Goal: Information Seeking & Learning: Check status

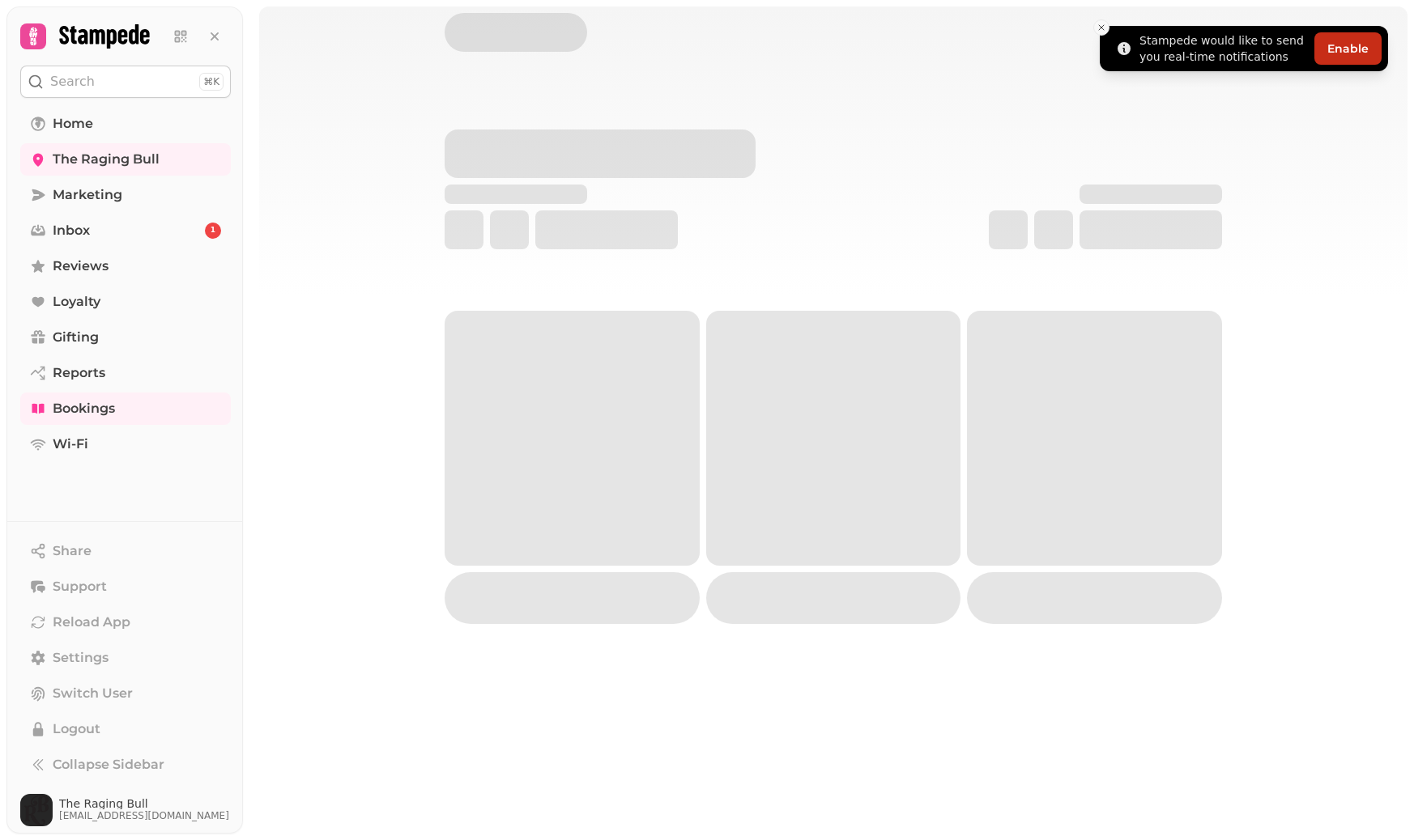
click at [1099, 26] on icon "Close toast" at bounding box center [1100, 27] width 10 height 10
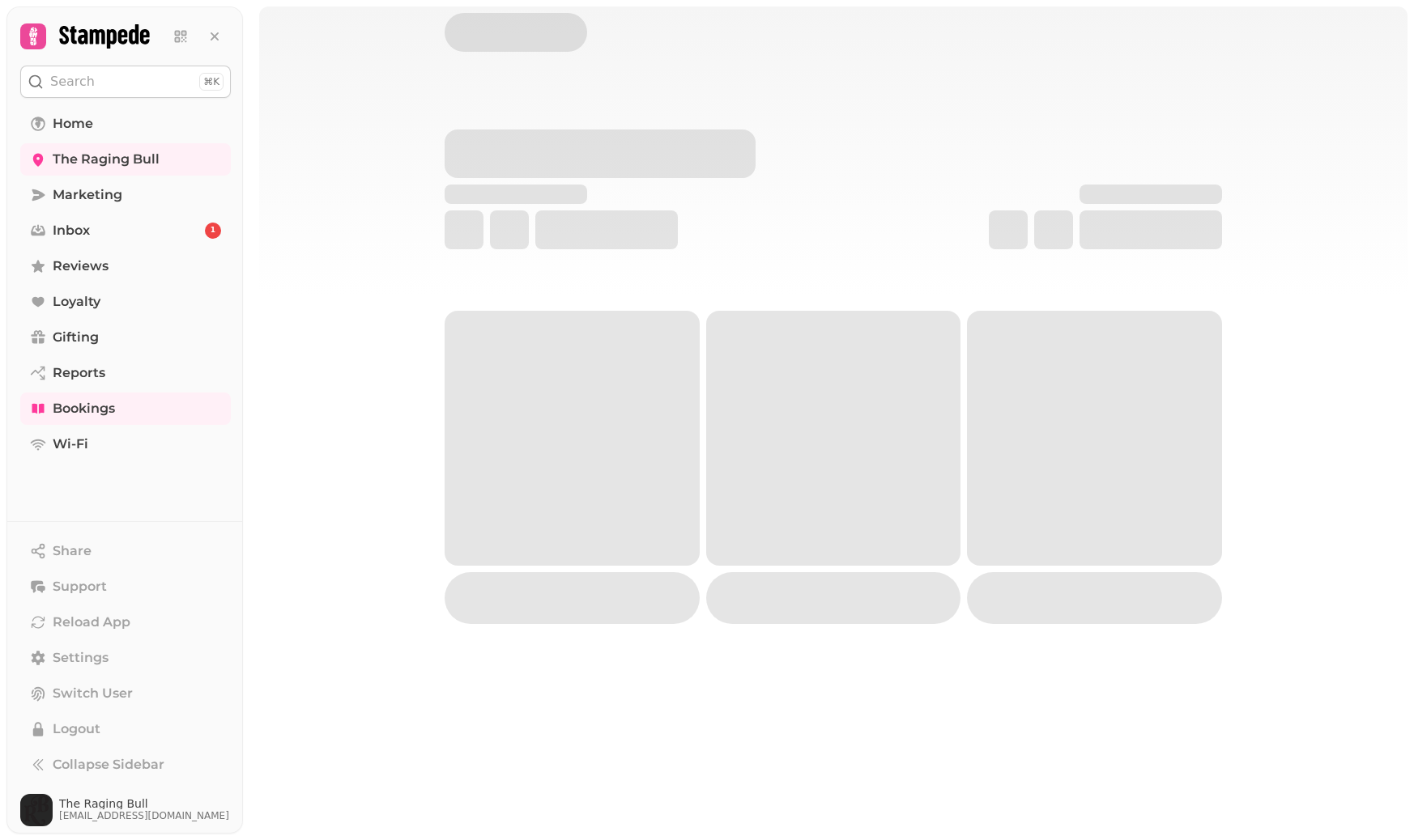
click at [1280, 139] on div at bounding box center [833, 150] width 1148 height 288
click at [1285, 149] on div at bounding box center [833, 150] width 1148 height 288
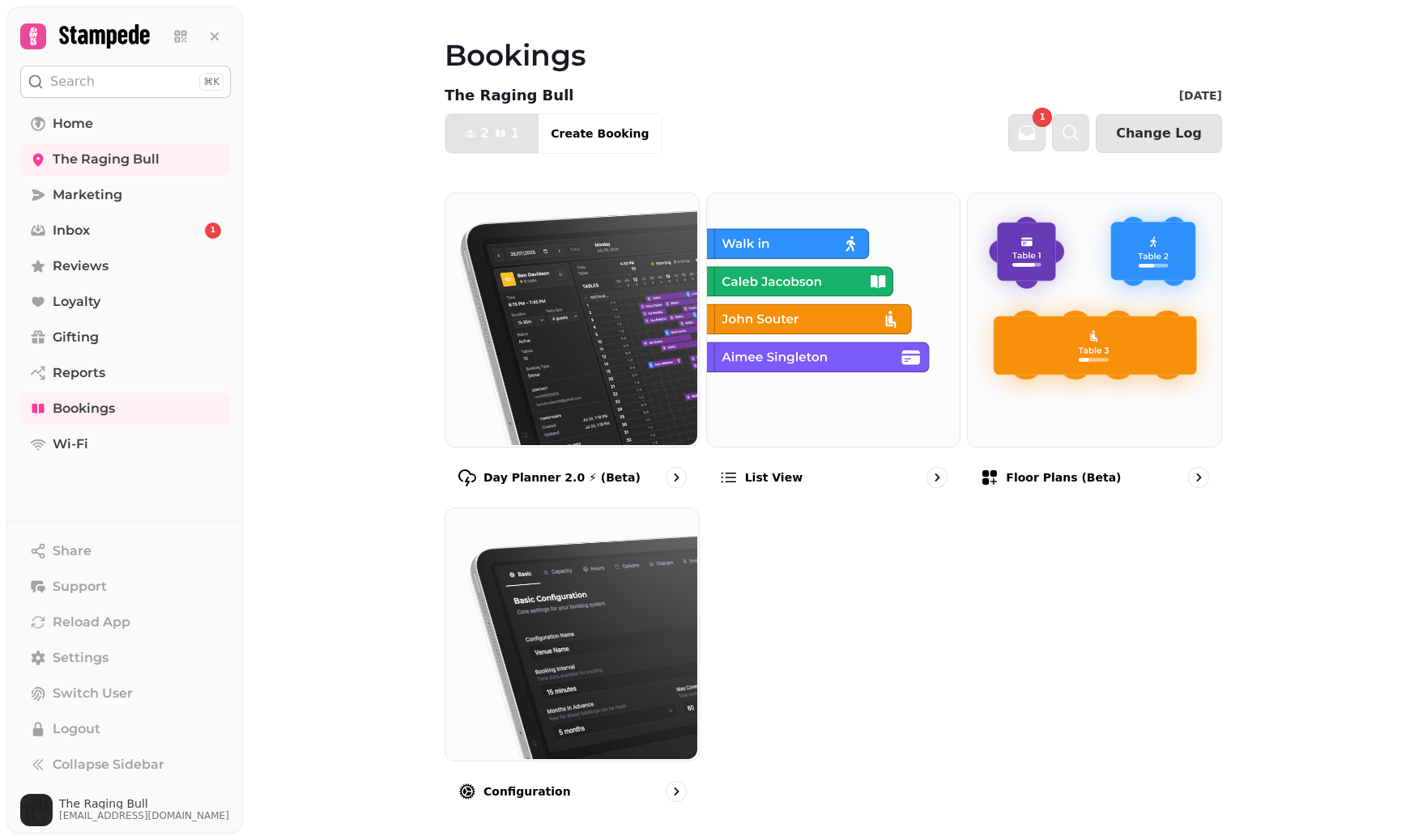
click at [1287, 250] on div "Bookings The Raging Bull Mon 18 Aug, 2025 2 1 Covers Create Booking 1 Change Lo…" at bounding box center [827, 420] width 1171 height 840
click at [106, 374] on link "Reports" at bounding box center [125, 372] width 211 height 32
select select "**"
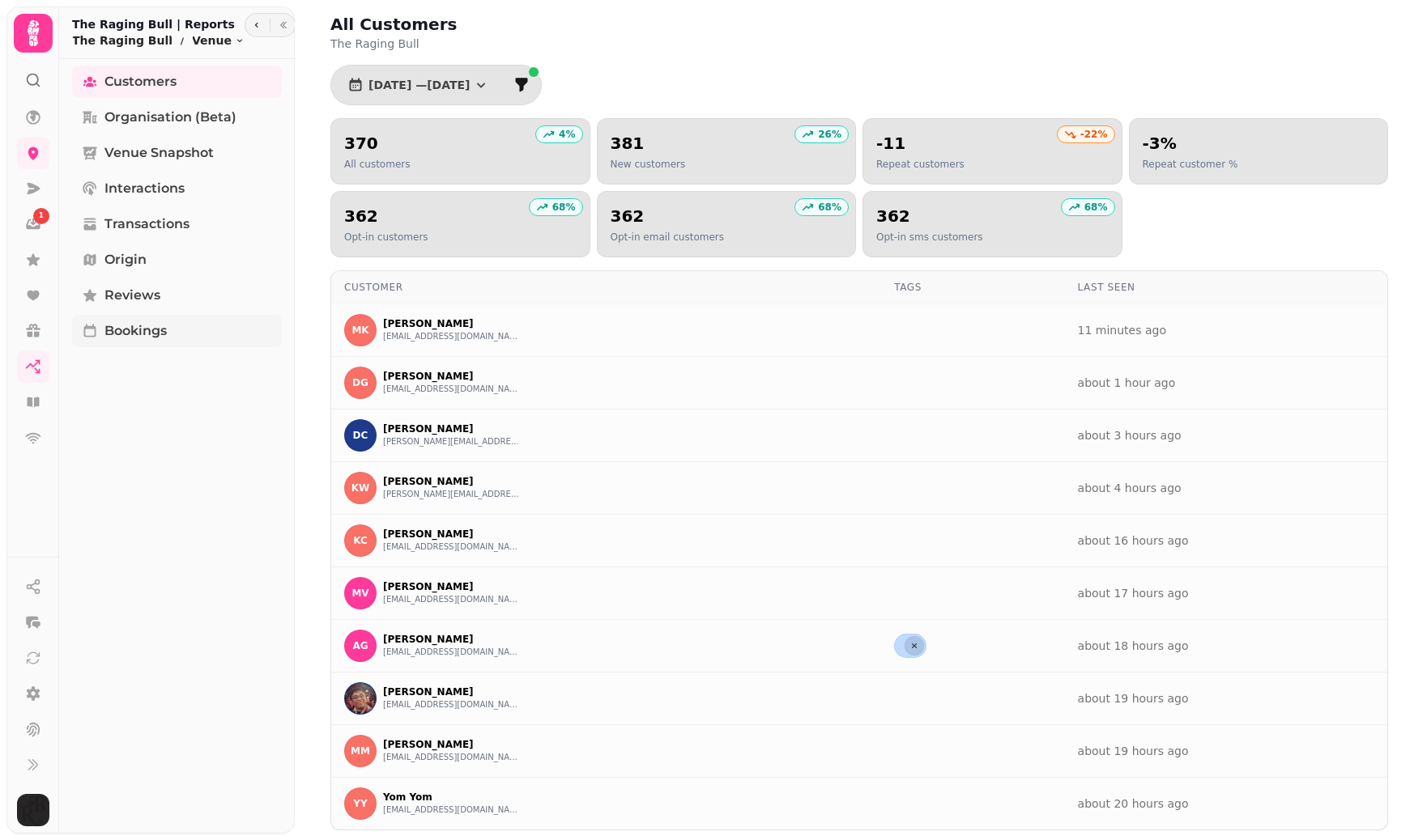
click at [143, 328] on span "Bookings" at bounding box center [136, 331] width 62 height 19
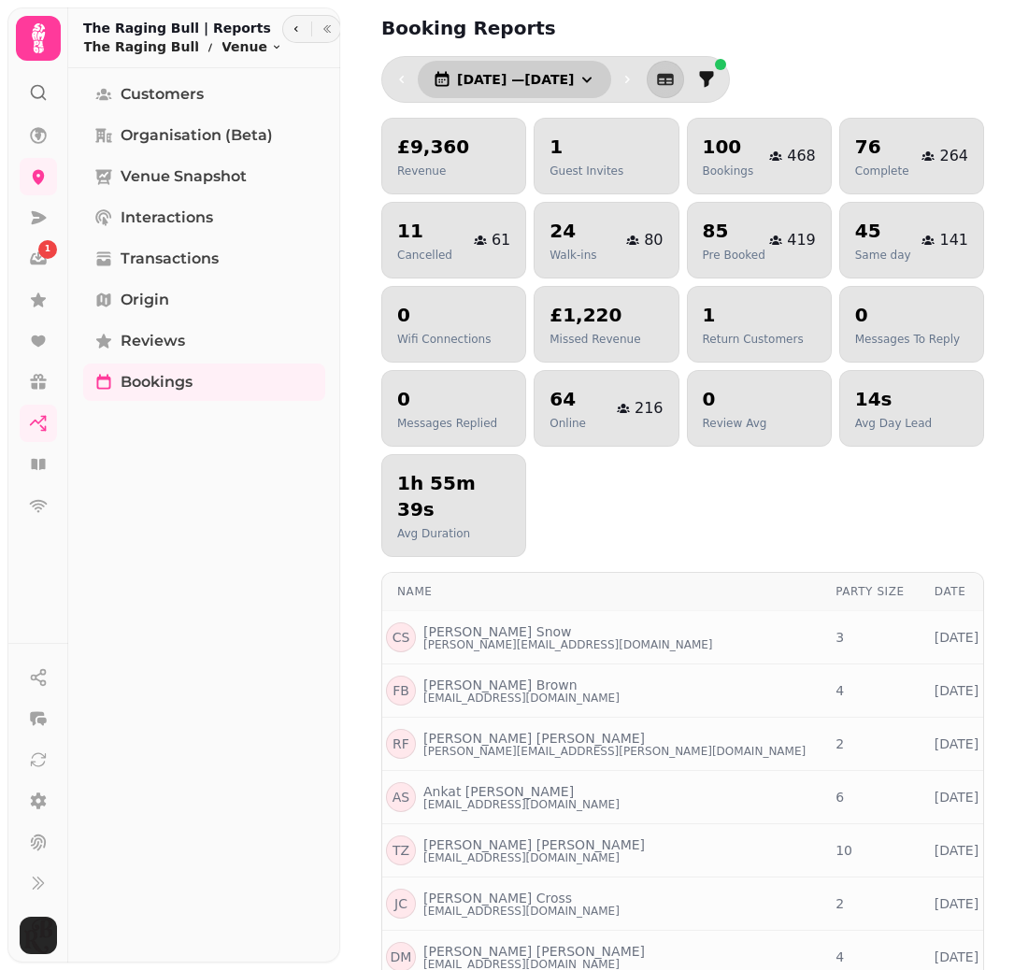
click at [611, 83] on button "1 Aug, 2025 — 31 Aug, 2025" at bounding box center [514, 79] width 193 height 37
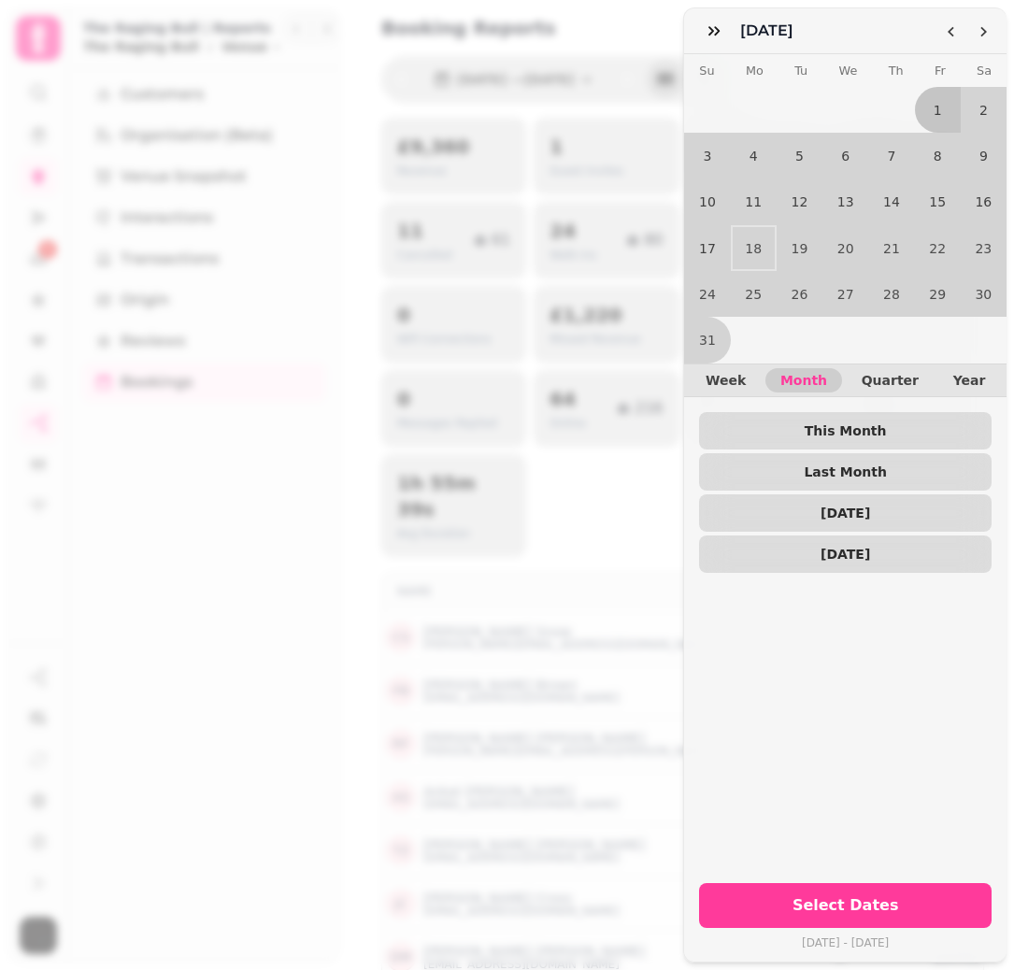
click at [521, 44] on div "August 25 August 2025 Su Mo Tu We Th Fr Sa 1 2 3 4 5 6 7 8 9 10 11 12 13 14 15 …" at bounding box center [507, 500] width 1014 height 940
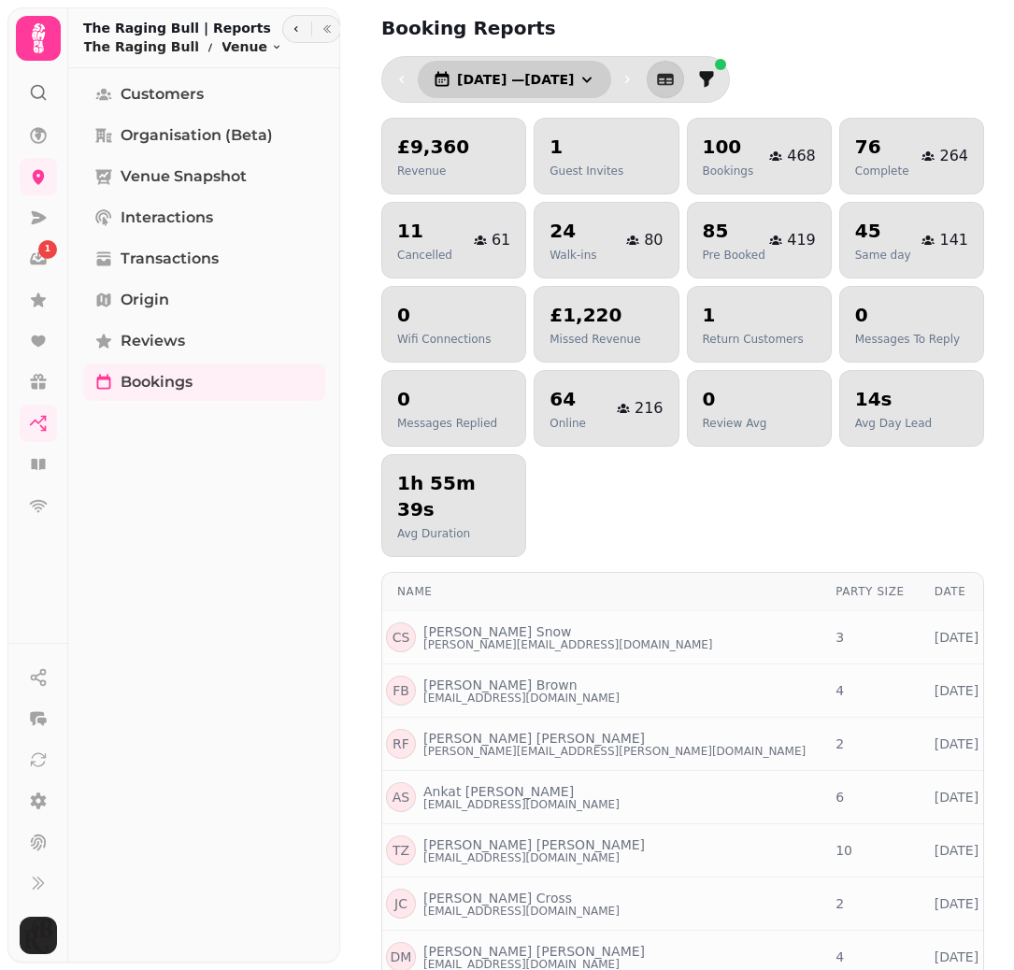
click at [596, 74] on icon "button" at bounding box center [587, 79] width 19 height 19
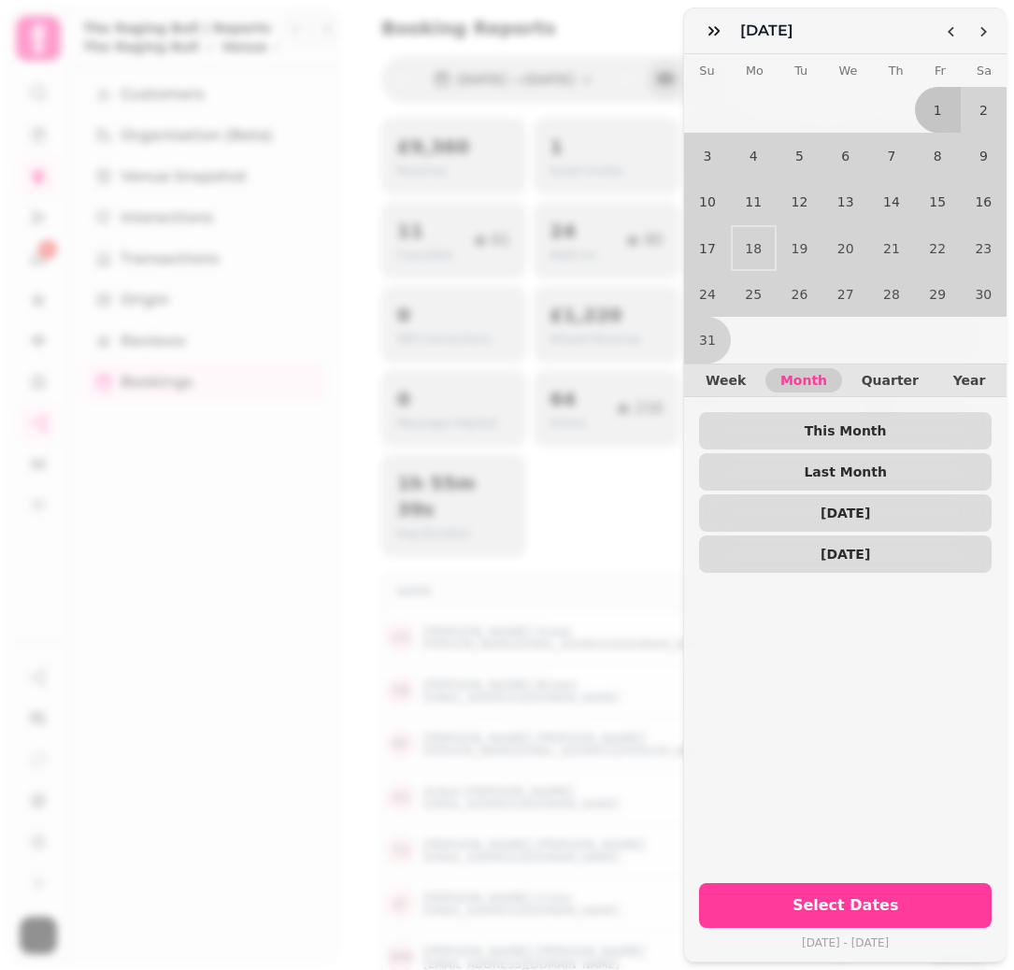
click at [599, 76] on div "August 25 August 2025 Su Mo Tu We Th Fr Sa 1 2 3 4 5 6 7 8 9 10 11 12 13 14 15 …" at bounding box center [507, 500] width 1014 height 940
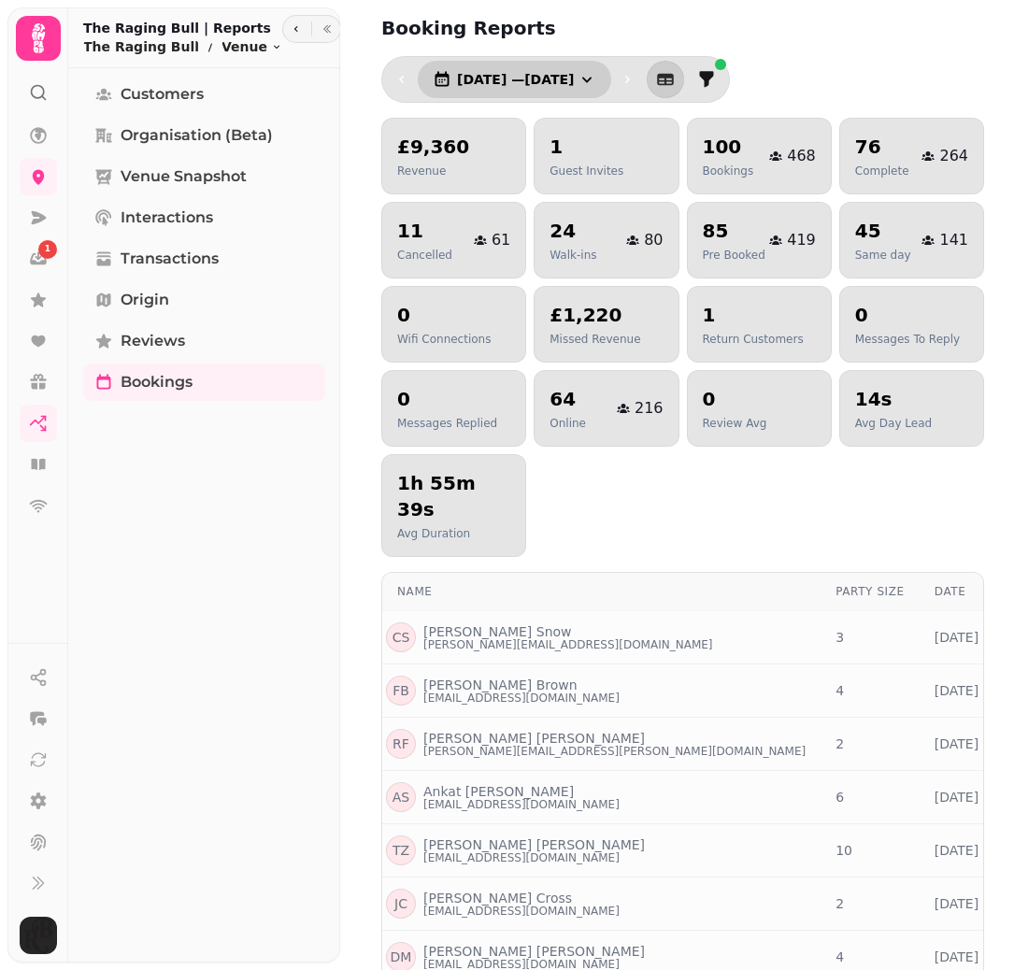
click at [574, 80] on span "1 Aug, 2025 — 31 Aug, 2025" at bounding box center [515, 79] width 117 height 13
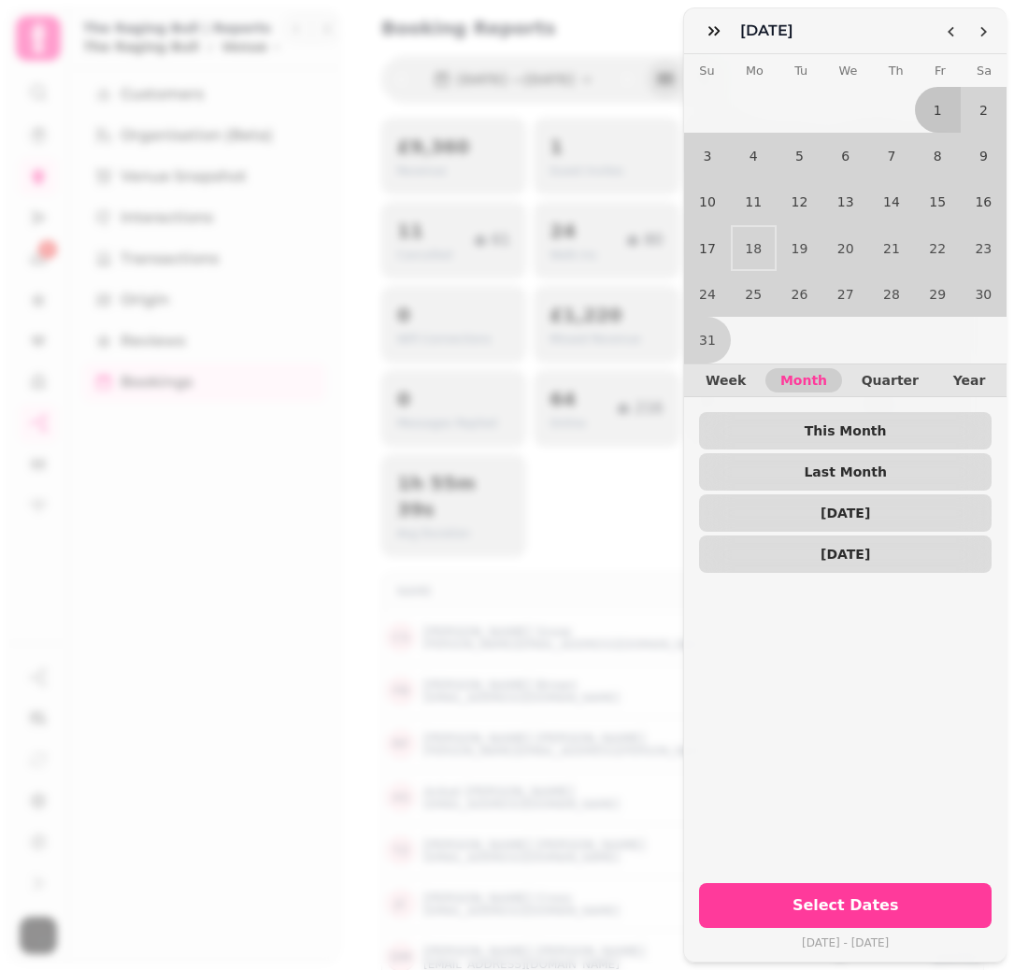
click at [612, 38] on div "August 25 August 2025 Su Mo Tu We Th Fr Sa 1 2 3 4 5 6 7 8 9 10 11 12 13 14 15 …" at bounding box center [507, 500] width 1014 height 940
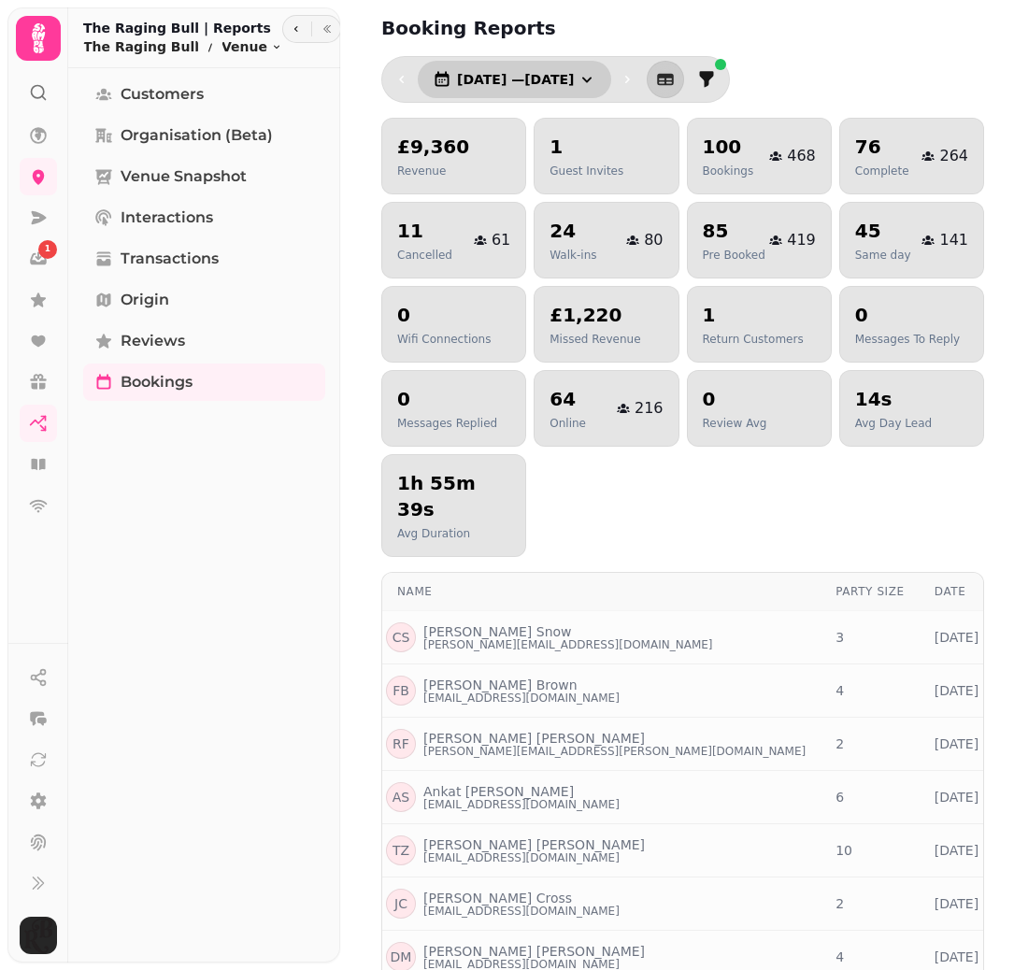
click at [574, 84] on span "1 Aug, 2025 — 31 Aug, 2025" at bounding box center [515, 79] width 117 height 13
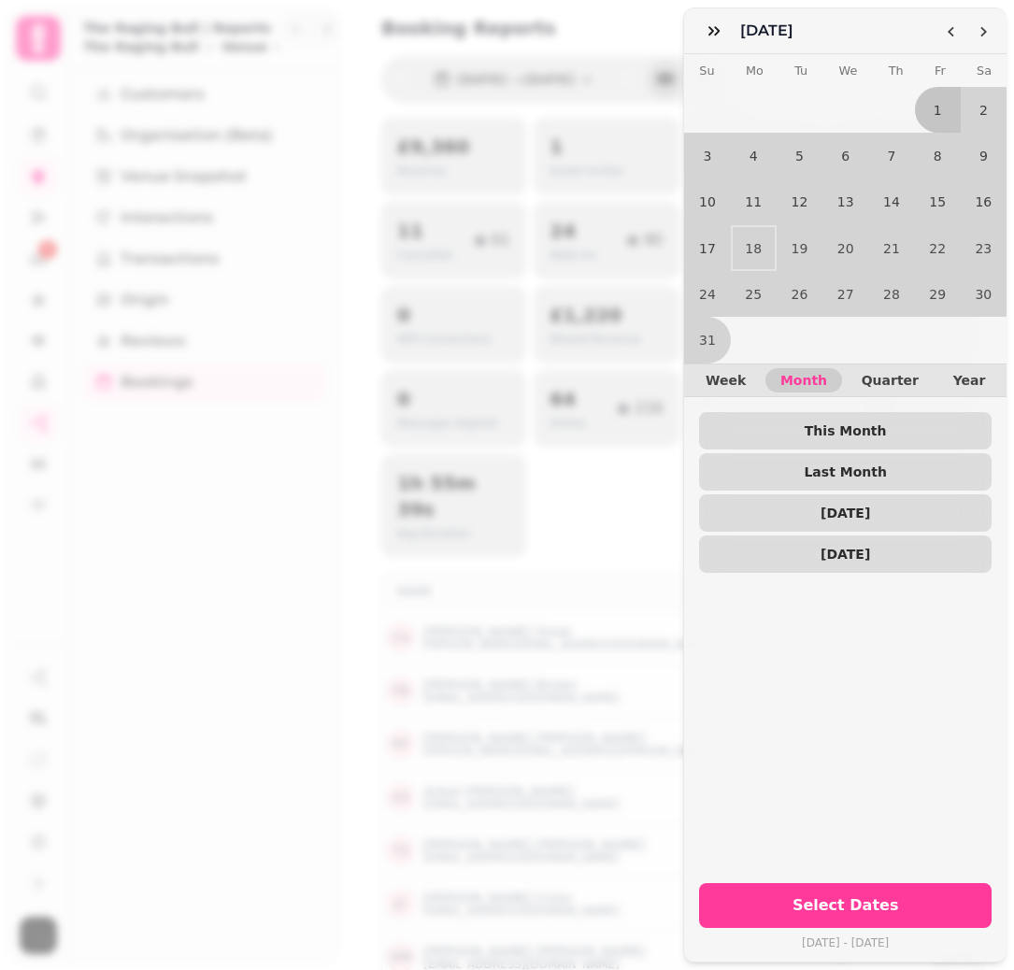
click at [758, 40] on h3 "August 25" at bounding box center [770, 31] width 61 height 22
click at [955, 36] on icon "Go to the Previous Month" at bounding box center [951, 31] width 15 height 15
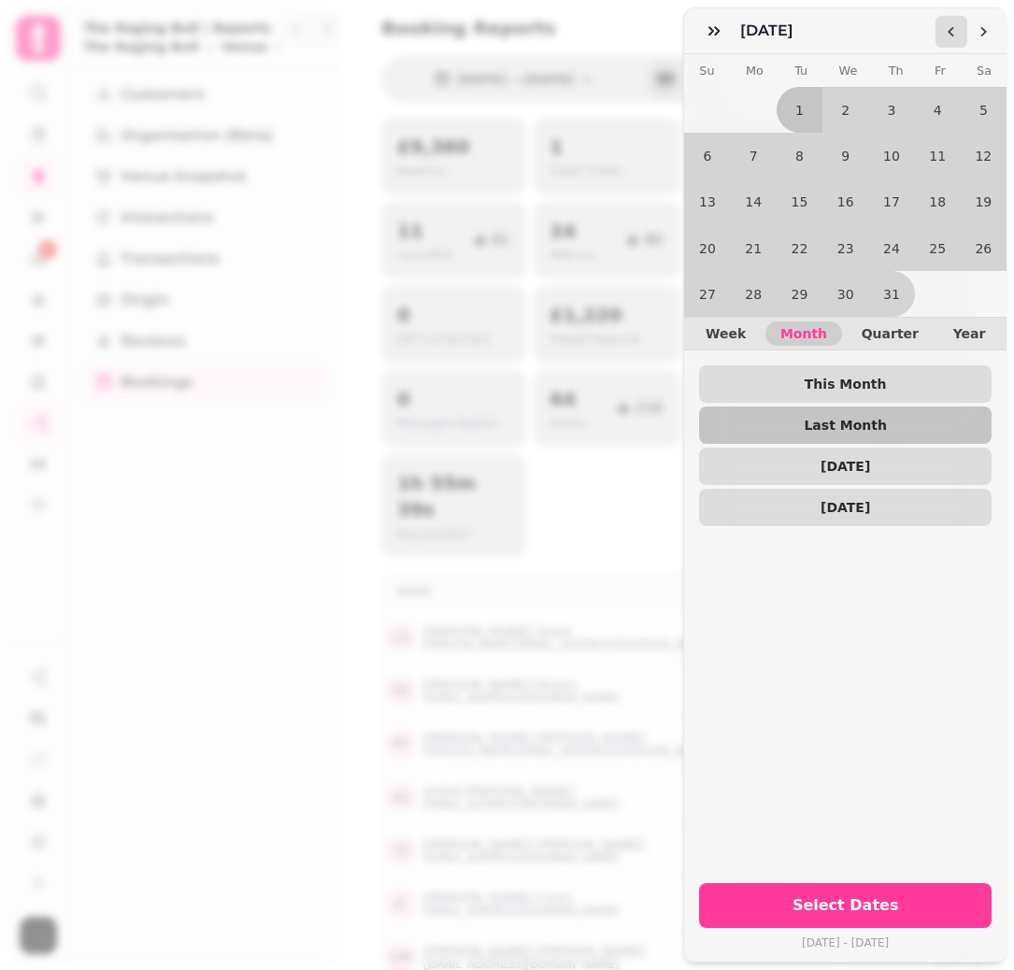
click at [948, 34] on icon "Go to the Previous Month" at bounding box center [951, 31] width 15 height 15
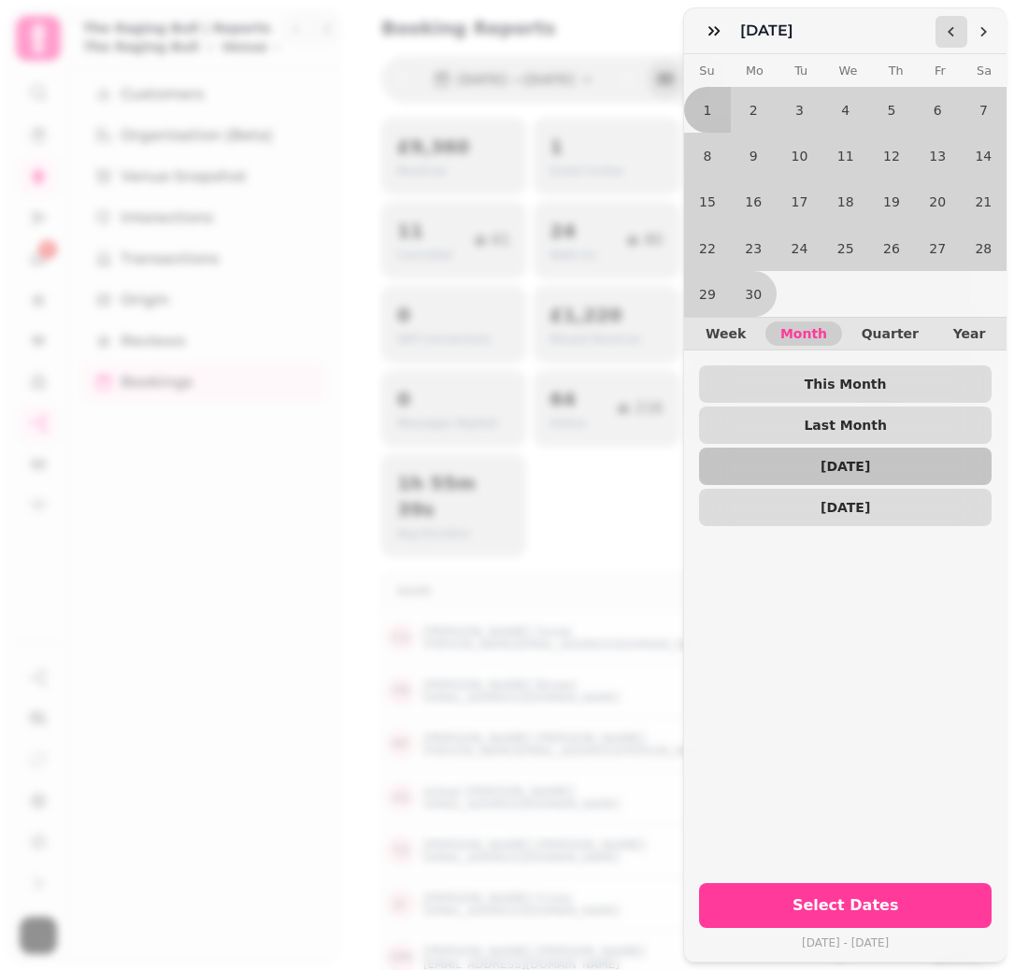
click at [948, 34] on icon "Go to the Previous Month" at bounding box center [951, 31] width 15 height 15
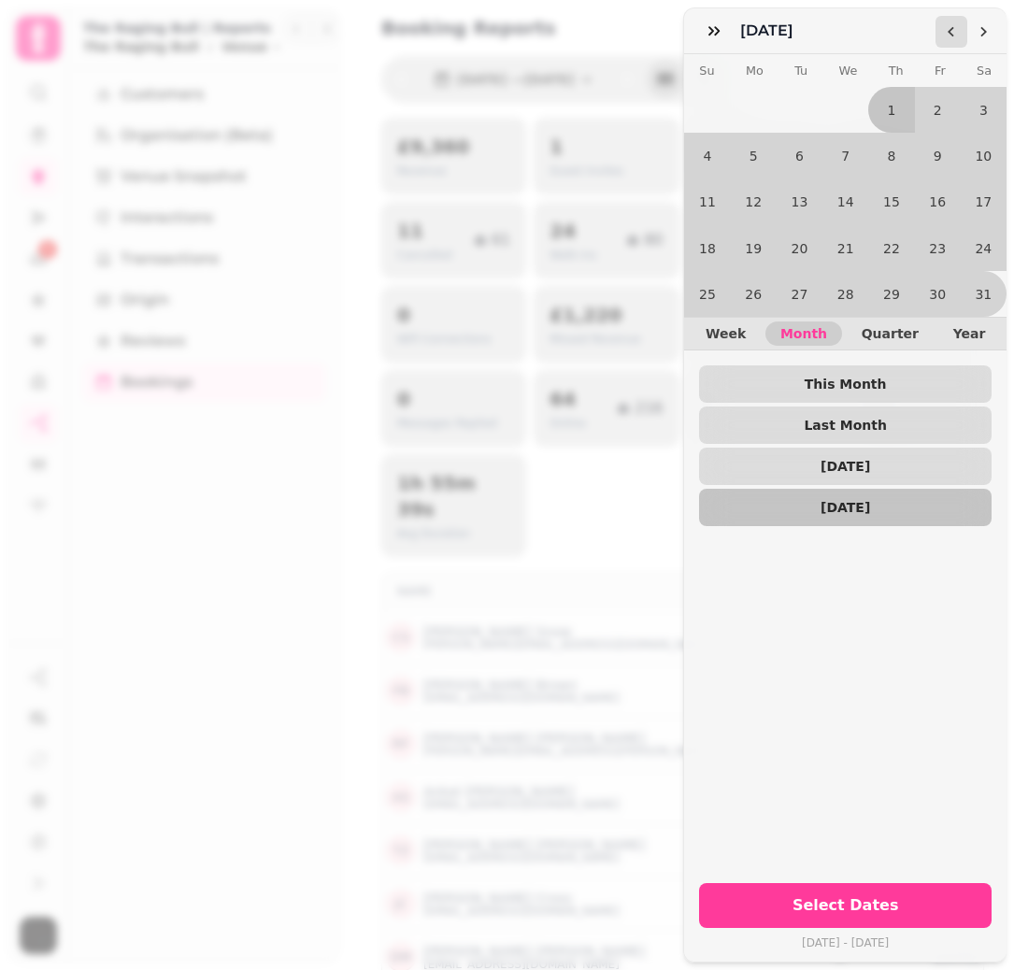
click at [948, 34] on icon "Go to the Previous Month" at bounding box center [951, 31] width 15 height 15
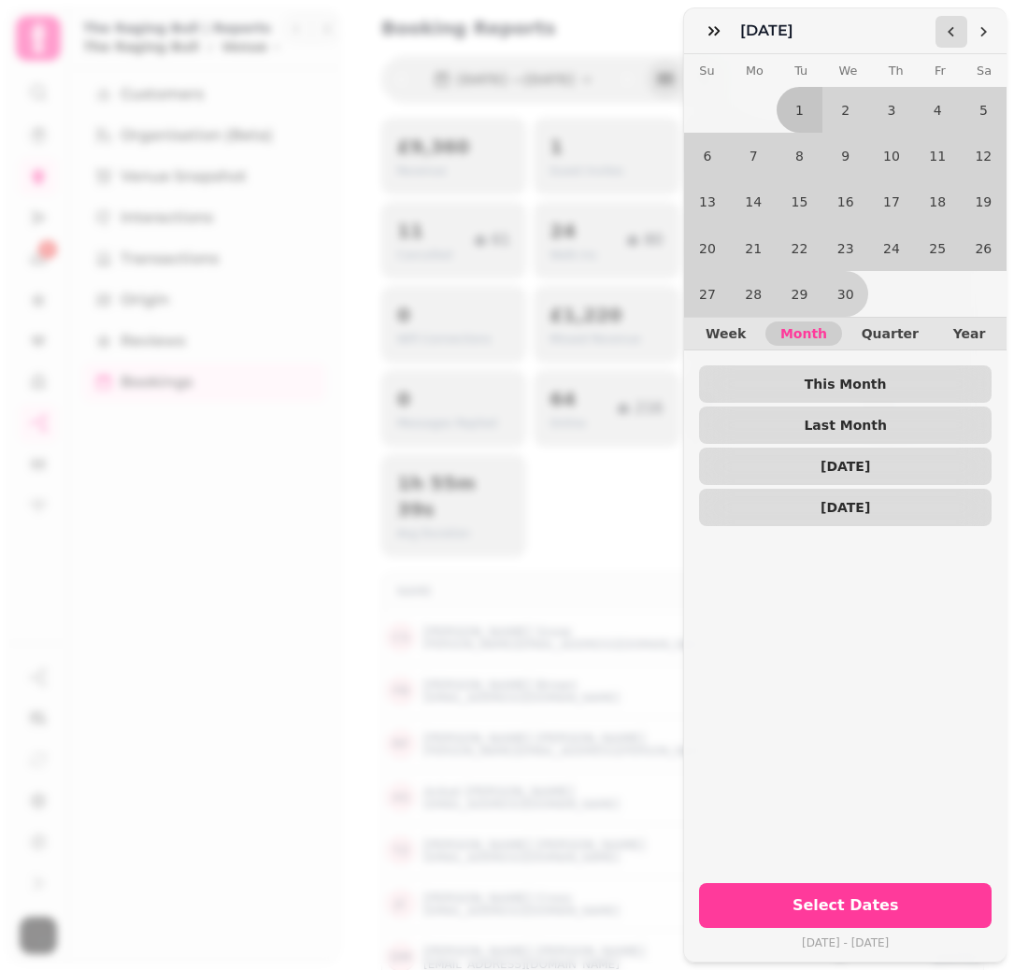
click at [948, 34] on icon "Go to the Previous Month" at bounding box center [951, 31] width 15 height 15
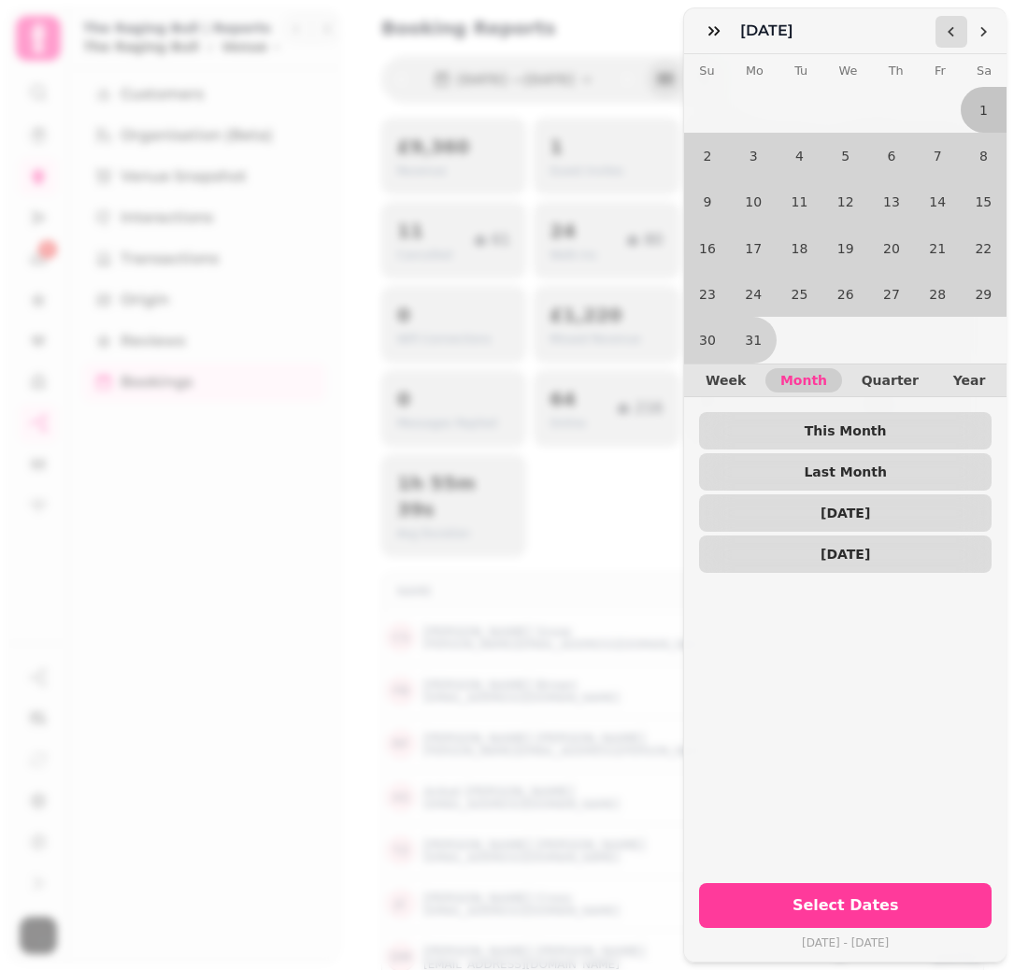
click at [948, 34] on icon "Go to the Previous Month" at bounding box center [951, 31] width 15 height 15
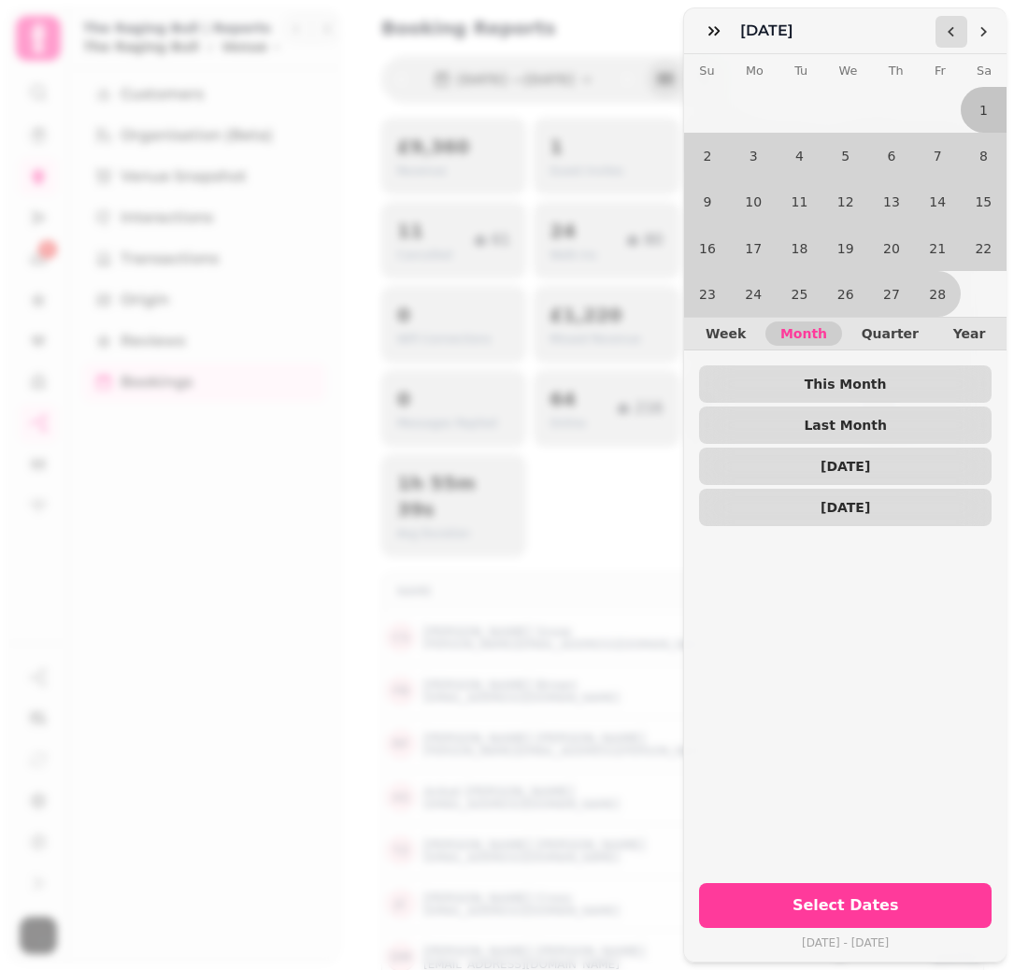
click at [948, 34] on icon "Go to the Previous Month" at bounding box center [951, 31] width 15 height 15
click at [849, 104] on button "1" at bounding box center [845, 110] width 46 height 46
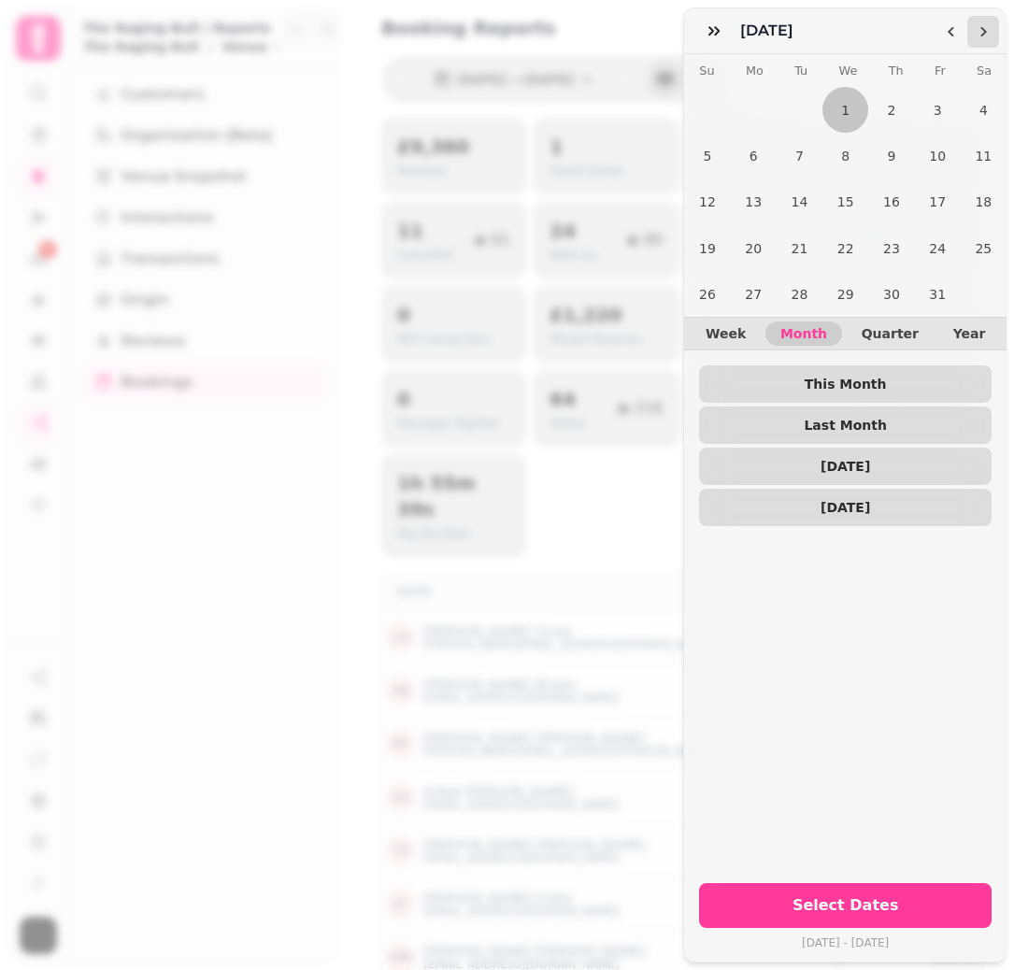
click at [985, 33] on polygon "Go to the Next Month" at bounding box center [983, 32] width 7 height 10
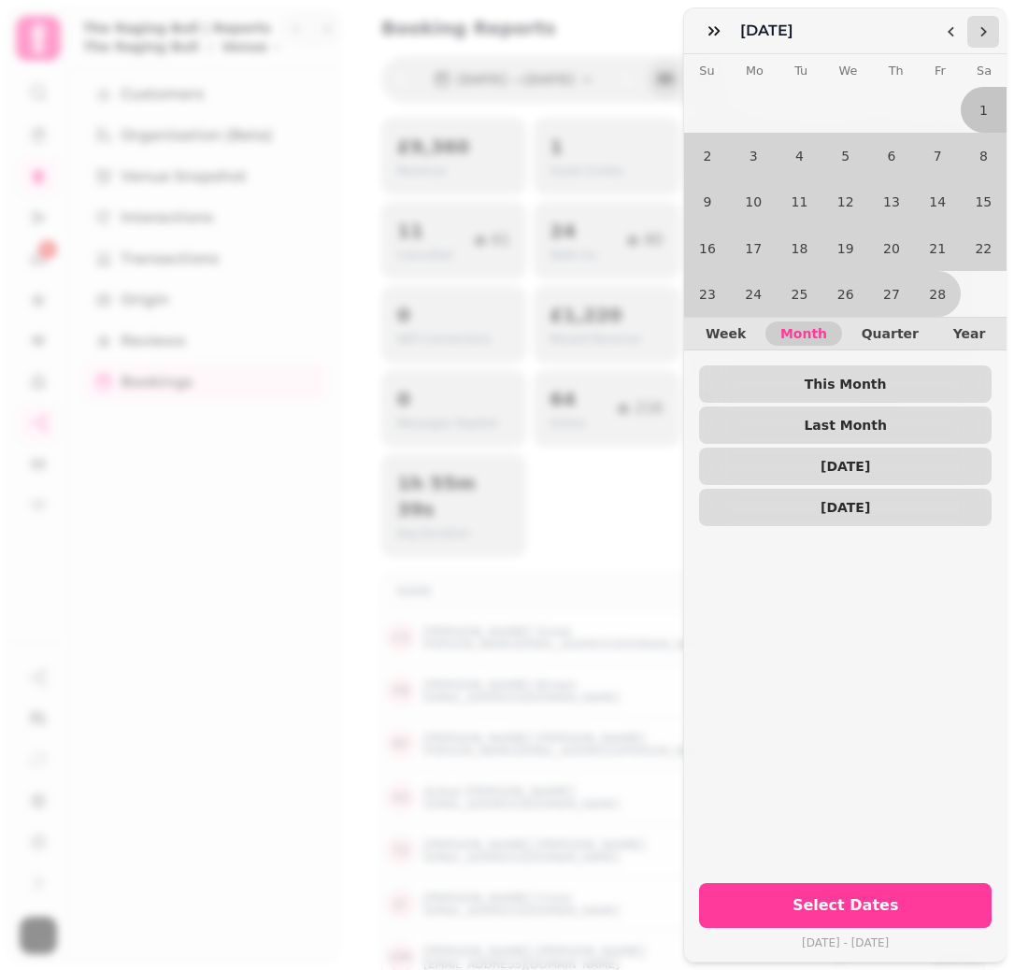
click at [985, 33] on polygon "Go to the Next Month" at bounding box center [983, 32] width 7 height 10
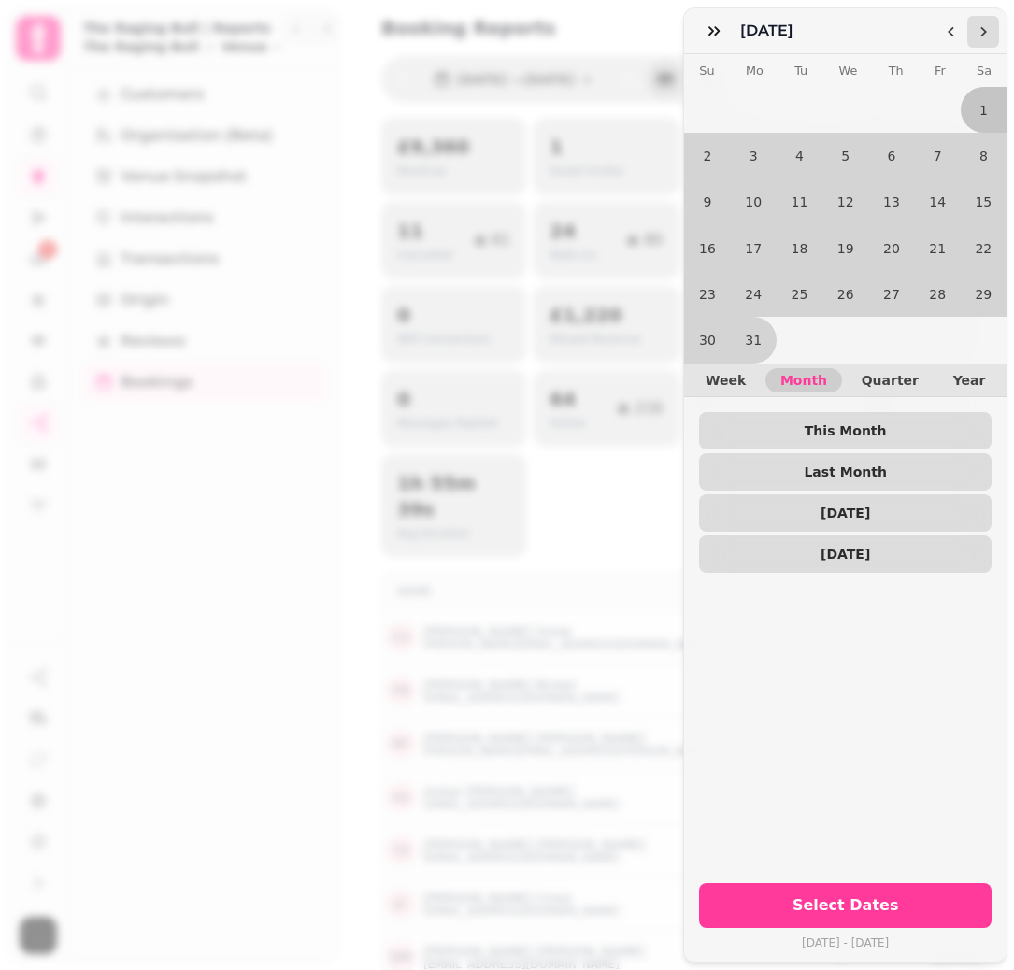
click at [985, 33] on polygon "Go to the Next Month" at bounding box center [983, 32] width 7 height 10
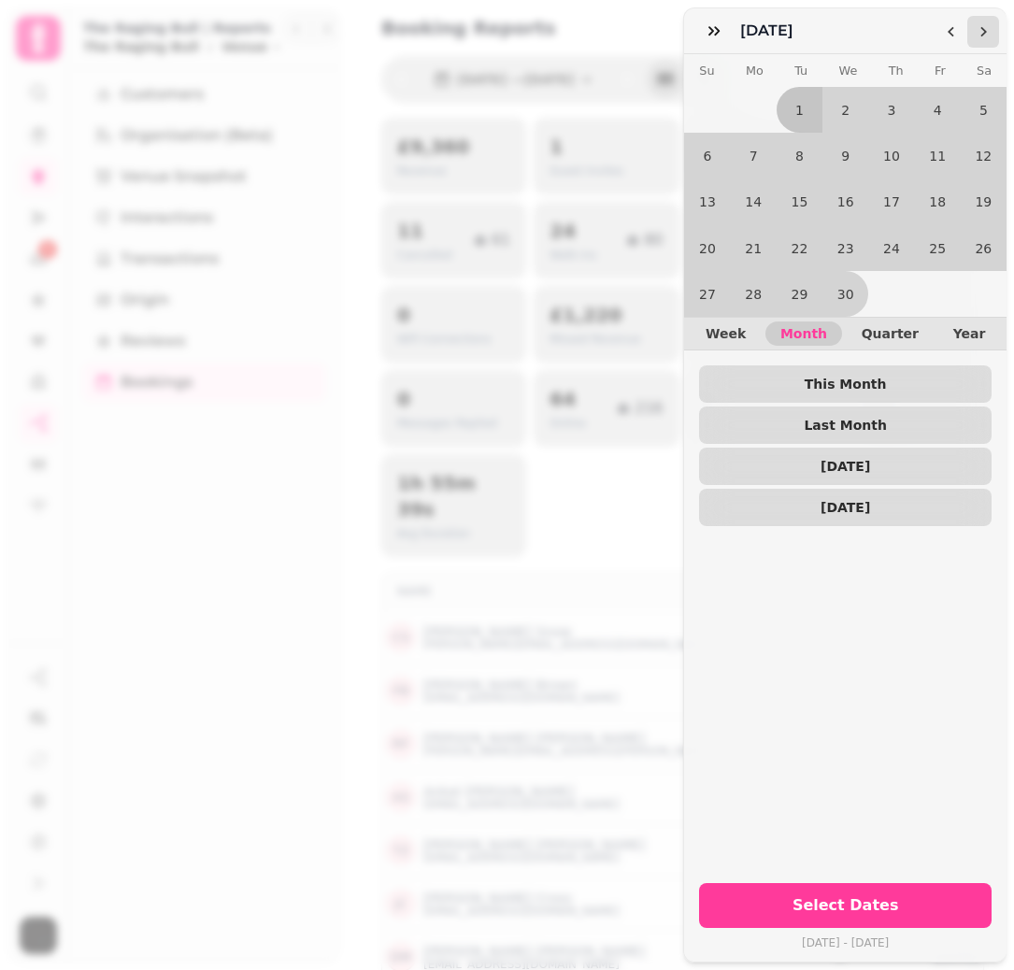
click at [985, 33] on polygon "Go to the Next Month" at bounding box center [983, 32] width 7 height 10
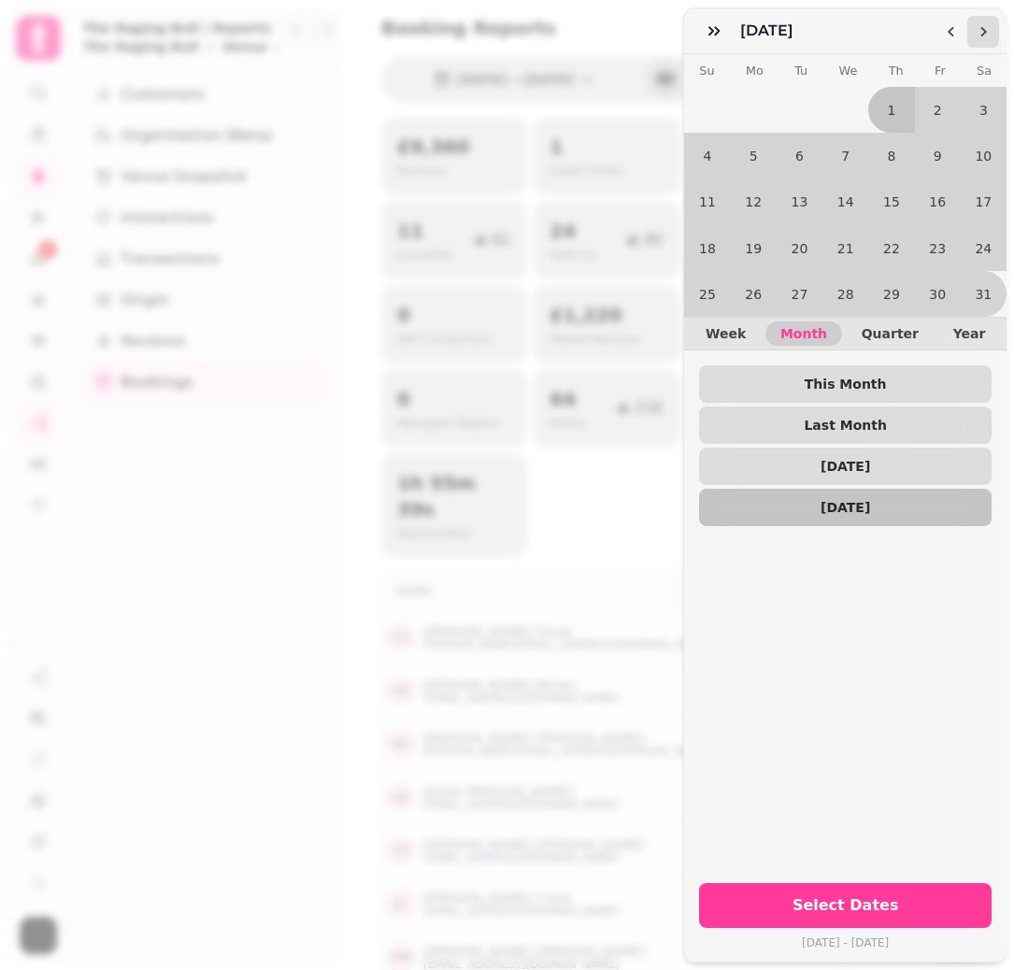
click at [985, 33] on polygon "Go to the Next Month" at bounding box center [983, 32] width 7 height 10
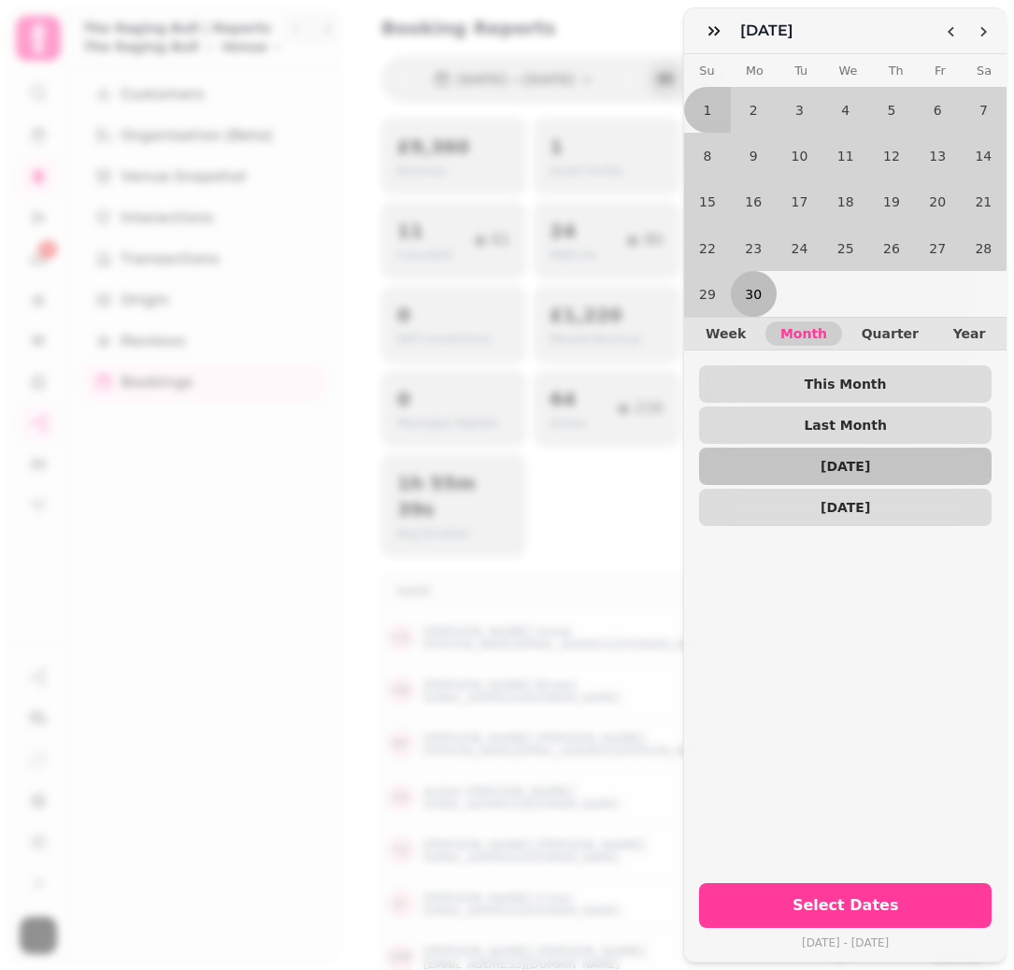
click at [748, 292] on button "30" at bounding box center [754, 294] width 46 height 46
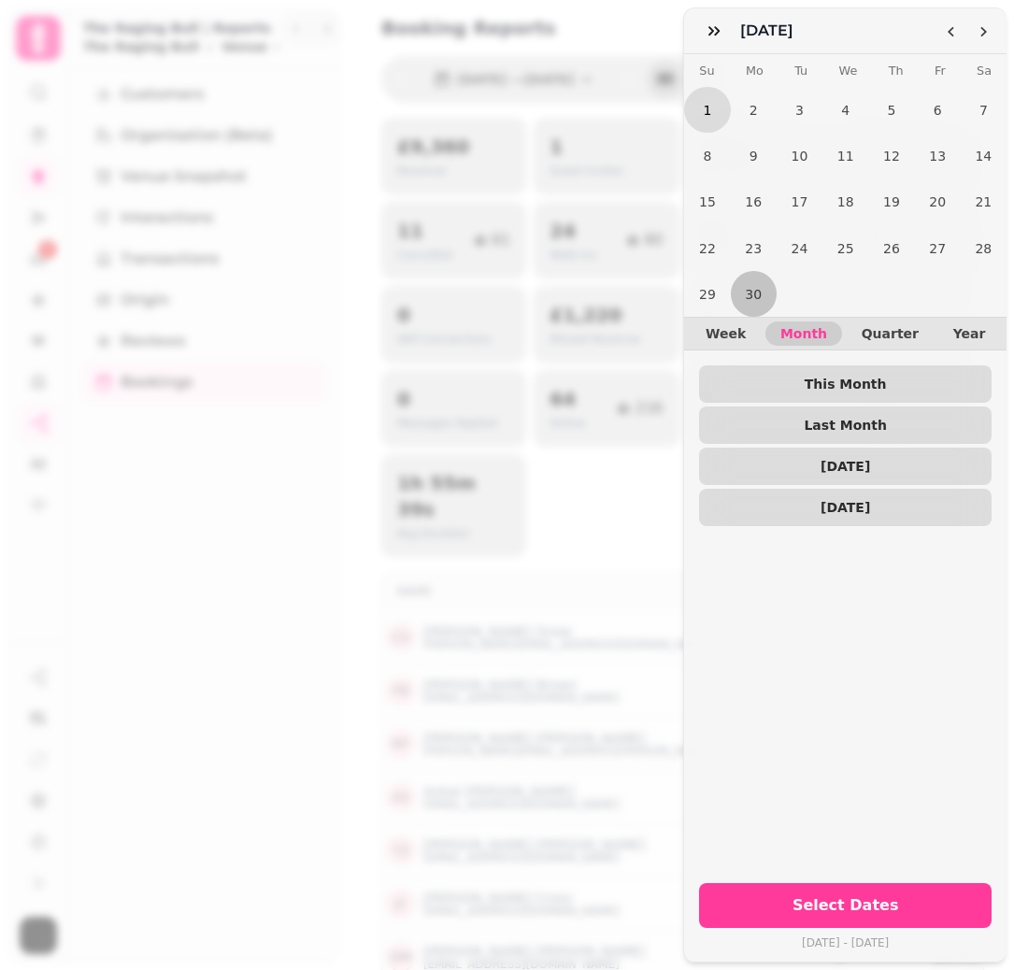
click at [717, 109] on button "1" at bounding box center [707, 110] width 46 height 46
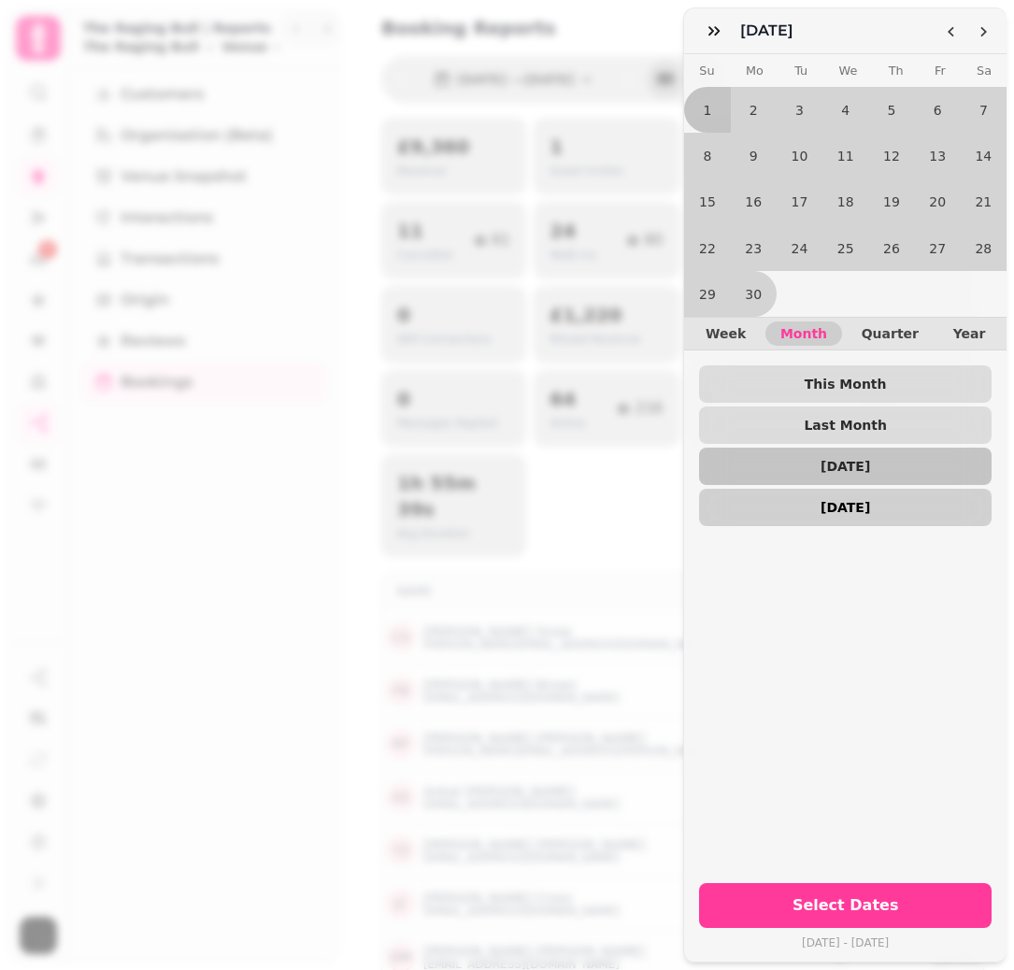
click at [801, 513] on span "3 Months Ago" at bounding box center [845, 507] width 263 height 13
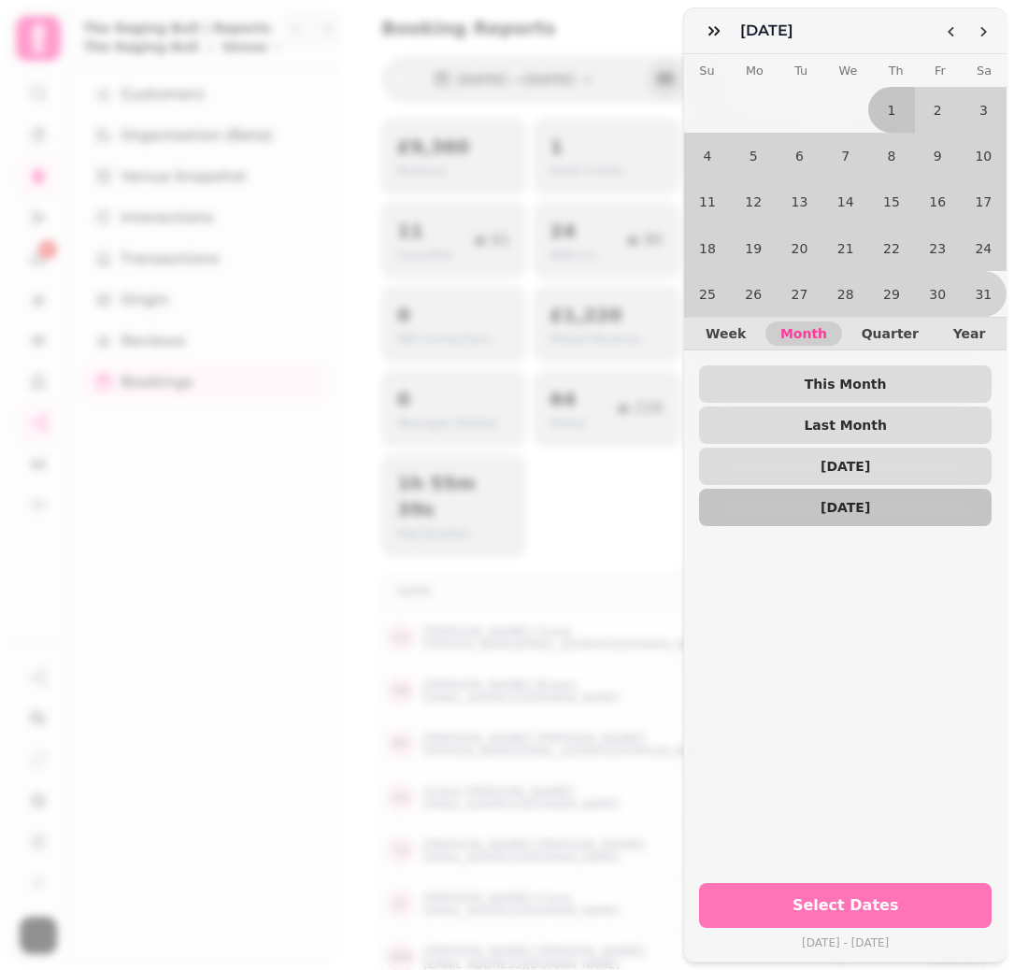
click at [857, 902] on span "Select Dates" at bounding box center [845, 905] width 248 height 15
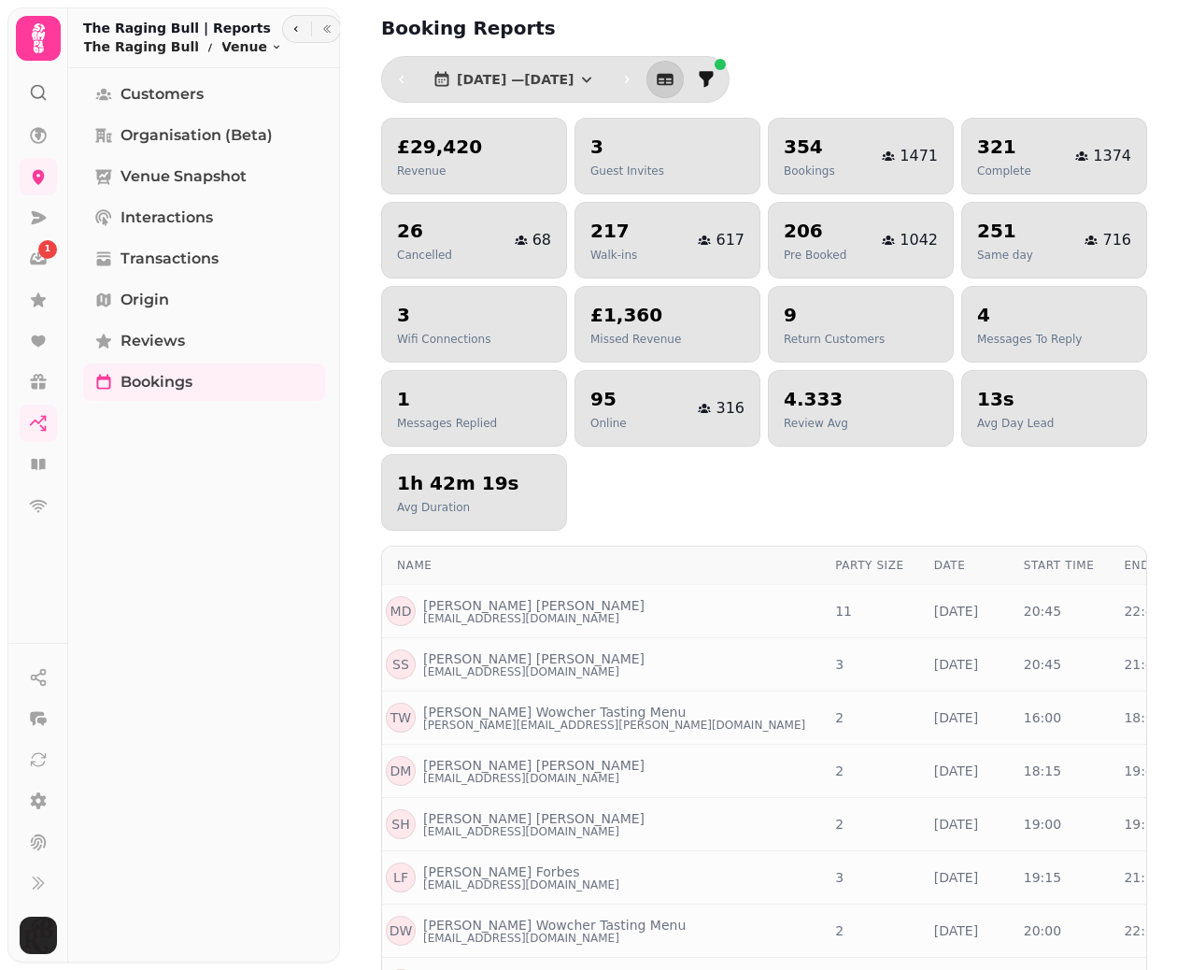
click at [923, 482] on div "£29,420 Revenue 3 Guest Invites 354 Bookings 1471 321 Complete 1374 26 Cancelle…" at bounding box center [764, 324] width 766 height 413
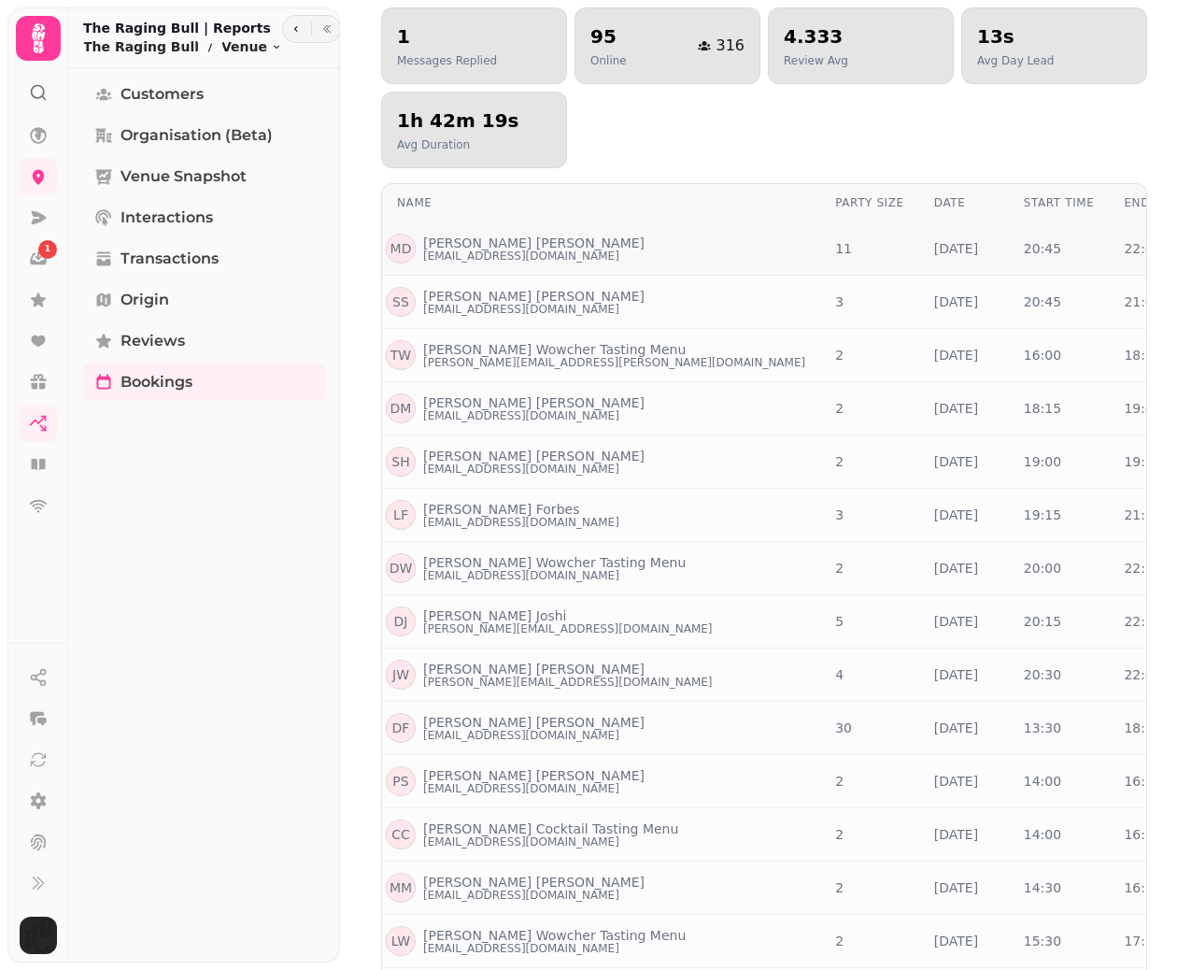
scroll to position [351, 0]
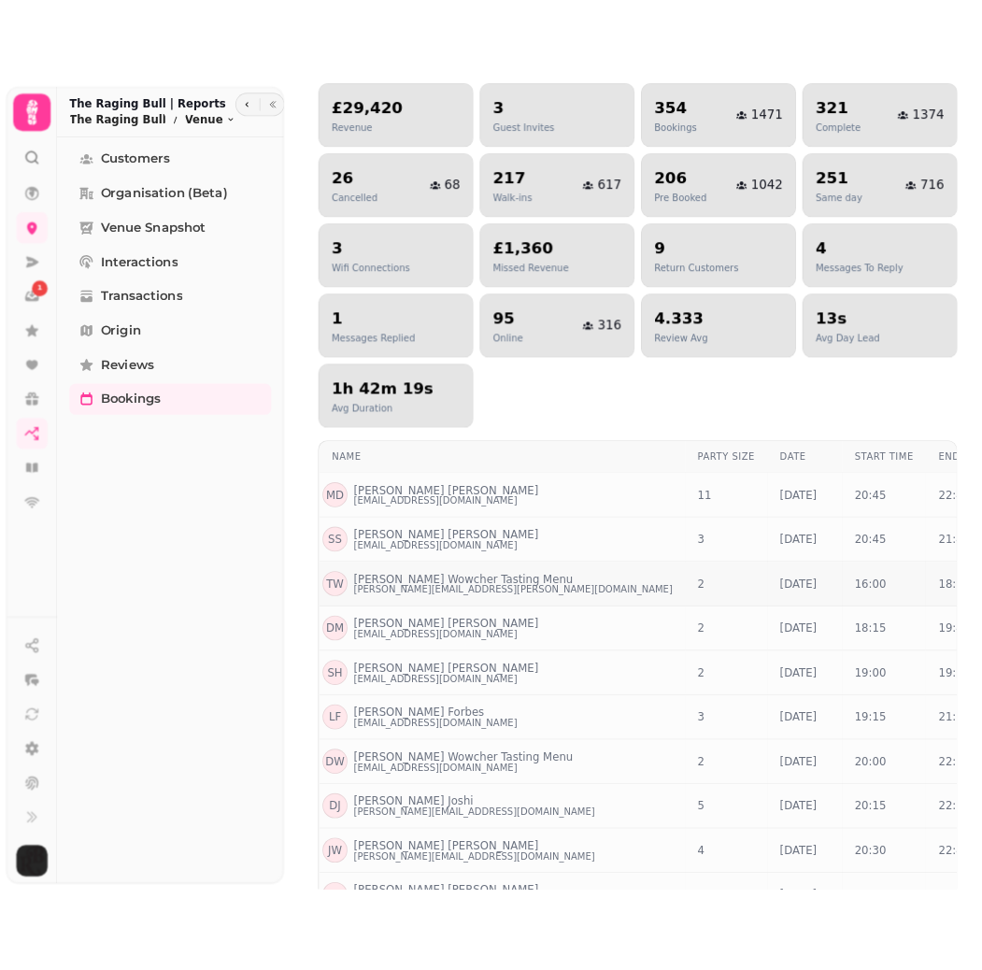
scroll to position [0, 0]
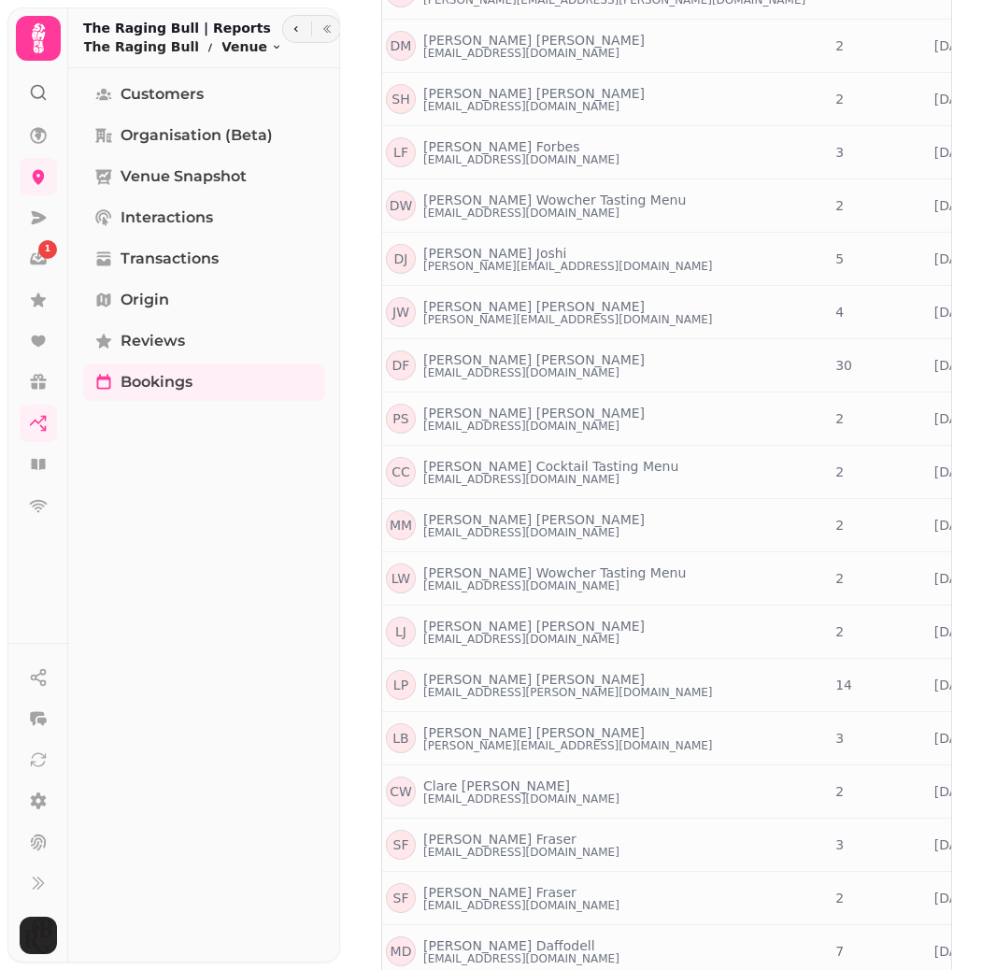
scroll to position [1036, 0]
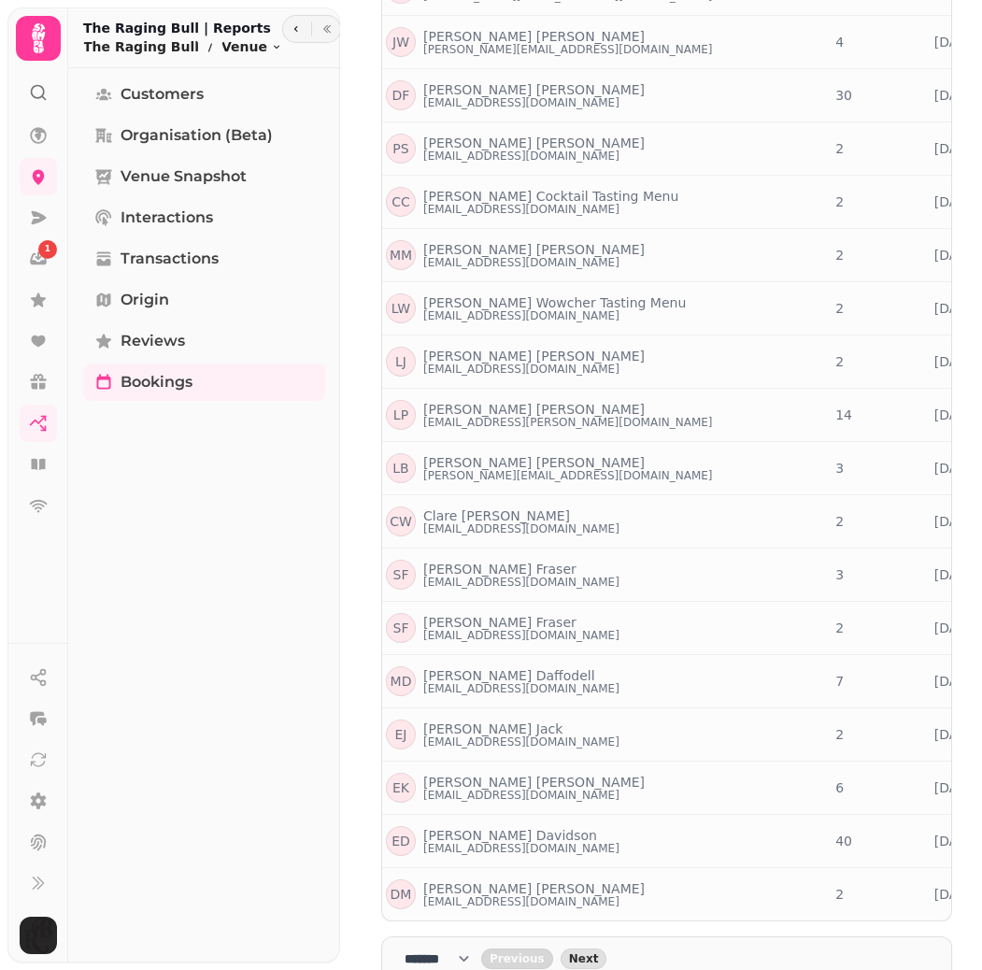
click at [449, 949] on select "**** * **** ** **** ** **** ** **** *** **** *** **** ***" at bounding box center [443, 958] width 77 height 19
select select "***"
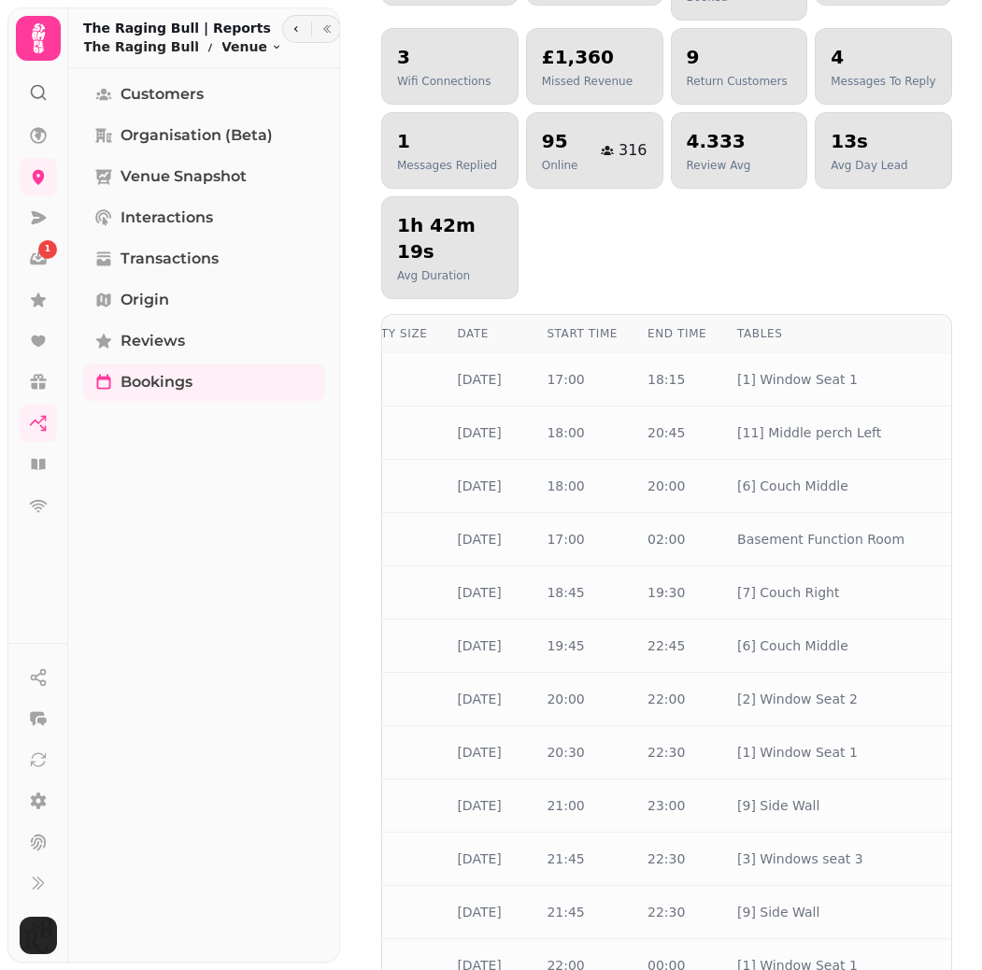
scroll to position [0, 0]
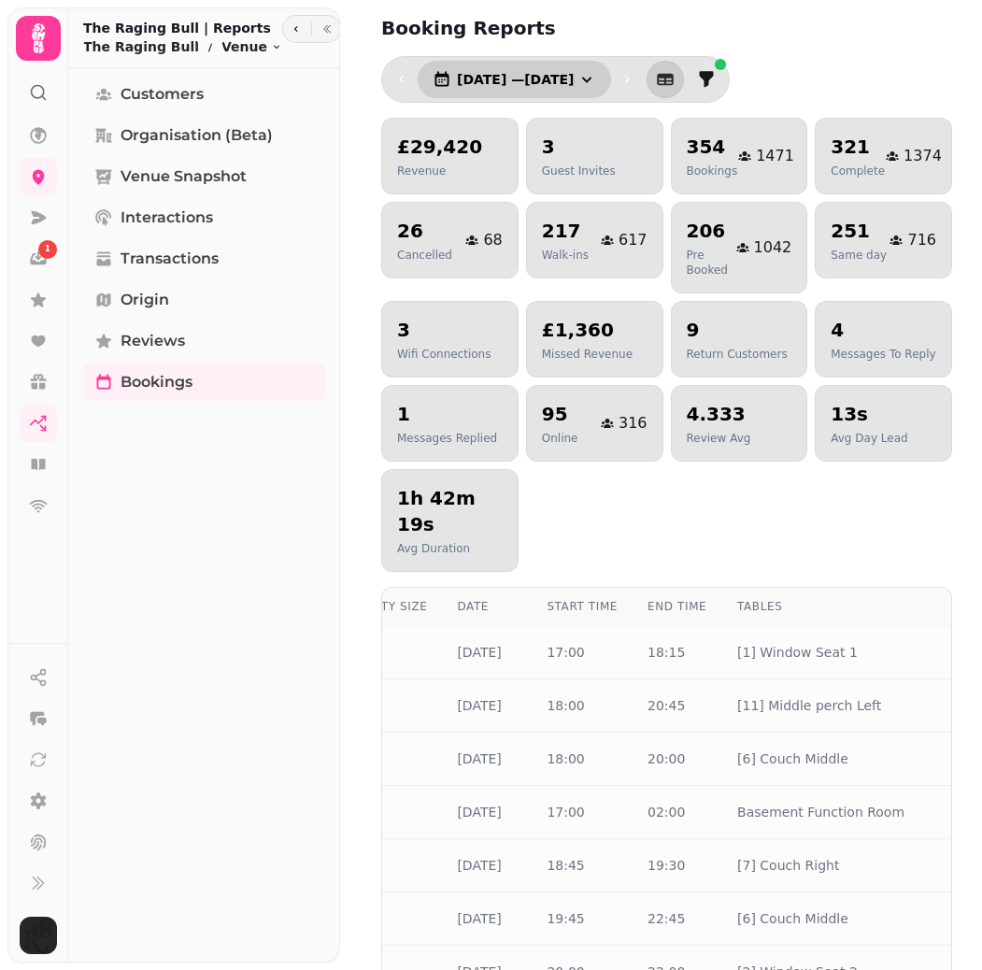
click at [611, 69] on button "1 May, 2025 — 31 May, 2025" at bounding box center [514, 79] width 193 height 37
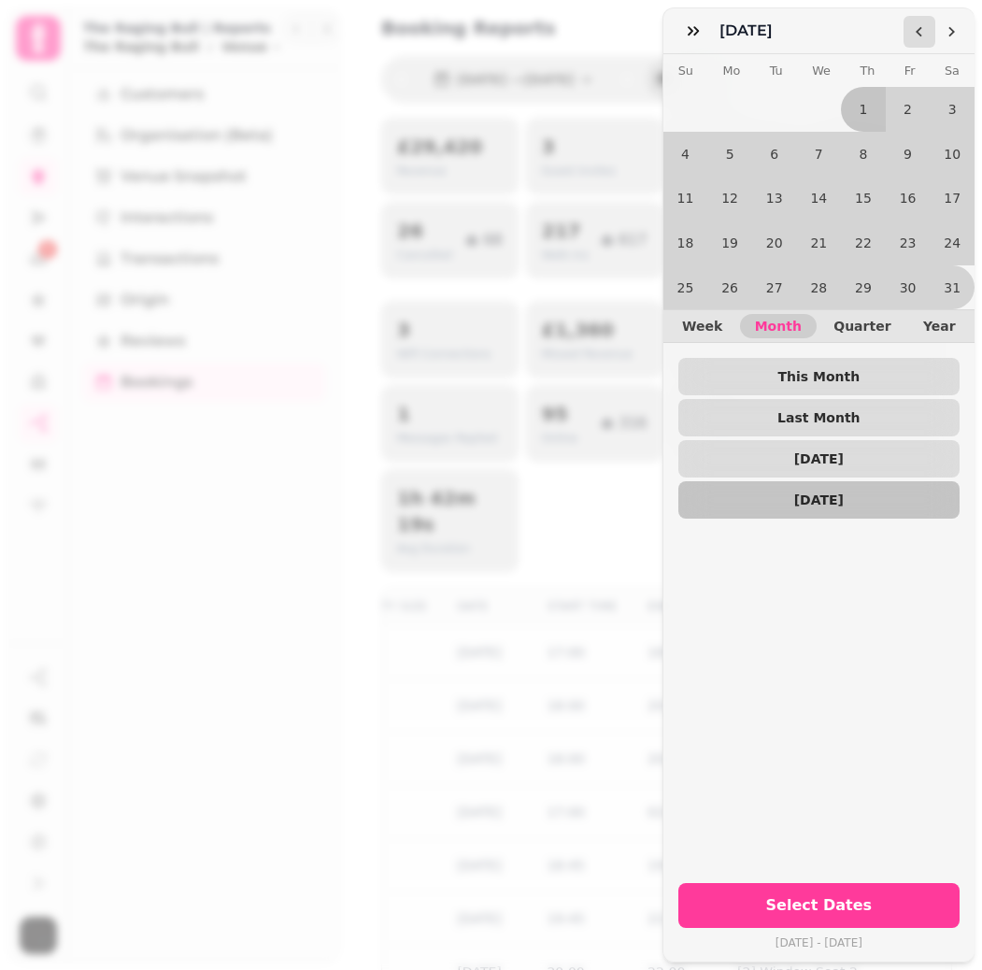
click at [912, 32] on icon "Go to the Previous Month" at bounding box center [919, 31] width 15 height 15
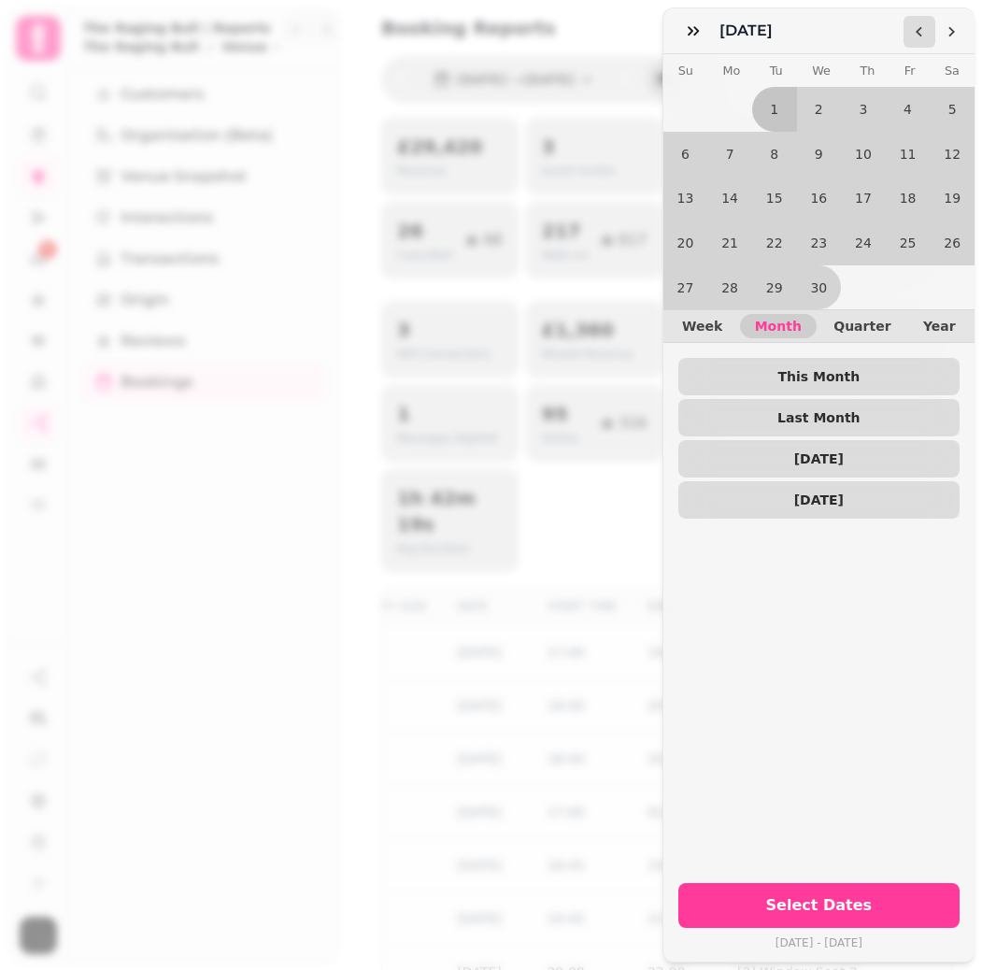
click at [912, 32] on icon "Go to the Previous Month" at bounding box center [919, 31] width 15 height 15
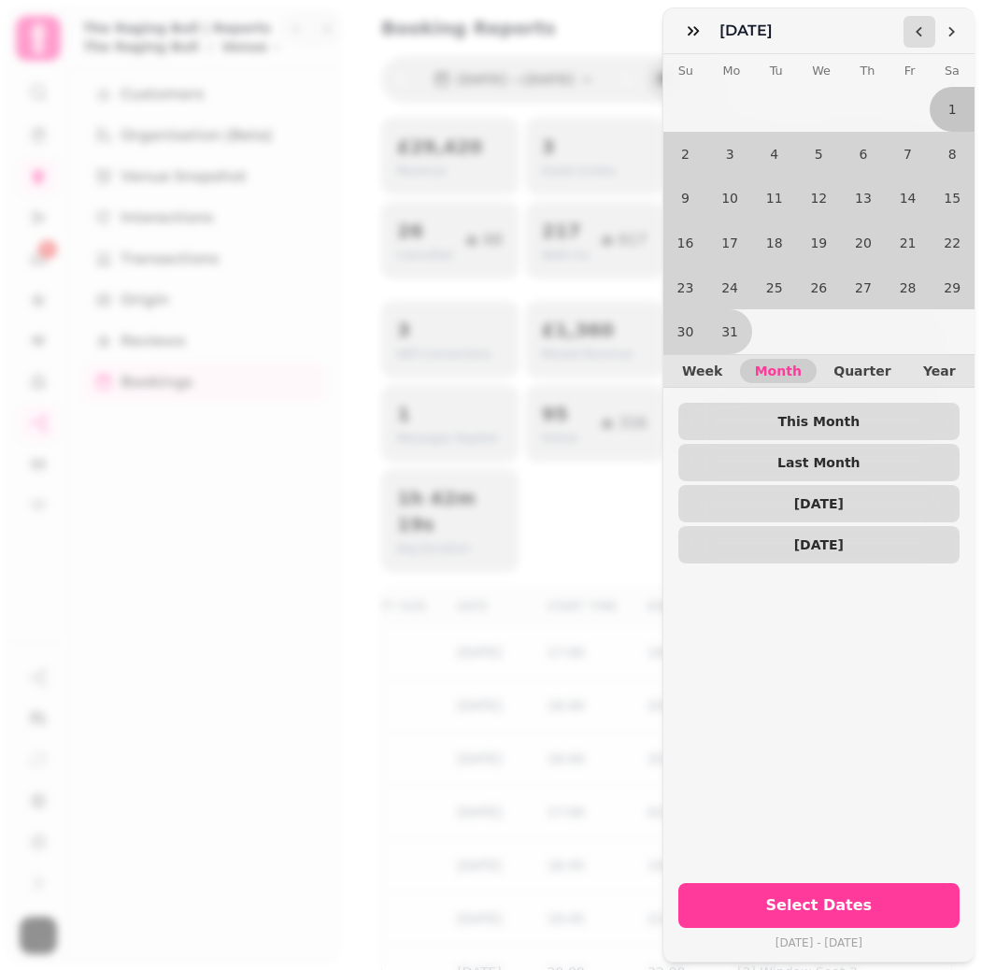
click at [912, 32] on icon "Go to the Previous Month" at bounding box center [919, 31] width 15 height 15
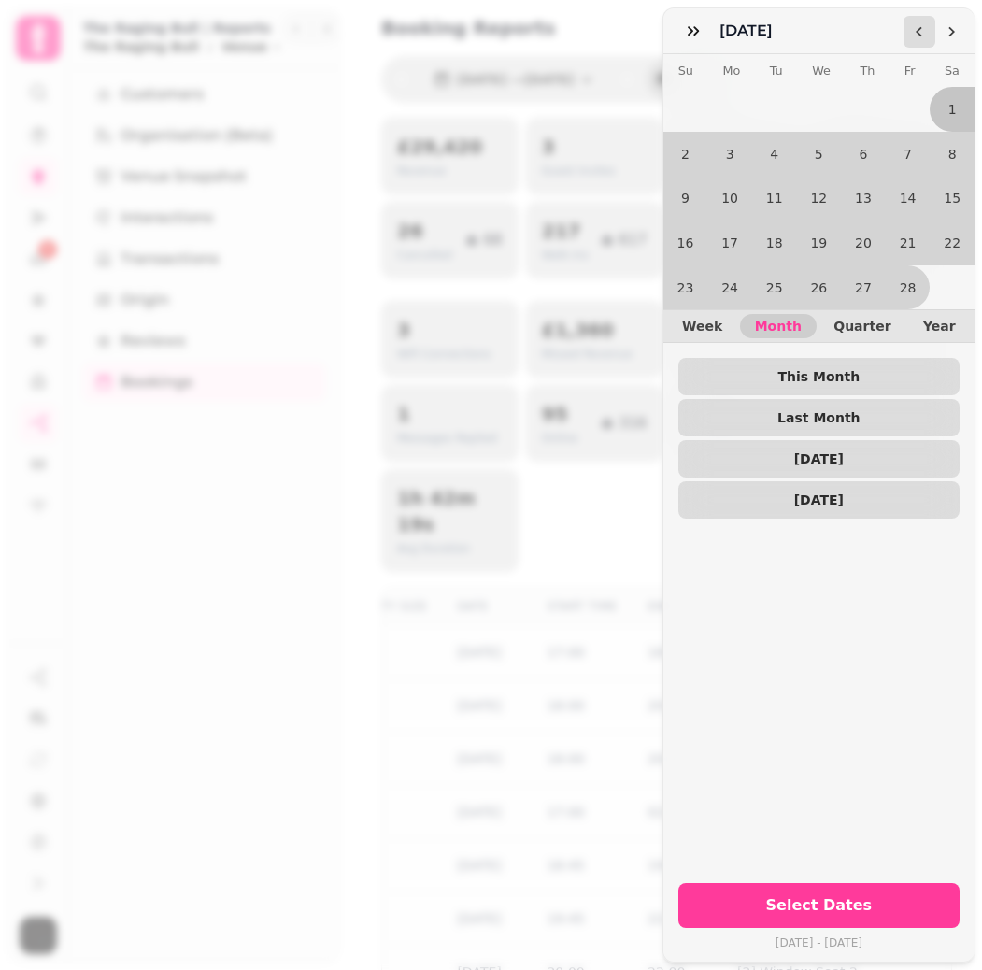
click at [912, 32] on icon "Go to the Previous Month" at bounding box center [919, 31] width 15 height 15
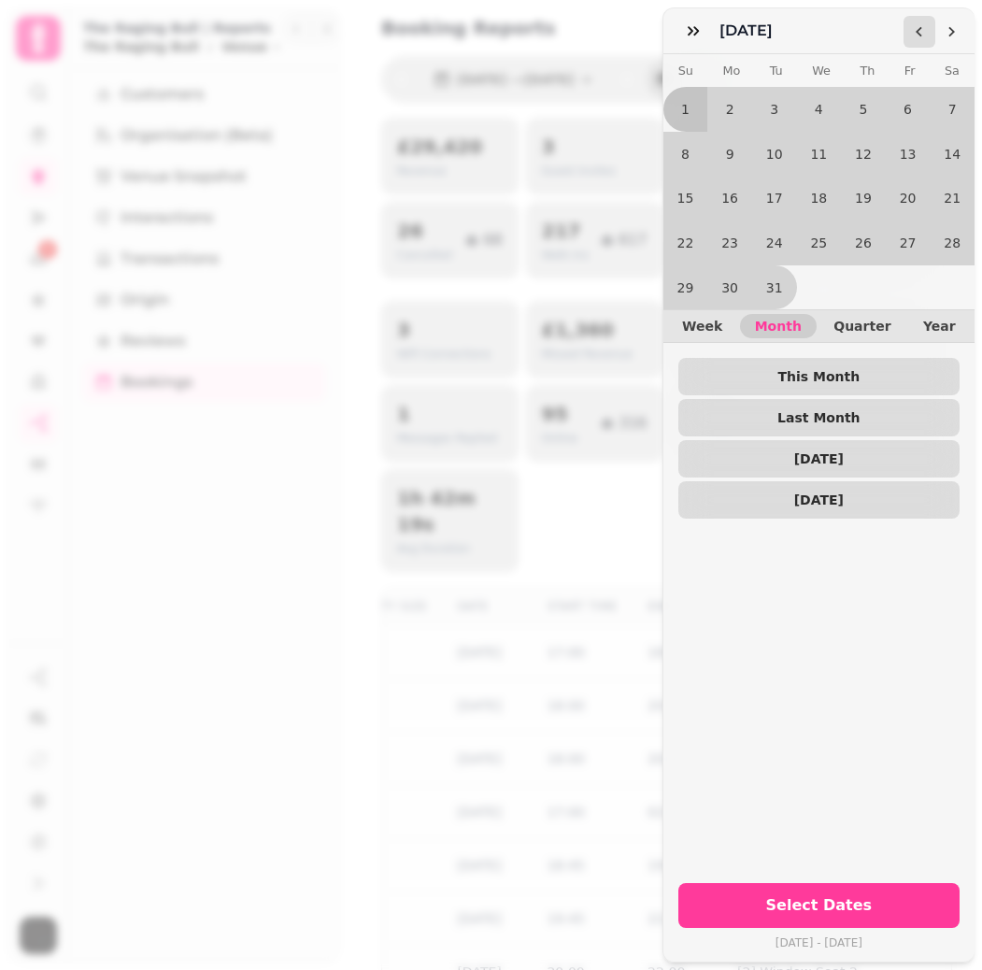
click at [912, 32] on icon "Go to the Previous Month" at bounding box center [919, 31] width 15 height 15
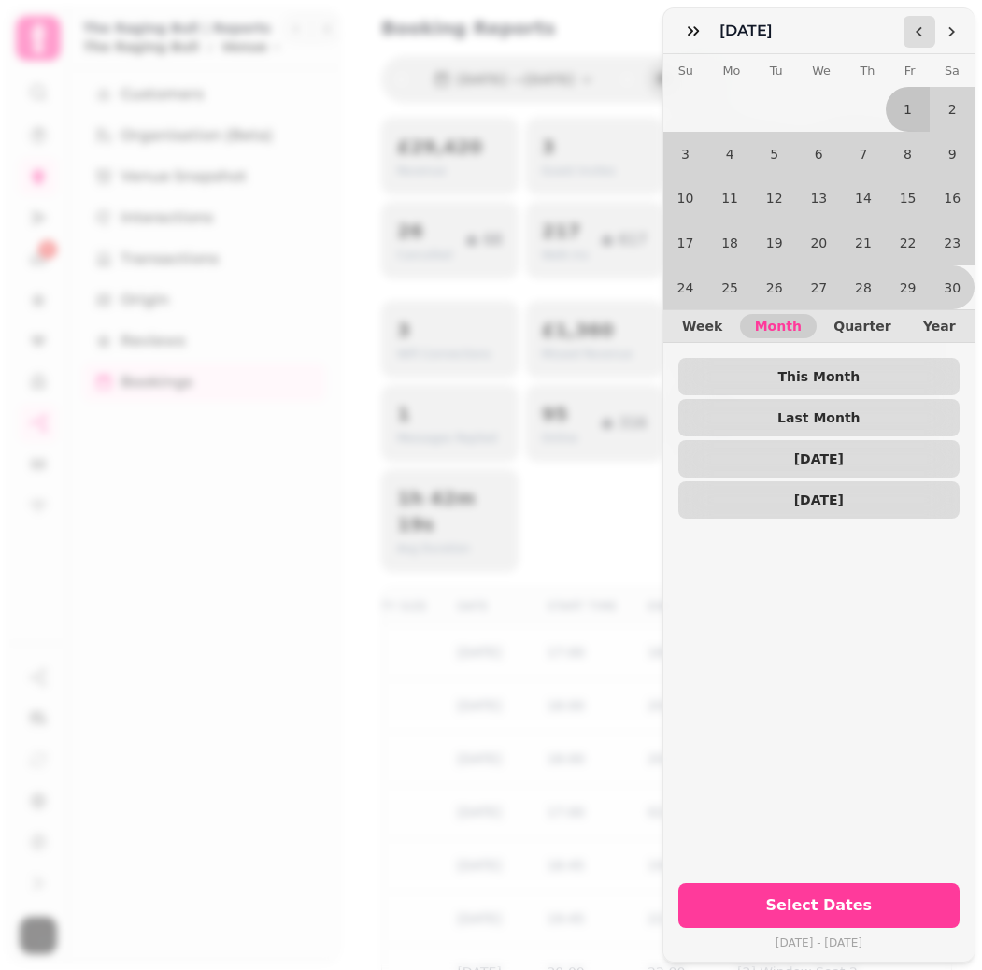
click at [912, 32] on icon "Go to the Previous Month" at bounding box center [919, 31] width 15 height 15
click at [866, 108] on button "1" at bounding box center [863, 109] width 45 height 45
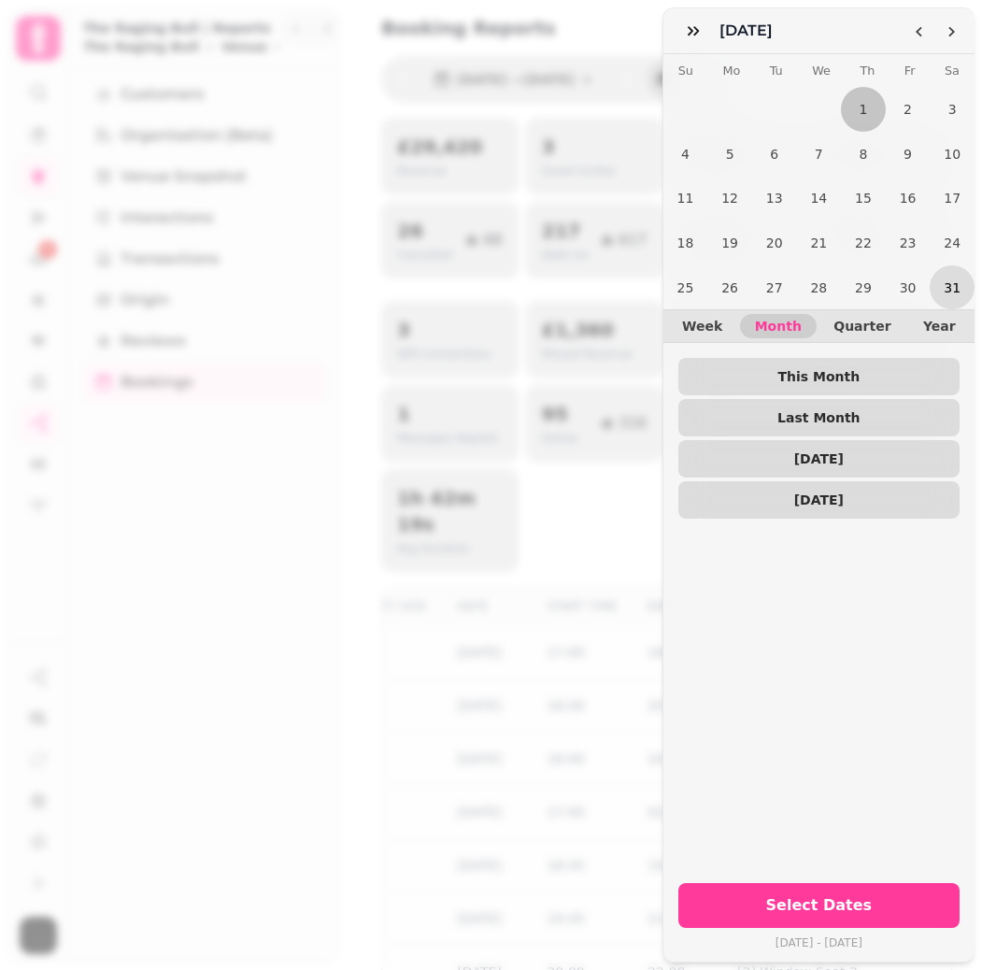
click at [949, 286] on button "31" at bounding box center [952, 287] width 45 height 45
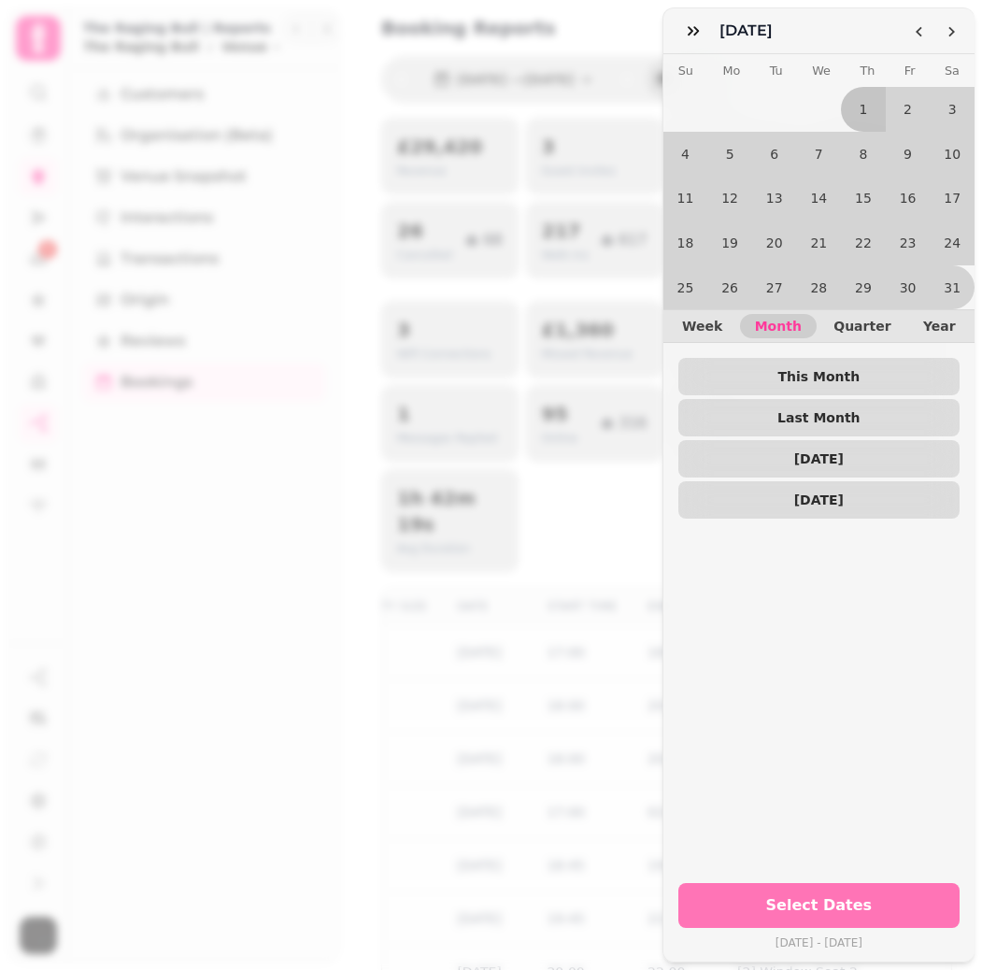
click at [865, 887] on button "Select Dates" at bounding box center [818, 905] width 281 height 45
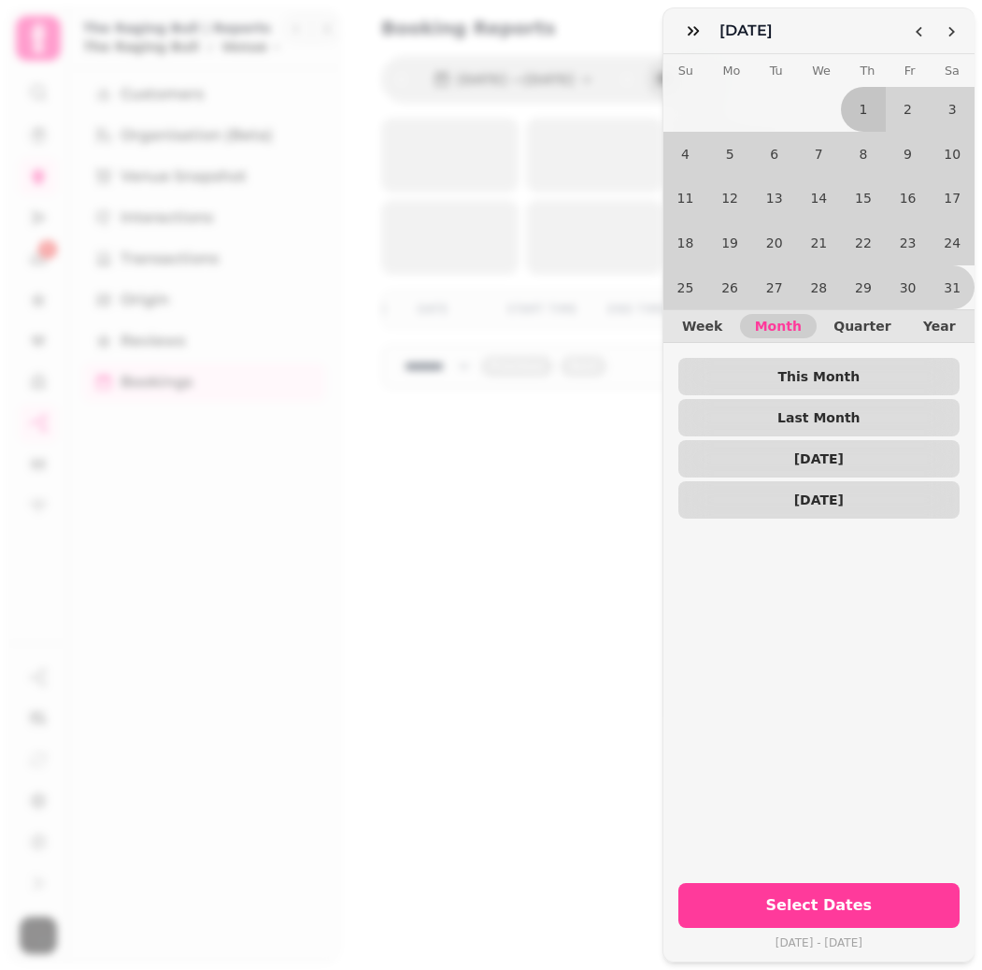
scroll to position [0, 350]
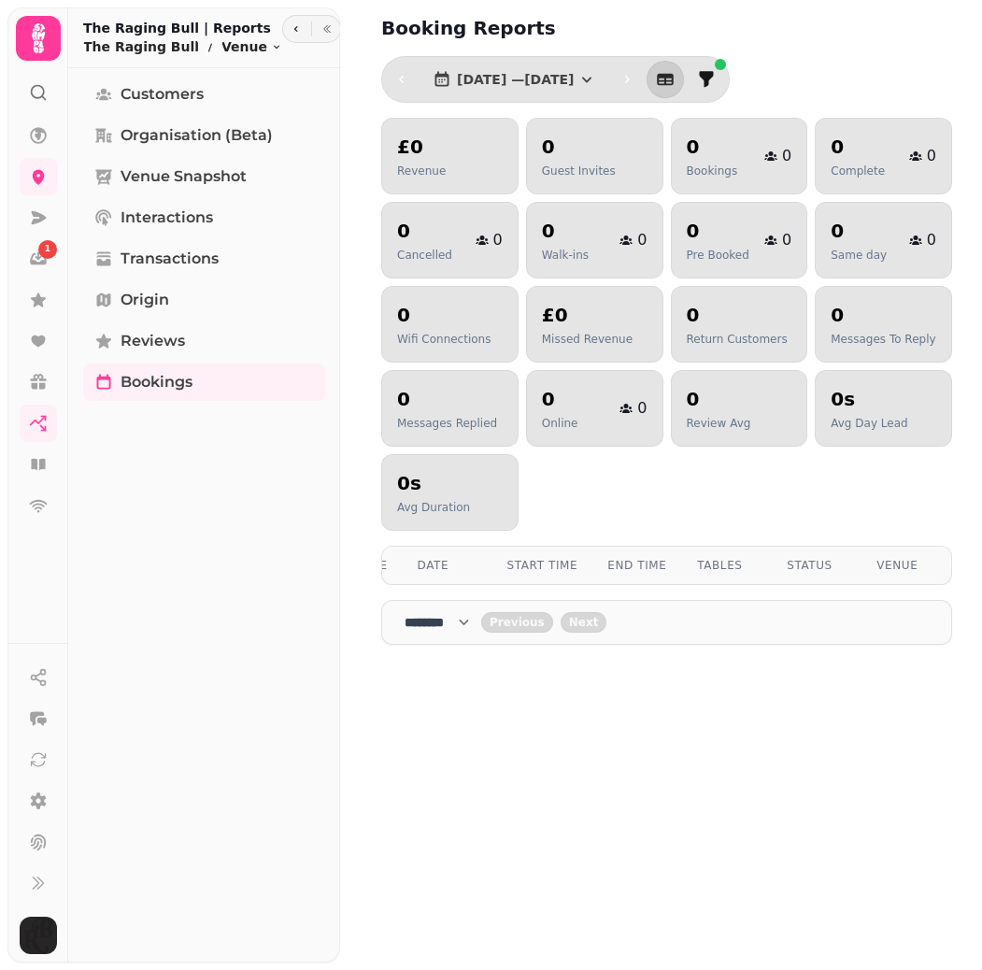
click at [858, 470] on div "£0 Revenue 0 Guest Invites 0 Bookings 0 0 Complete 0 0 Cancelled 0 0 Walk-ins 0…" at bounding box center [666, 324] width 571 height 413
click at [861, 472] on div "£0 Revenue 0 Guest Invites 0 Bookings 0 0 Complete 0 0 Cancelled 0 0 Walk-ins 0…" at bounding box center [666, 324] width 571 height 413
click at [556, 86] on span "1 Aug, 2024 — 31 Aug, 2024" at bounding box center [515, 79] width 117 height 13
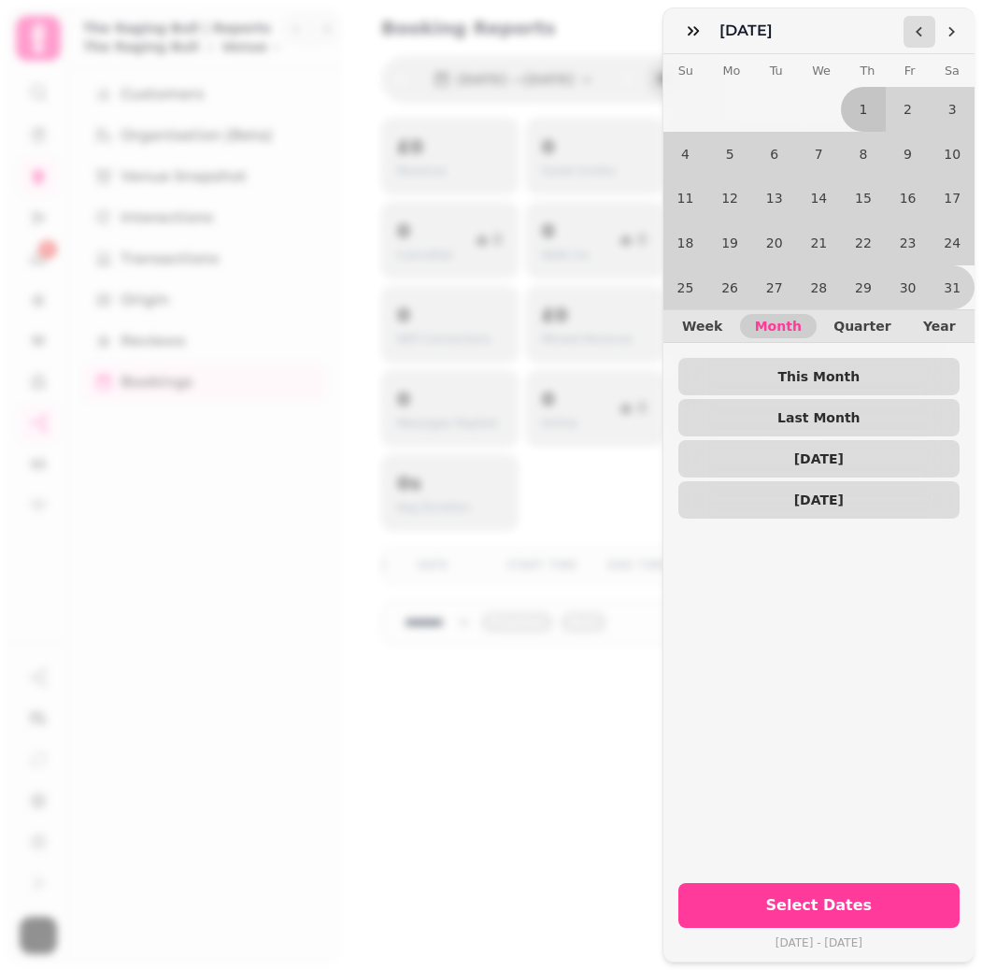
click at [911, 33] on button "Go to the Previous Month" at bounding box center [920, 32] width 32 height 32
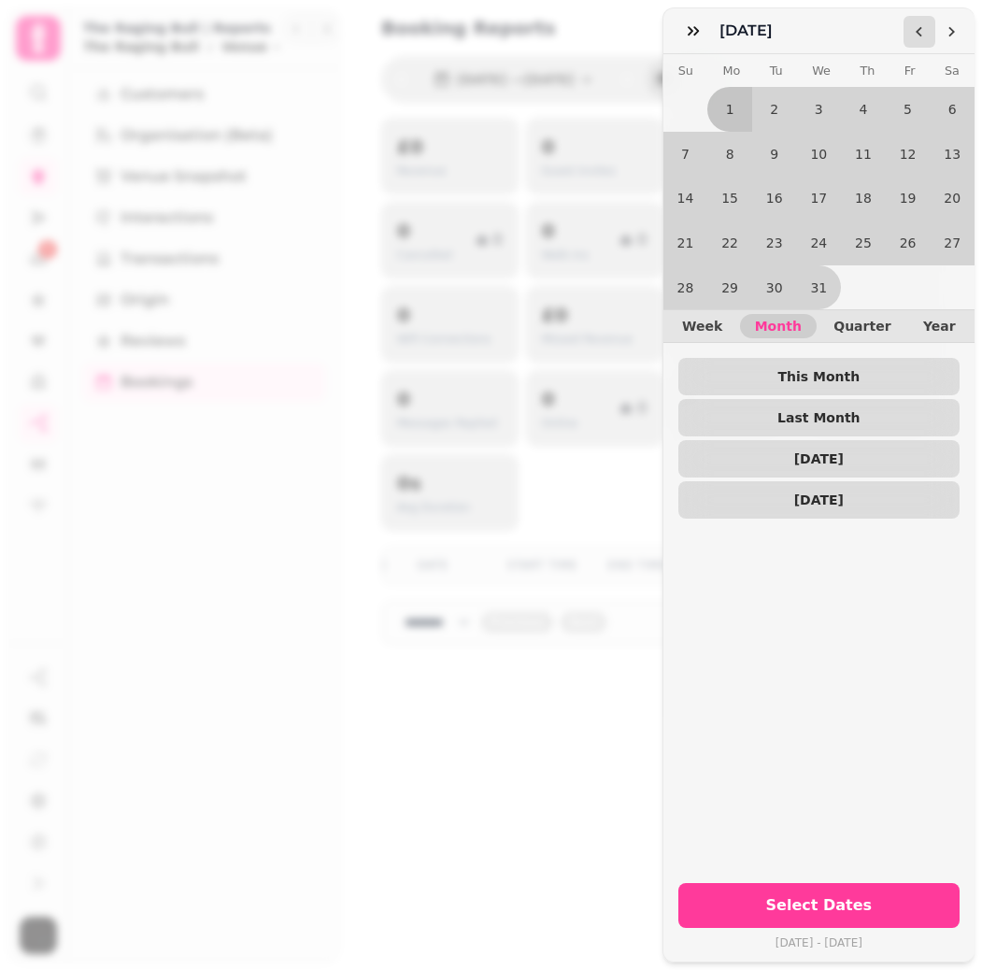
click at [911, 33] on button "Go to the Previous Month" at bounding box center [920, 32] width 32 height 32
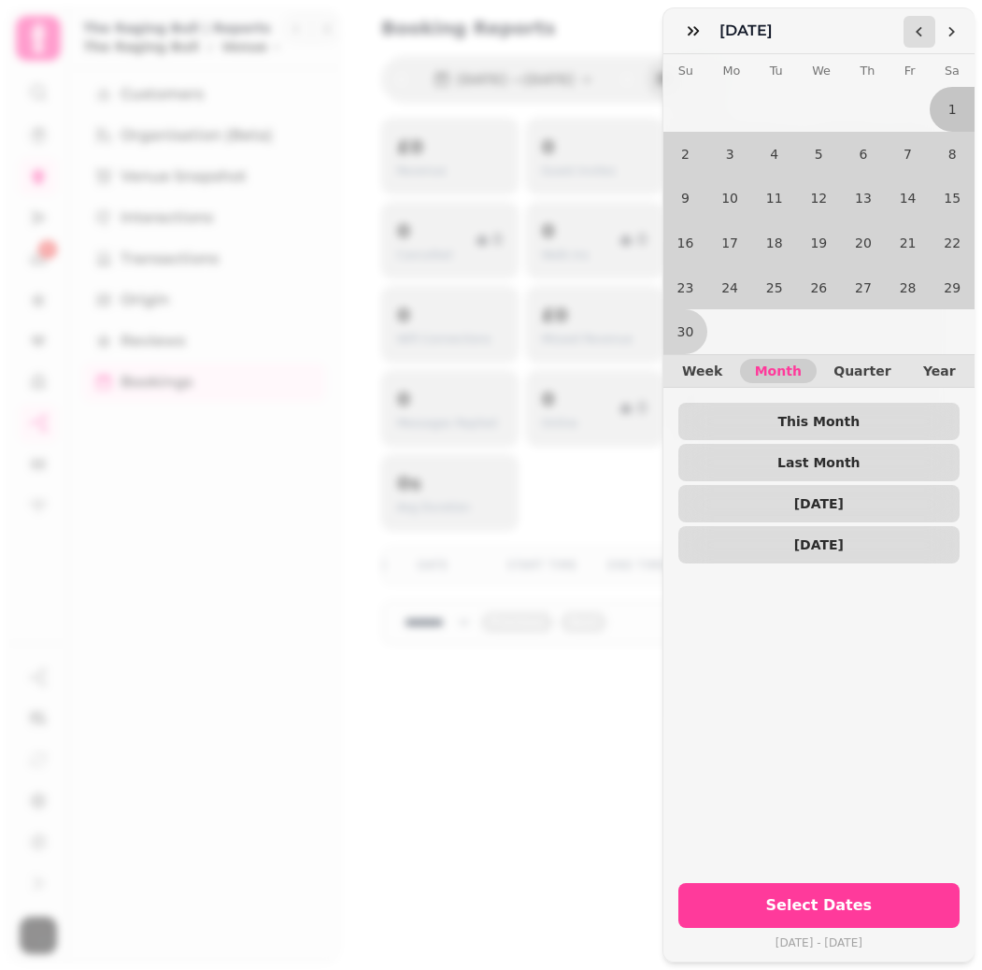
click at [911, 33] on button "Go to the Previous Month" at bounding box center [920, 32] width 32 height 32
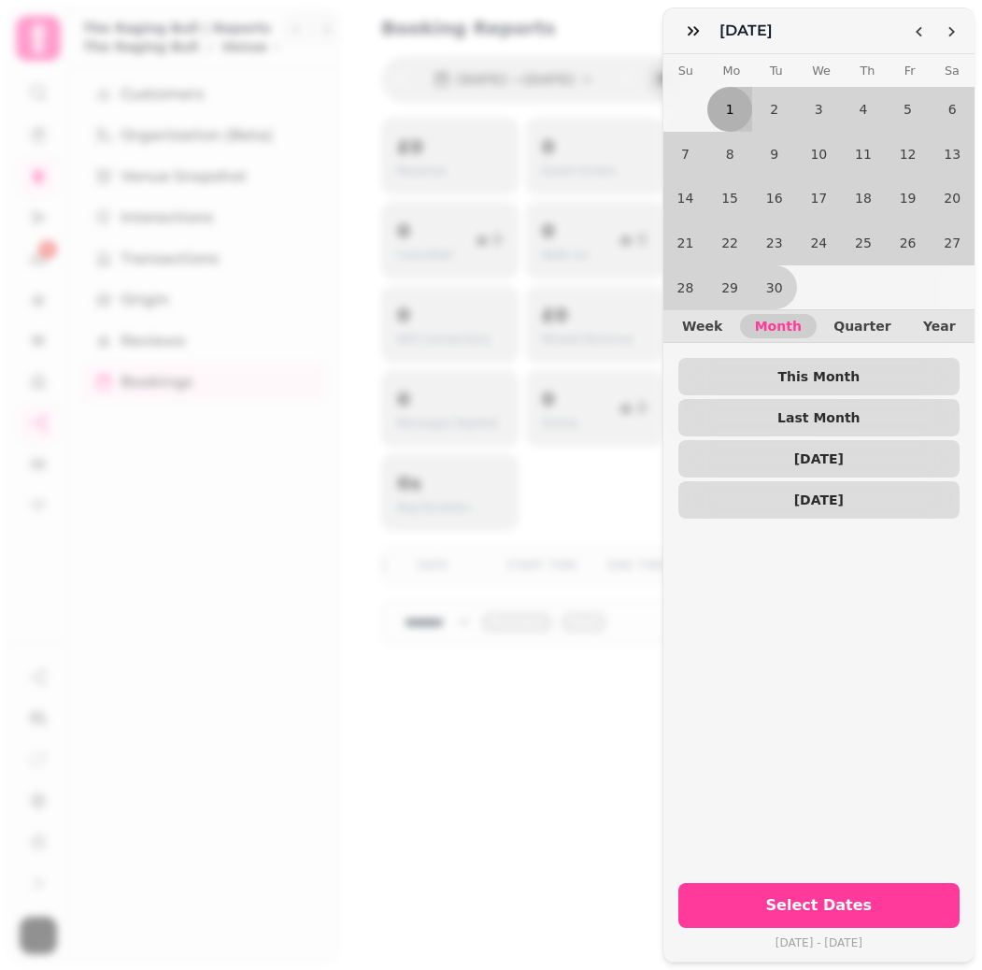
click at [726, 107] on button "1" at bounding box center [729, 109] width 45 height 45
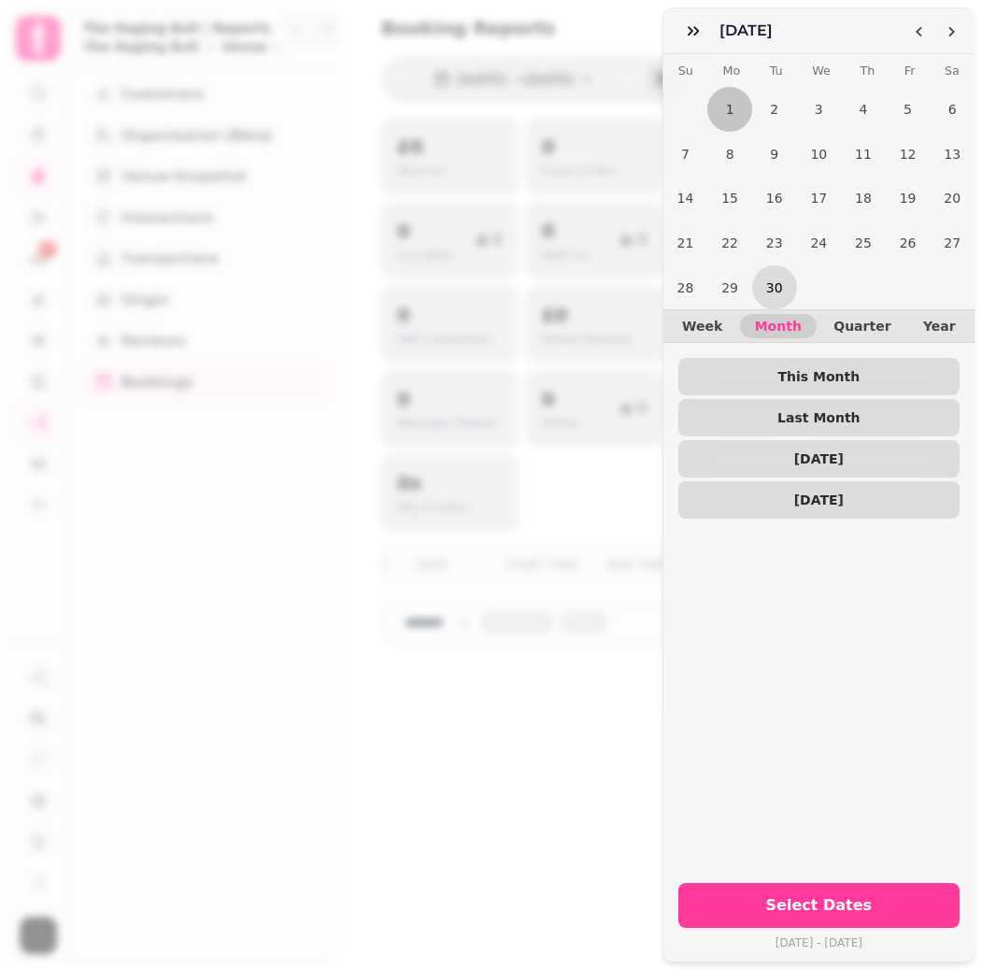
click at [779, 283] on button "30" at bounding box center [774, 287] width 45 height 45
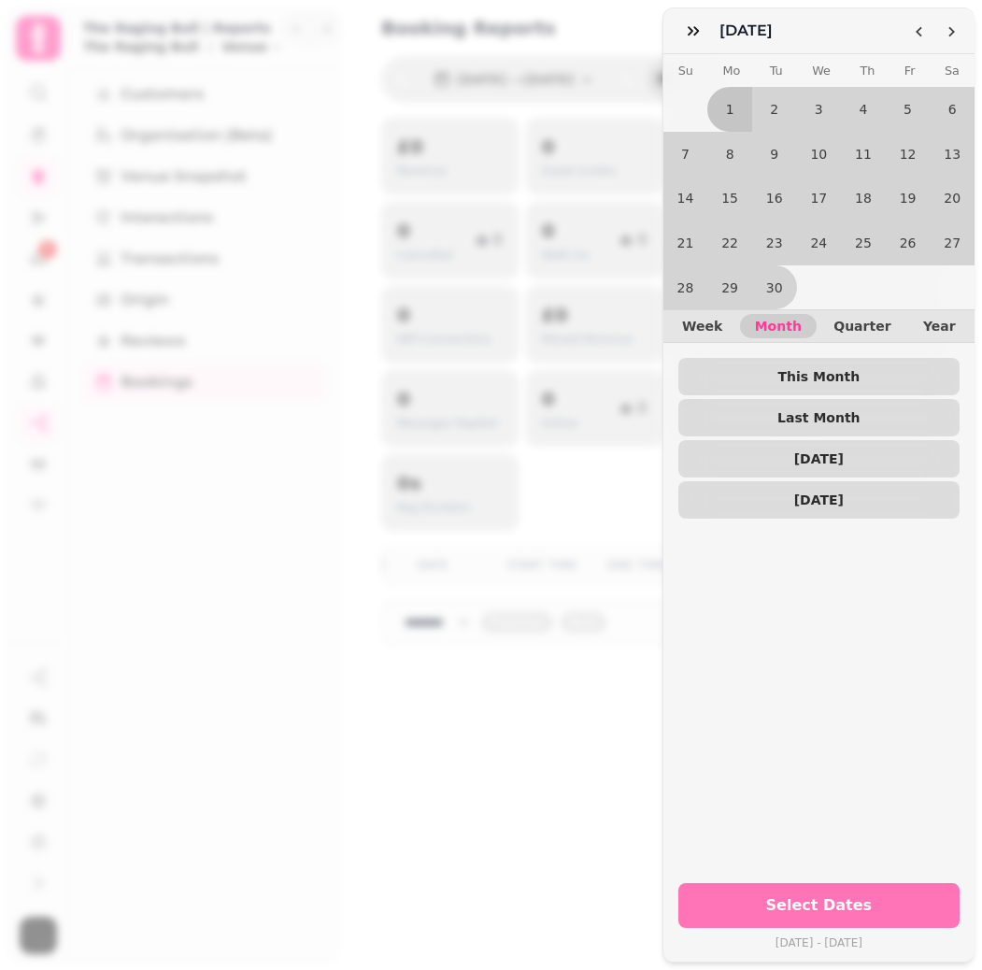
click at [883, 904] on span "Select Dates" at bounding box center [819, 905] width 236 height 15
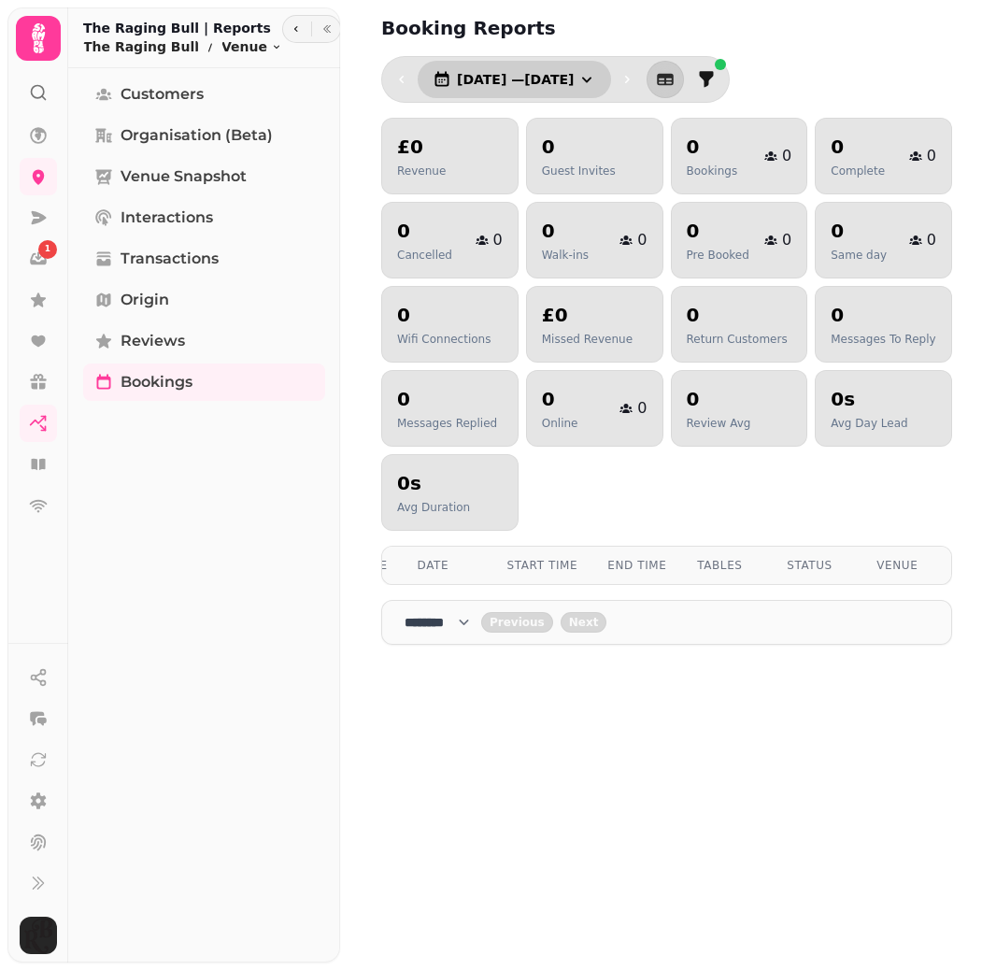
click at [574, 76] on span "1 Apr, 2024 — 30 Apr, 2024" at bounding box center [515, 79] width 117 height 13
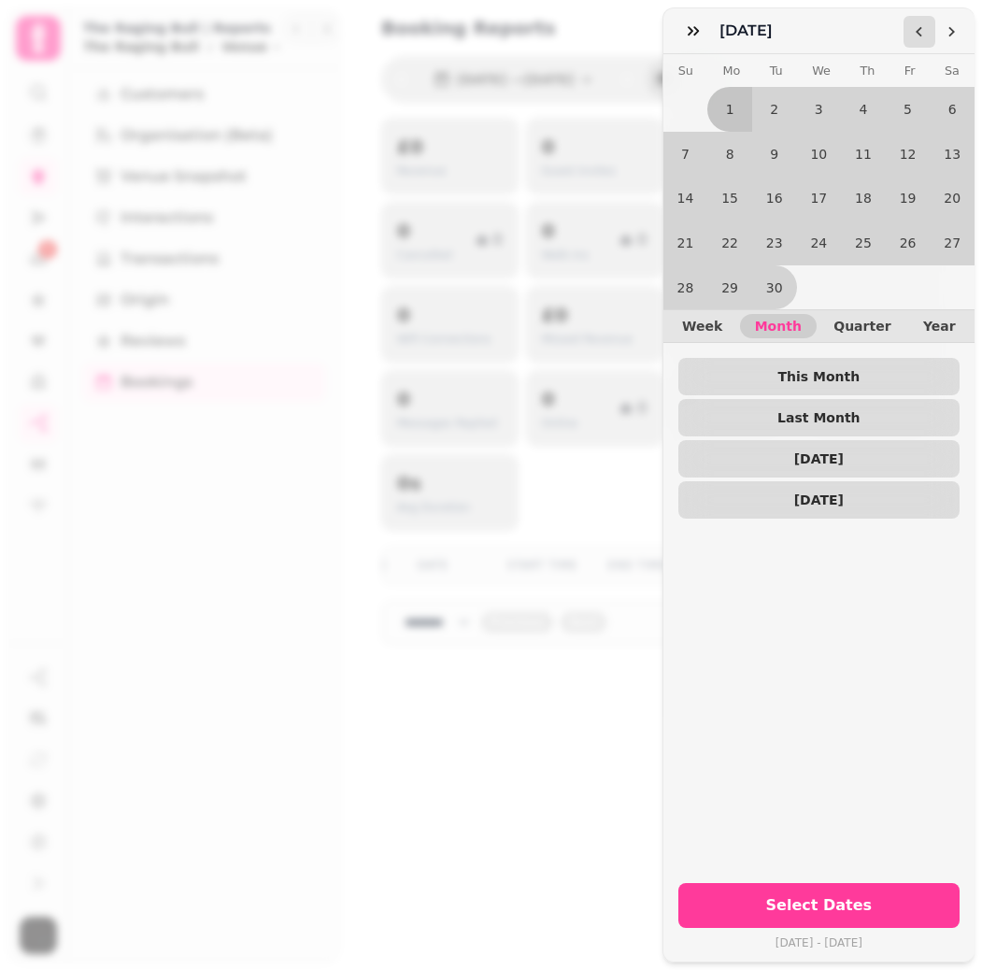
click at [913, 34] on icon "Go to the Previous Month" at bounding box center [919, 31] width 15 height 15
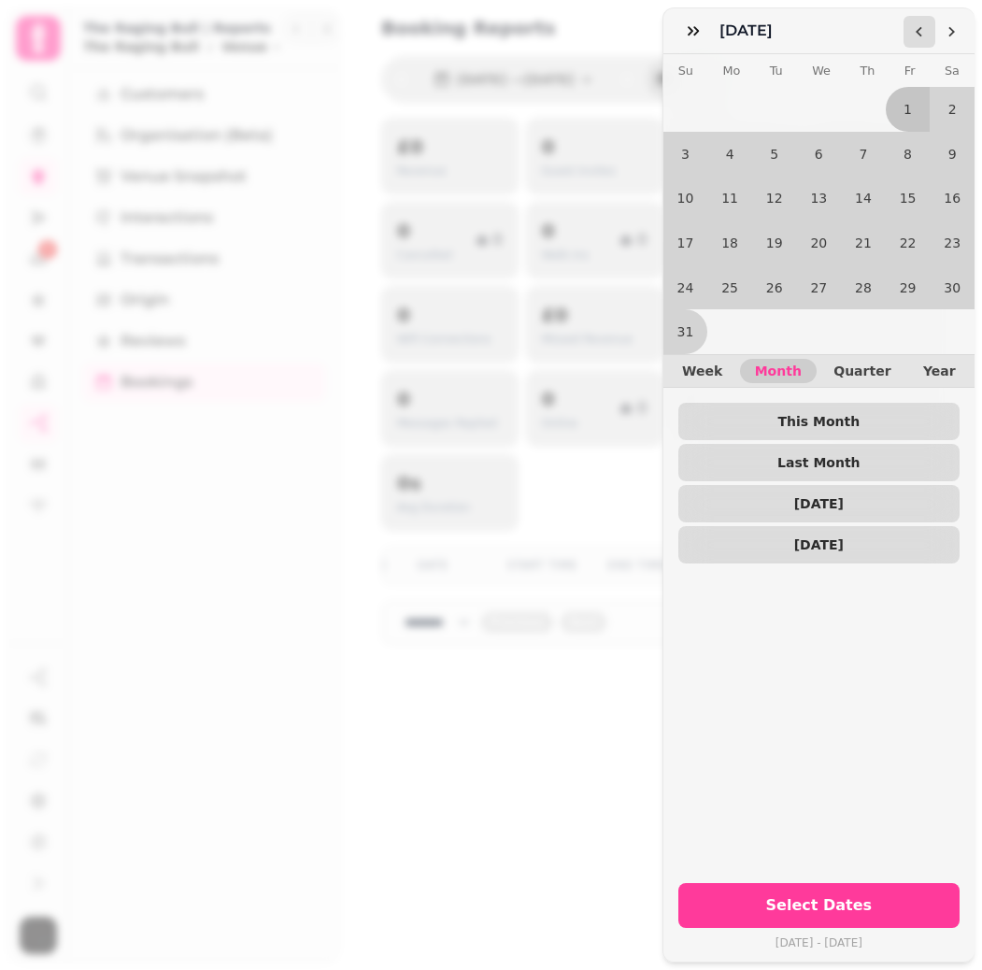
click at [913, 34] on icon "Go to the Previous Month" at bounding box center [919, 31] width 15 height 15
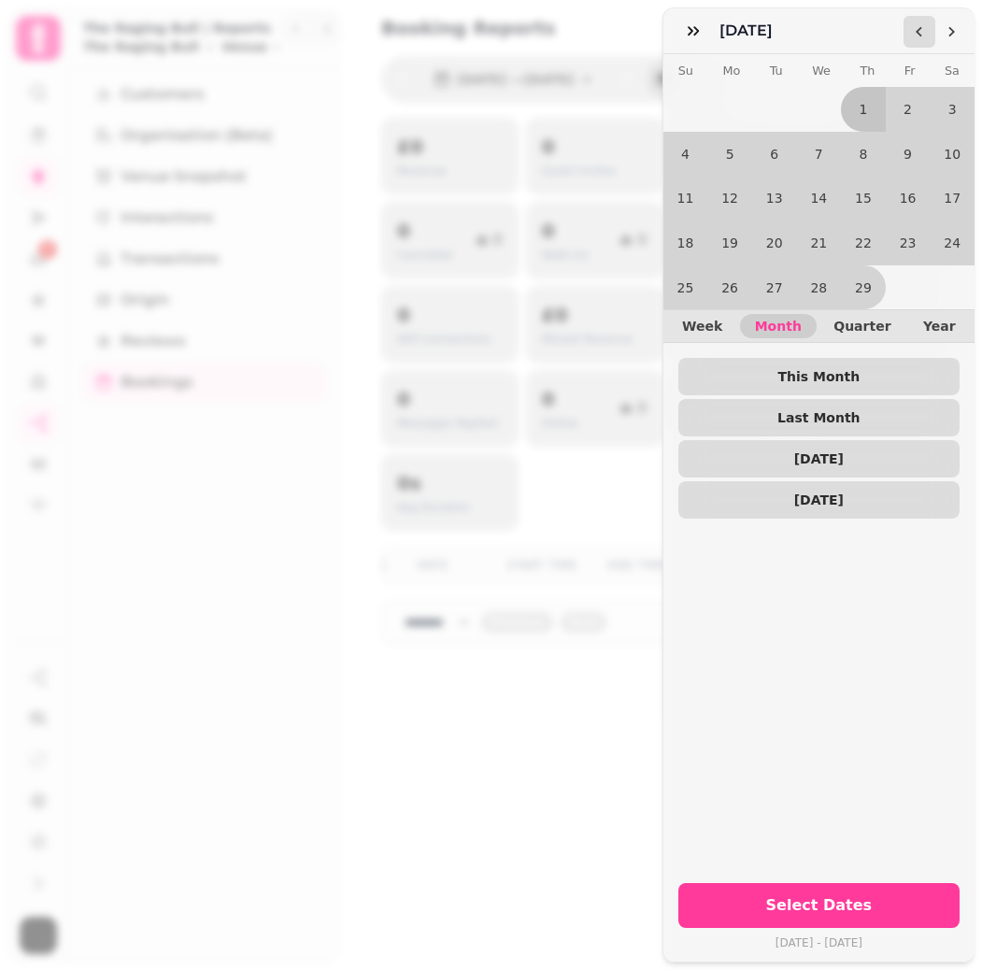
click at [913, 34] on icon "Go to the Previous Month" at bounding box center [919, 31] width 15 height 15
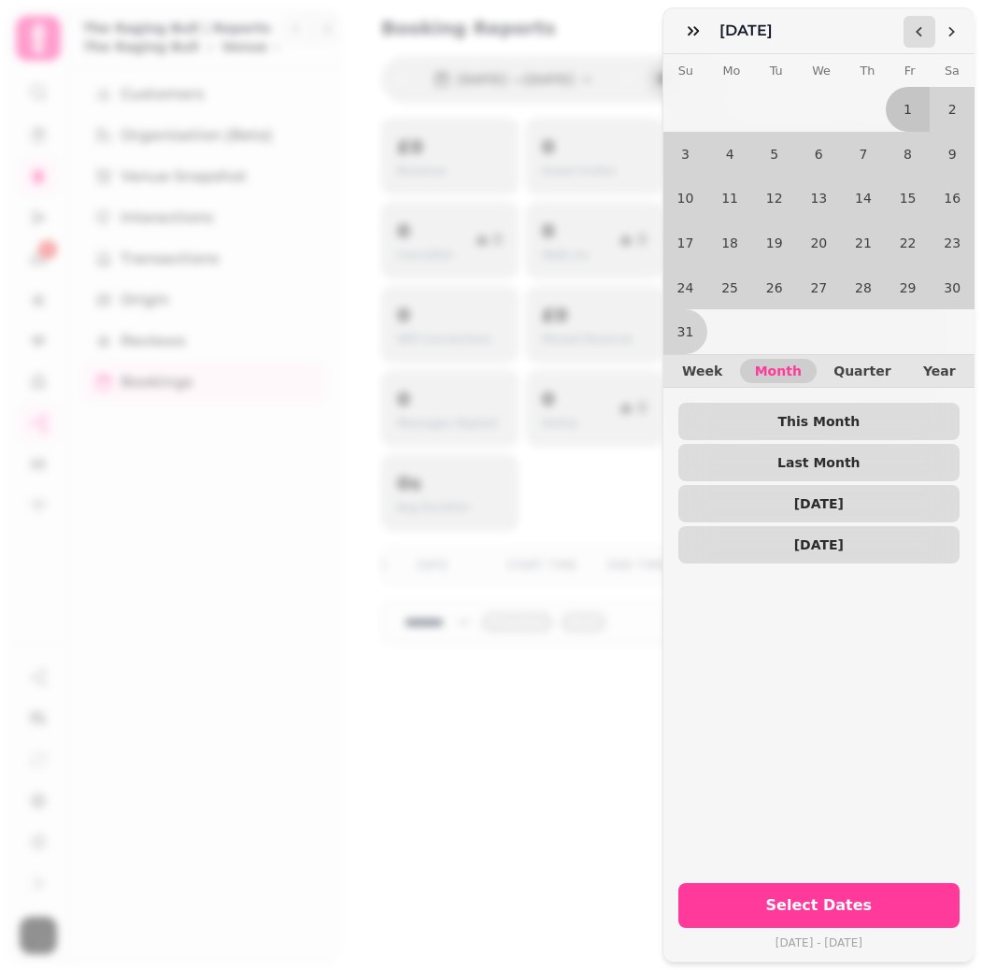
click at [913, 34] on icon "Go to the Previous Month" at bounding box center [919, 31] width 15 height 15
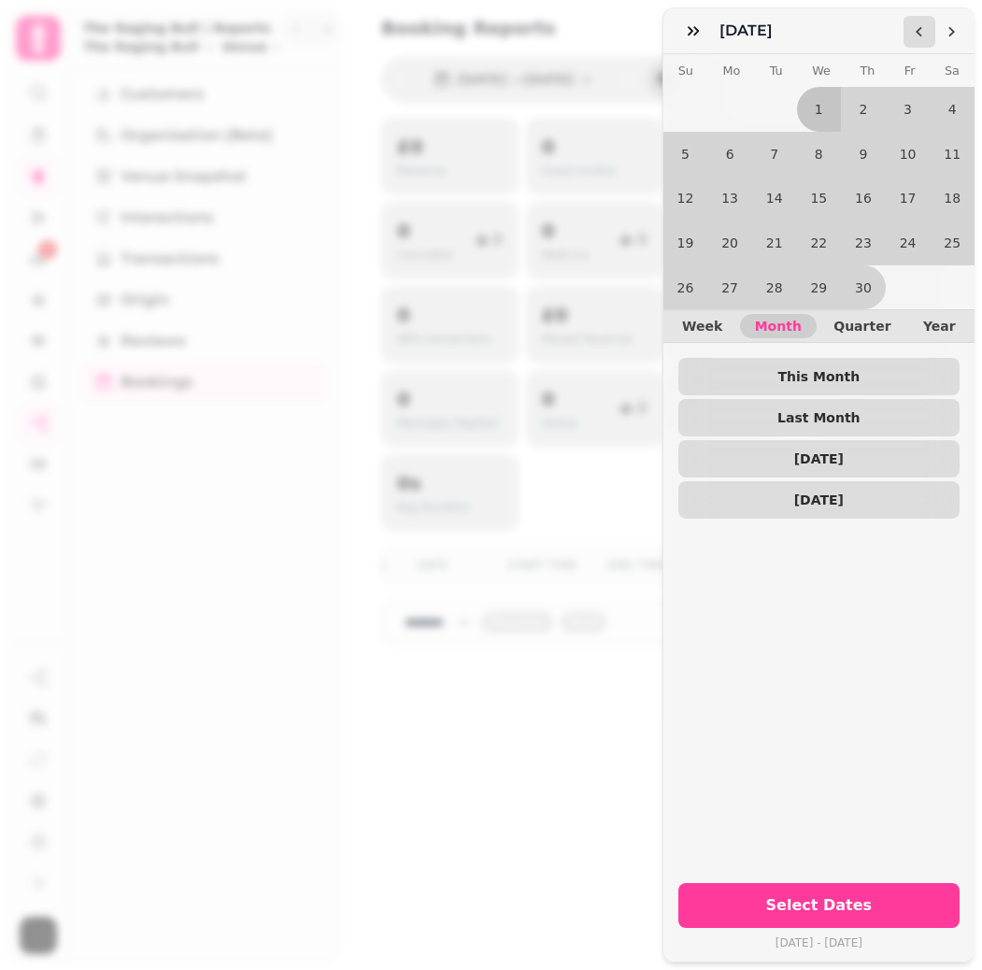
click at [913, 34] on icon "Go to the Previous Month" at bounding box center [919, 31] width 15 height 15
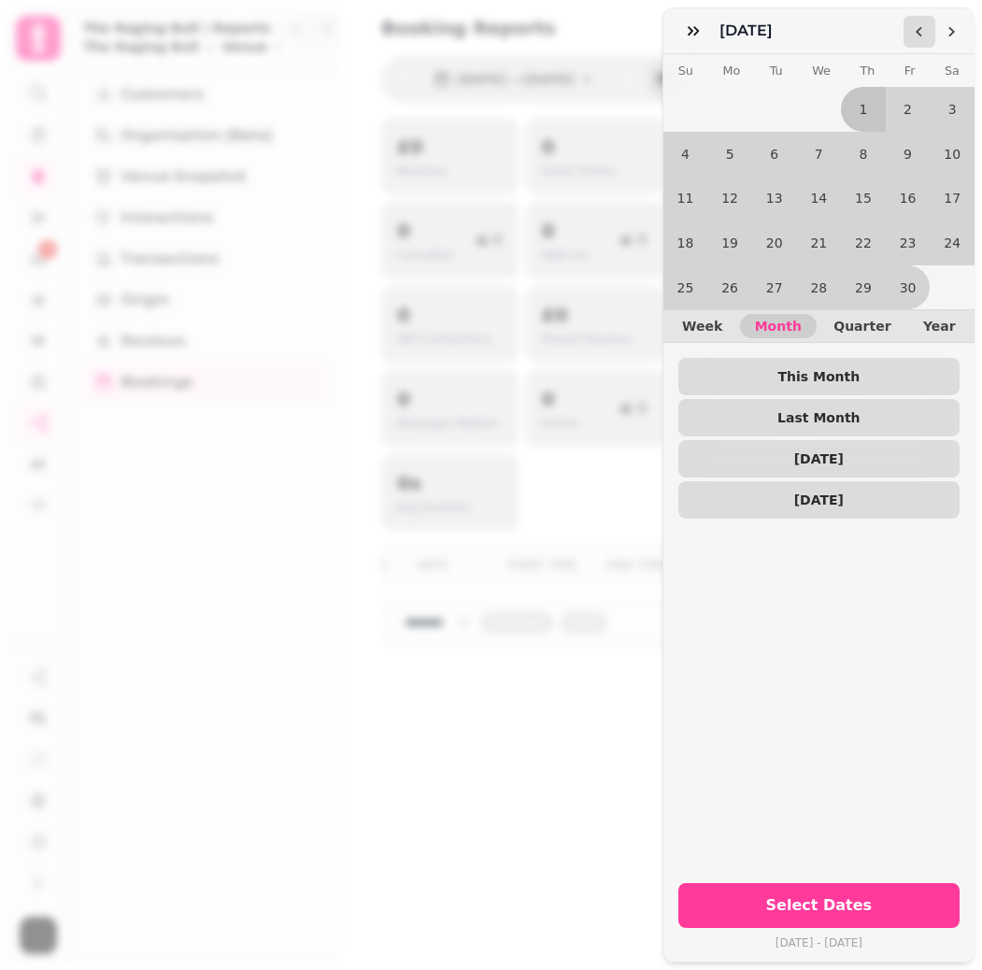
click at [913, 34] on icon "Go to the Previous Month" at bounding box center [919, 31] width 15 height 15
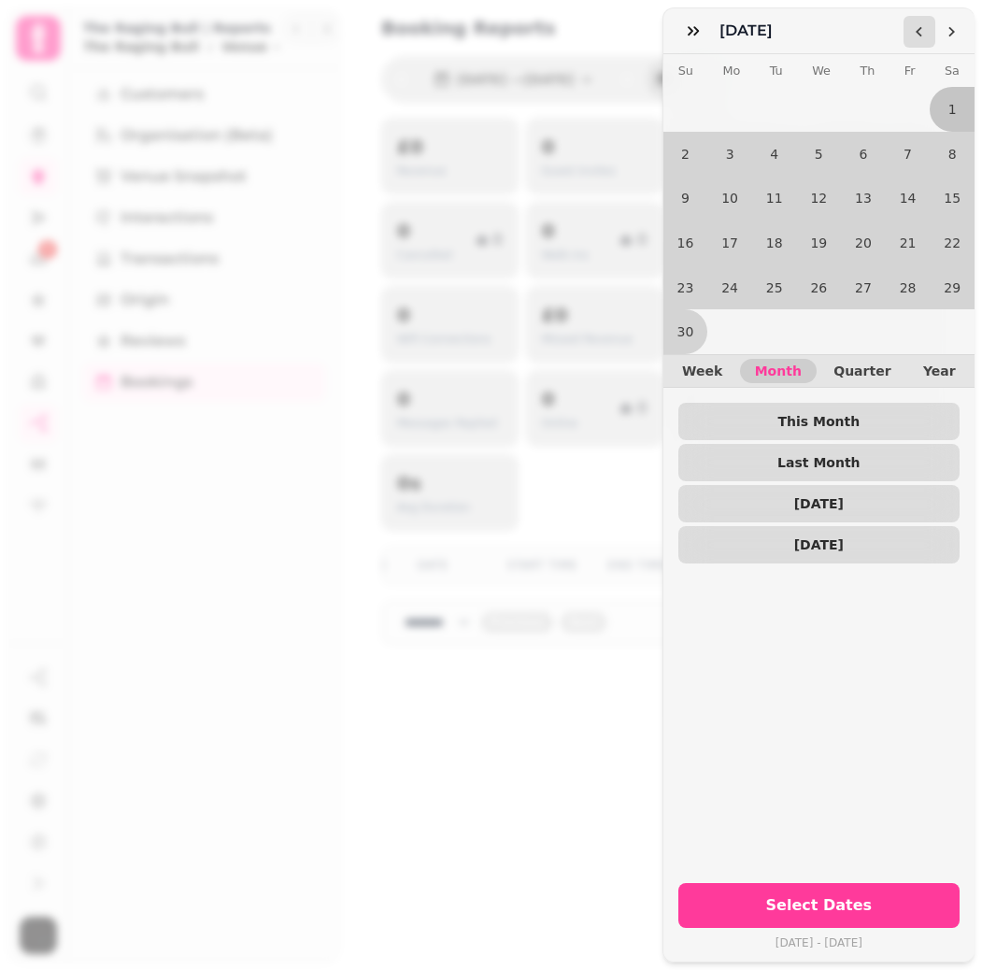
click at [913, 34] on icon "Go to the Previous Month" at bounding box center [919, 31] width 15 height 15
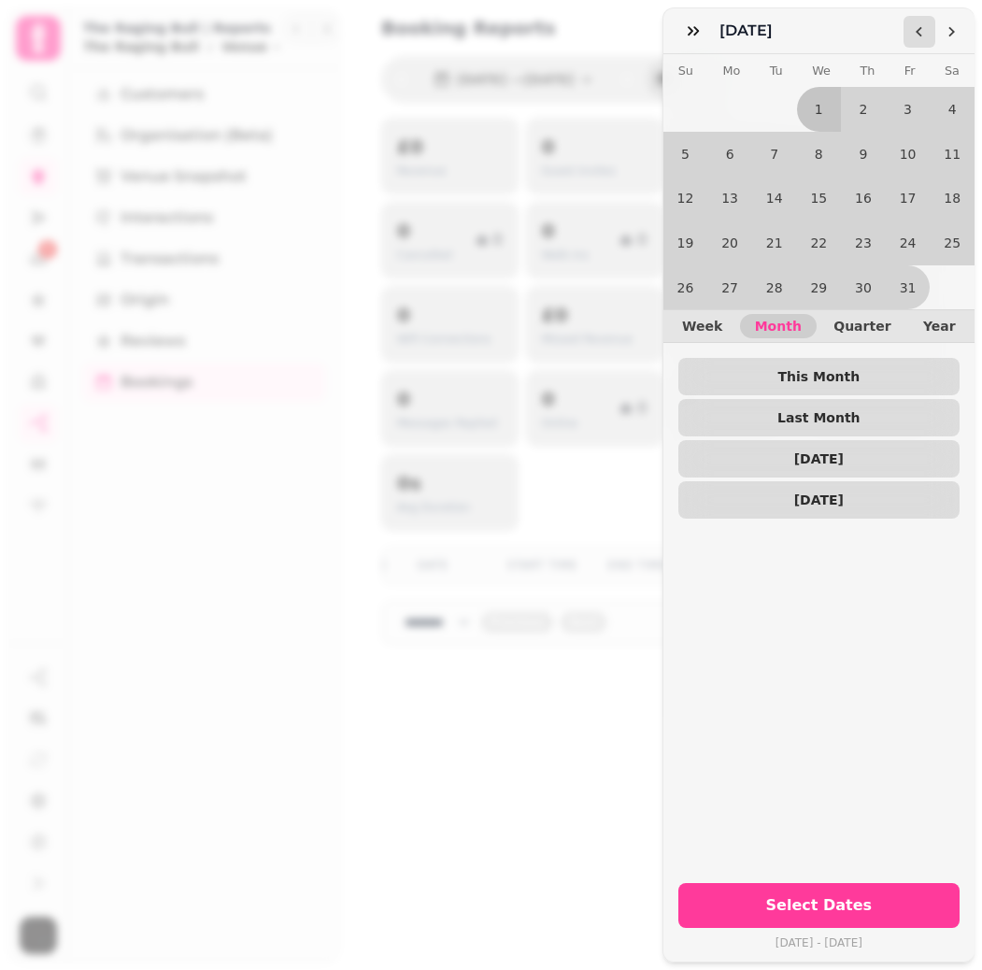
click at [913, 34] on icon "Go to the Previous Month" at bounding box center [919, 31] width 15 height 15
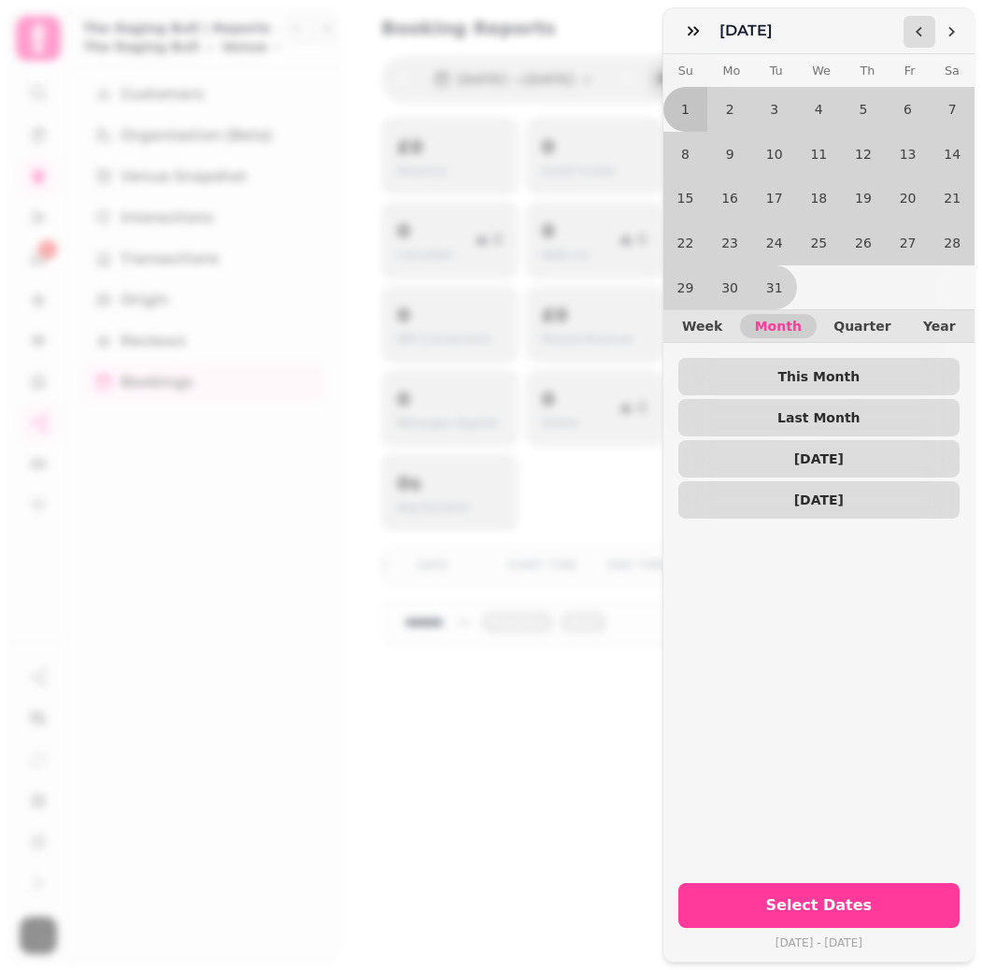
click at [913, 34] on icon "Go to the Previous Month" at bounding box center [919, 31] width 15 height 15
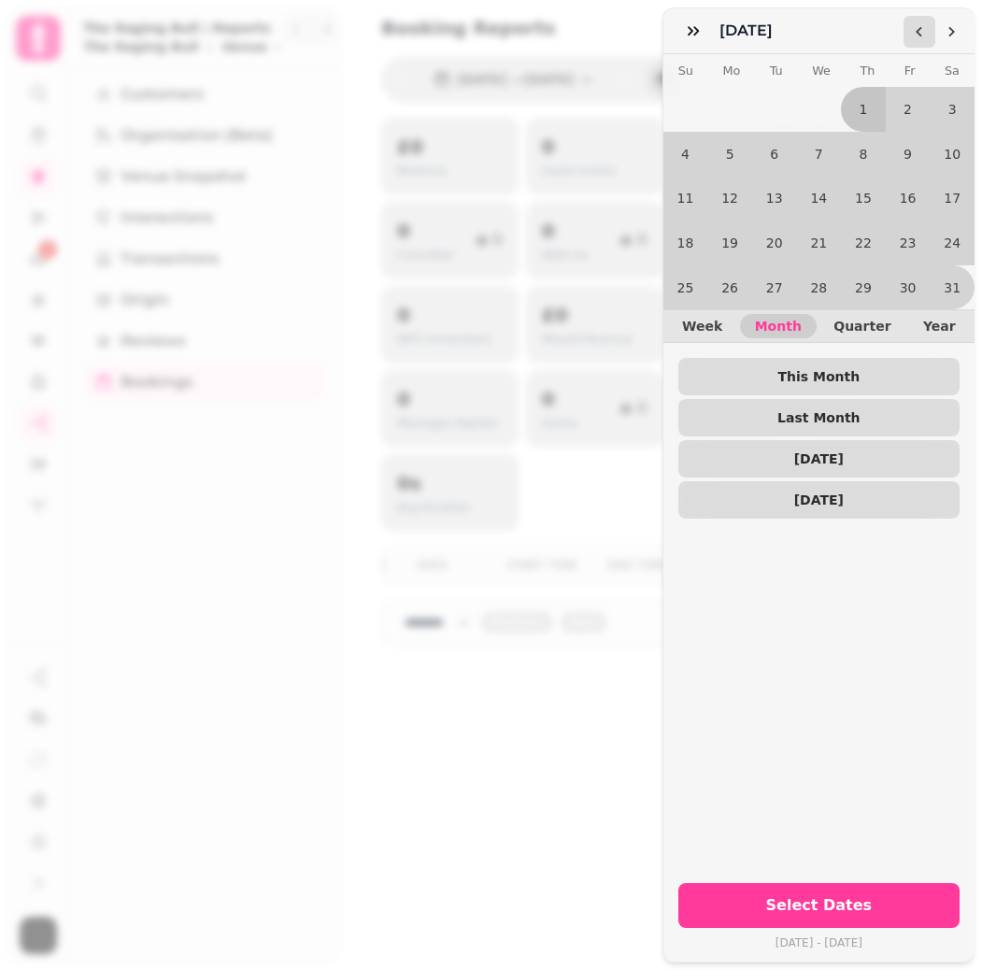
click at [913, 34] on icon "Go to the Previous Month" at bounding box center [919, 31] width 15 height 15
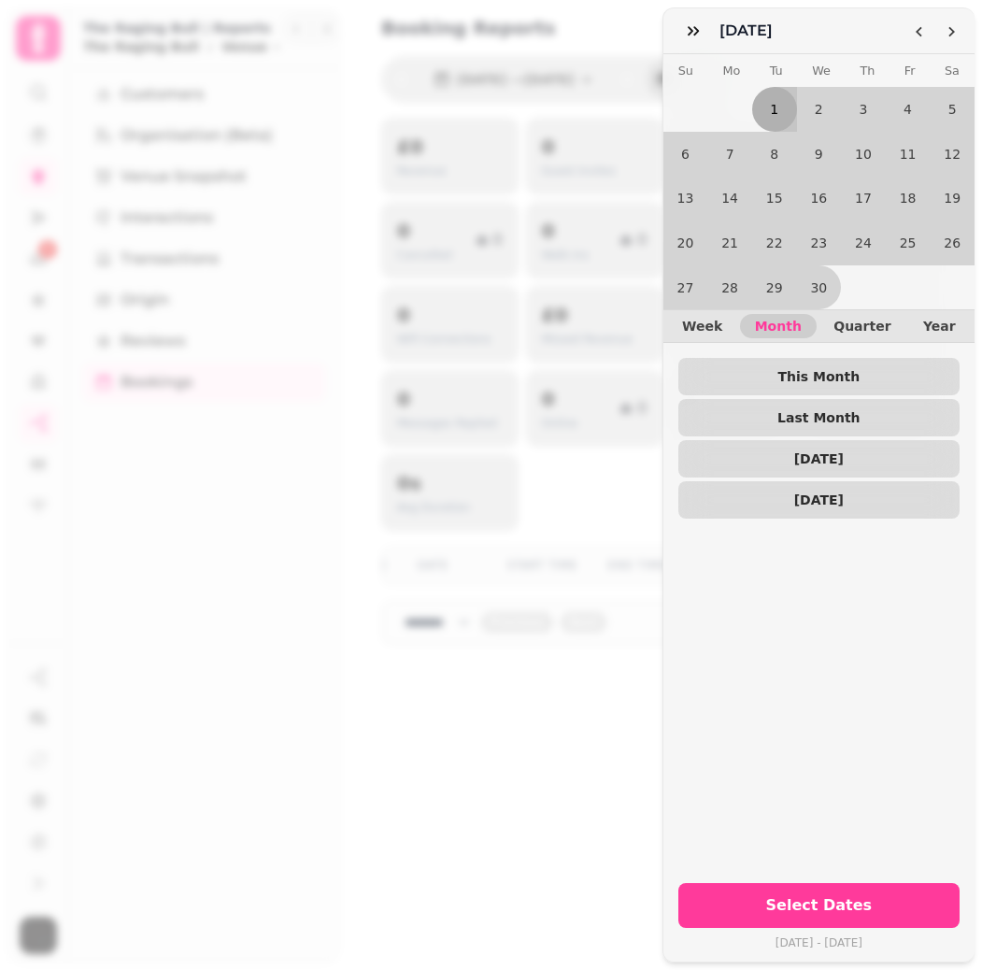
click at [783, 101] on button "1" at bounding box center [774, 109] width 45 height 45
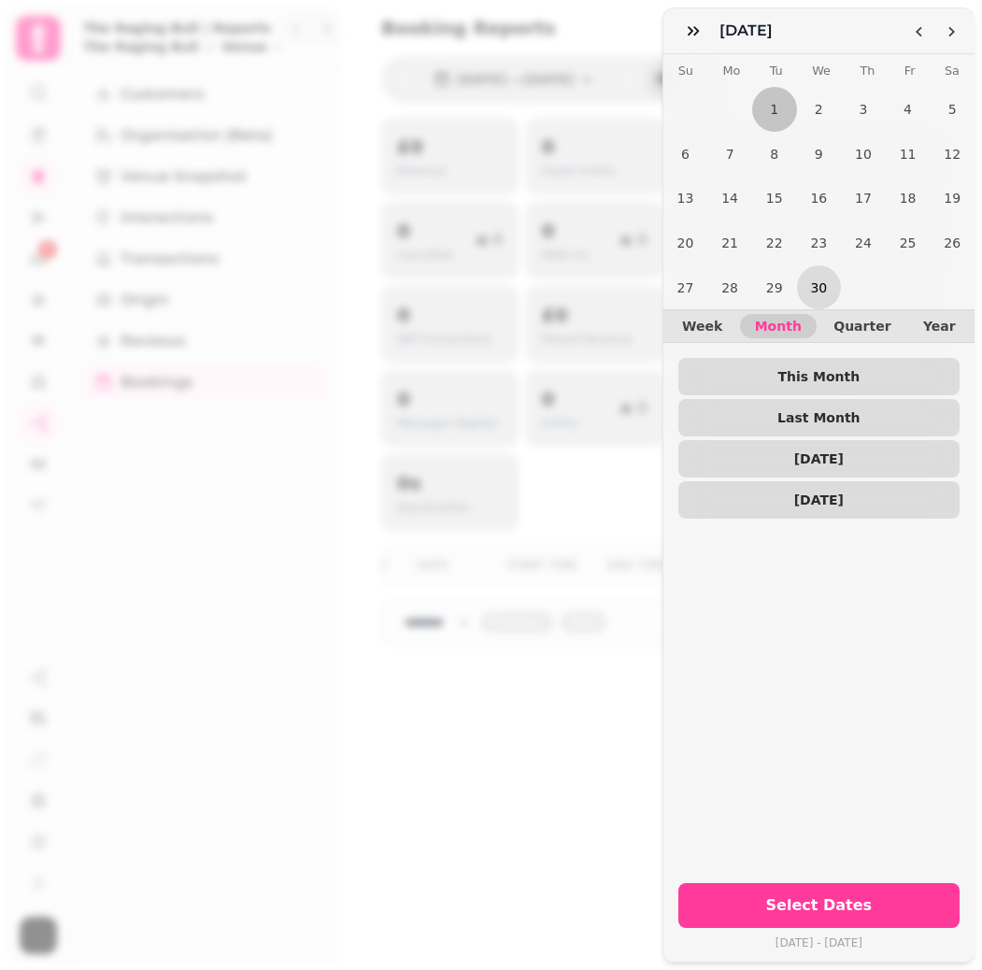
click at [816, 274] on button "30" at bounding box center [819, 287] width 45 height 45
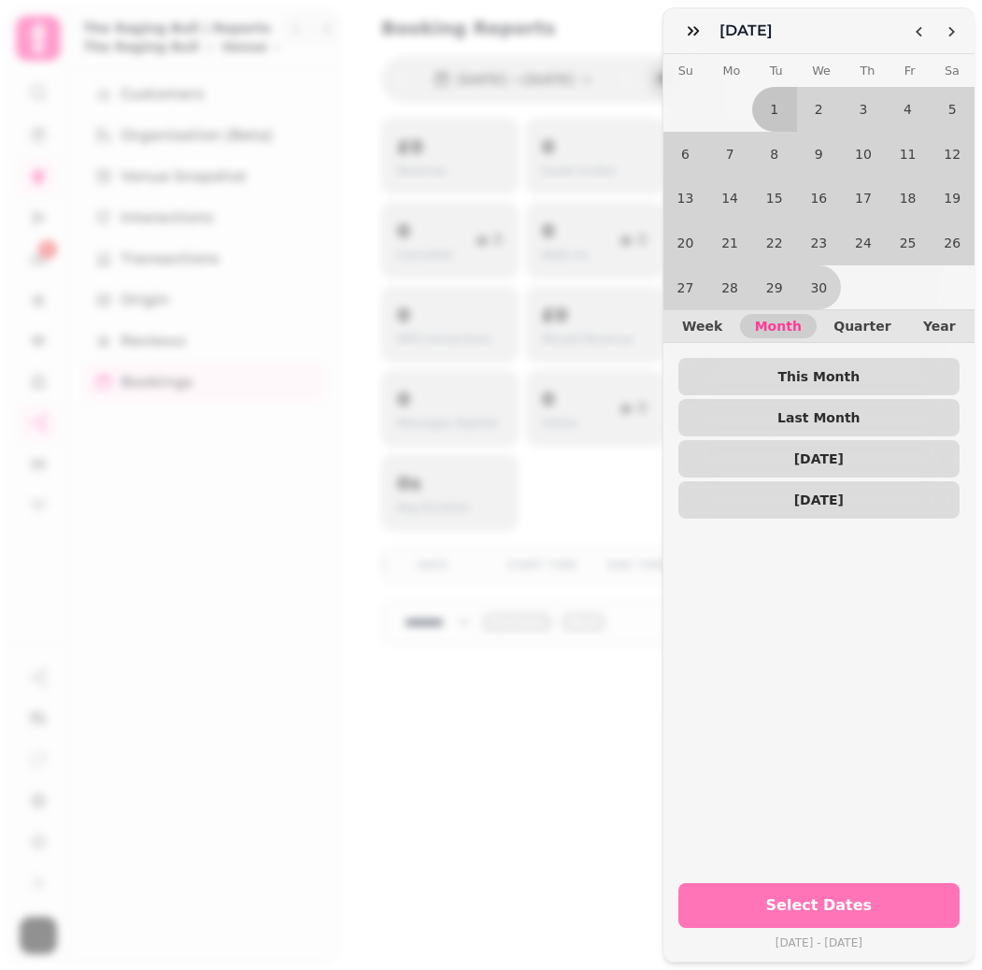
click at [804, 898] on span "Select Dates" at bounding box center [819, 905] width 236 height 15
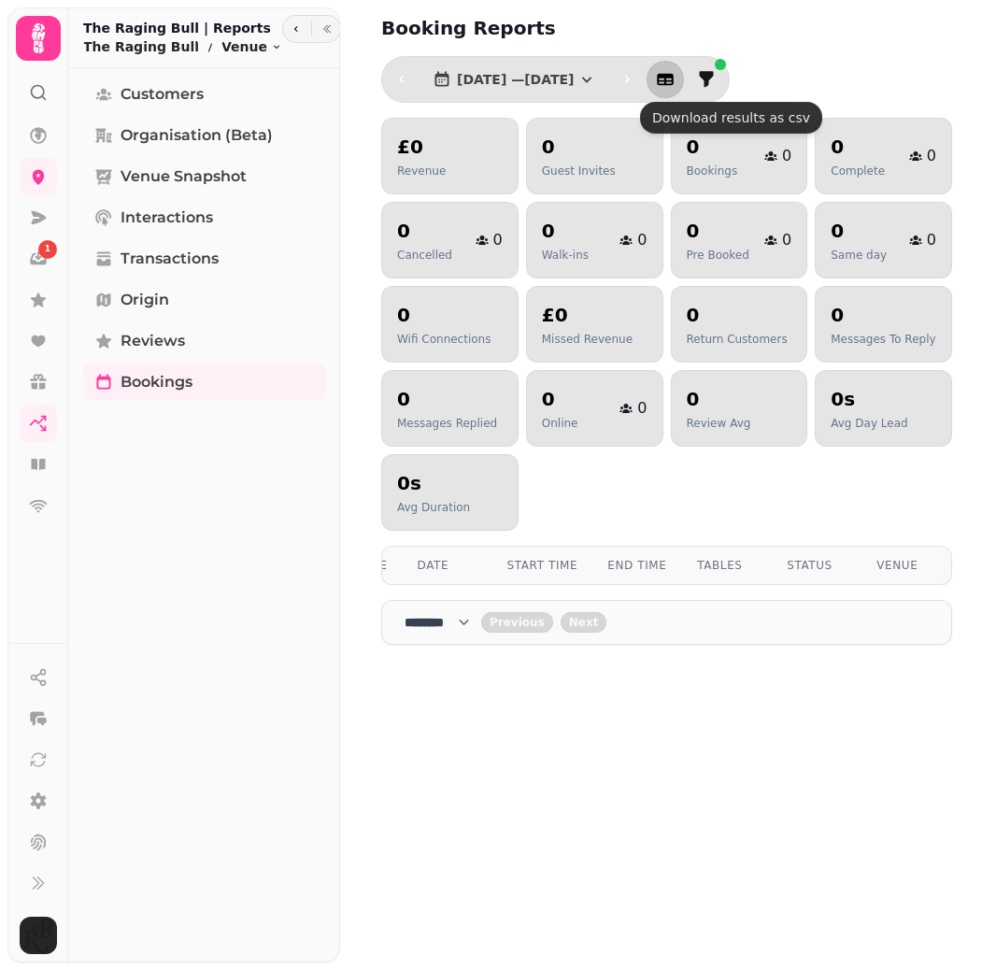
click at [684, 75] on button "button" at bounding box center [665, 79] width 37 height 37
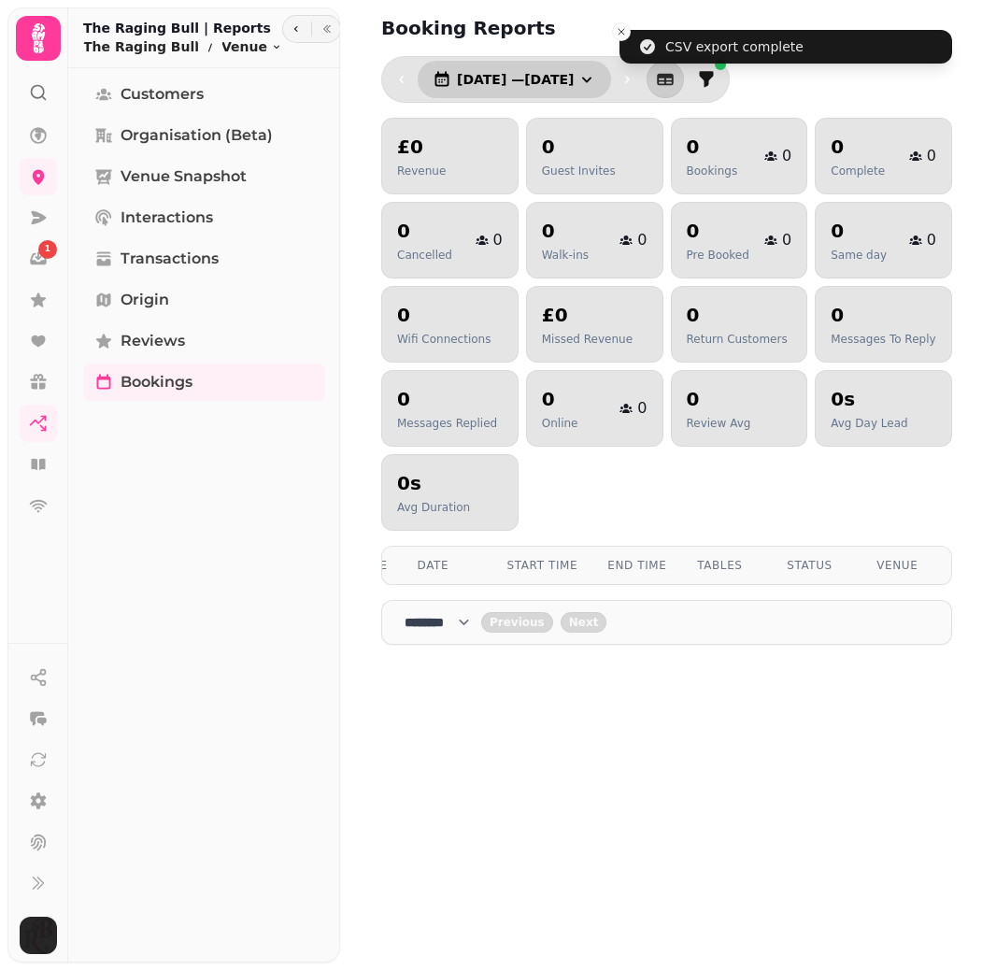
click at [596, 77] on icon "button" at bounding box center [587, 79] width 19 height 19
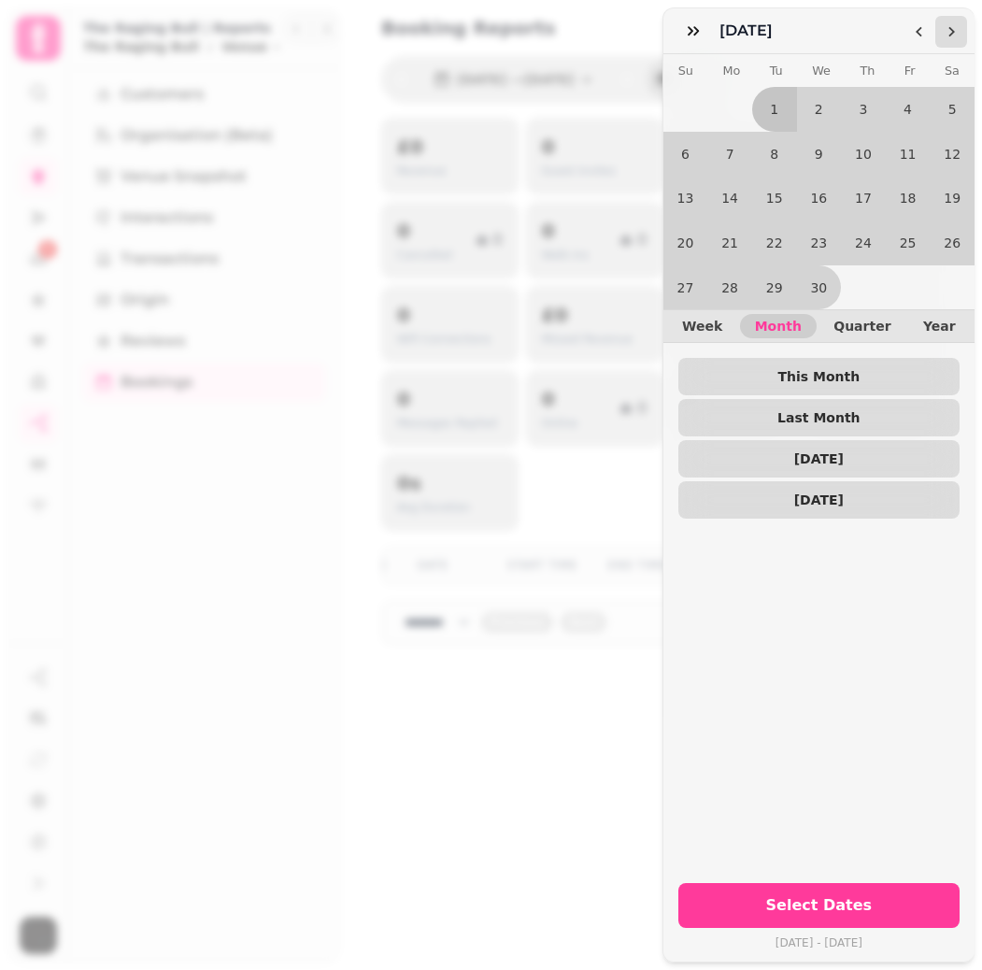
click at [944, 36] on icon "Go to the Next Month" at bounding box center [951, 31] width 15 height 15
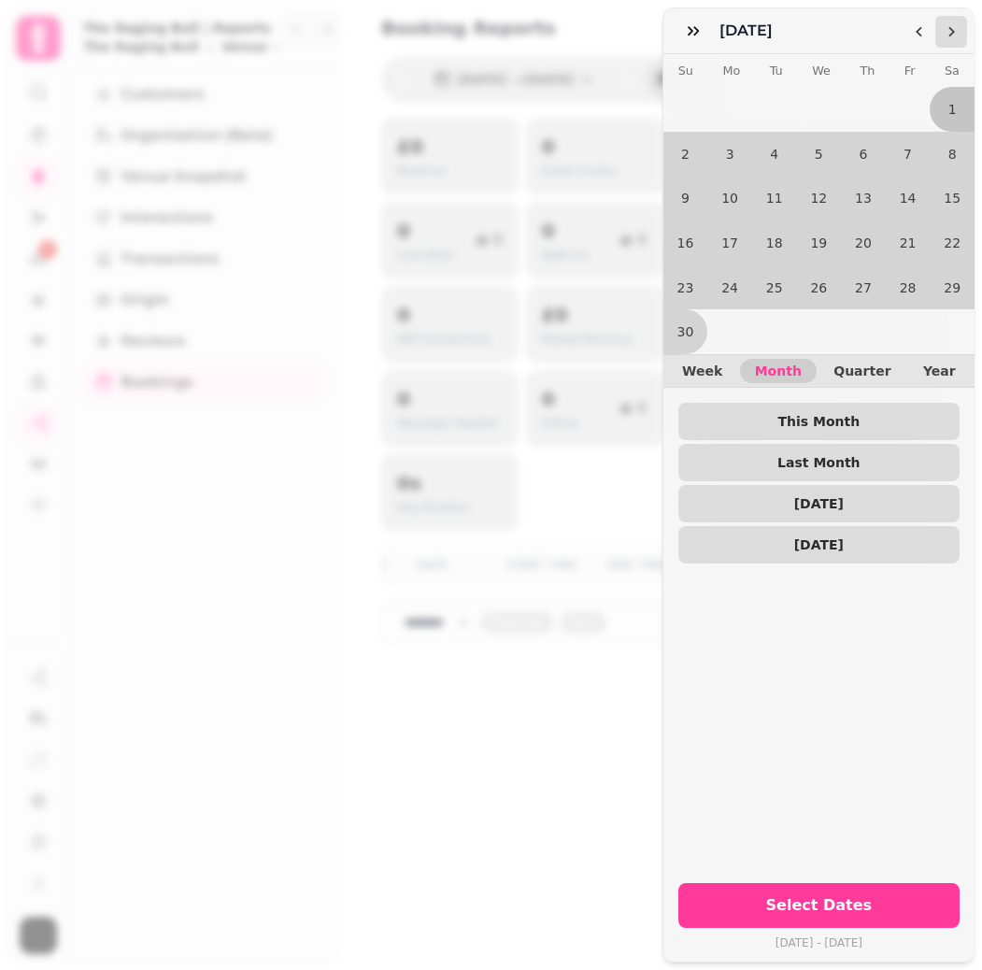
click at [944, 36] on icon "Go to the Next Month" at bounding box center [951, 31] width 15 height 15
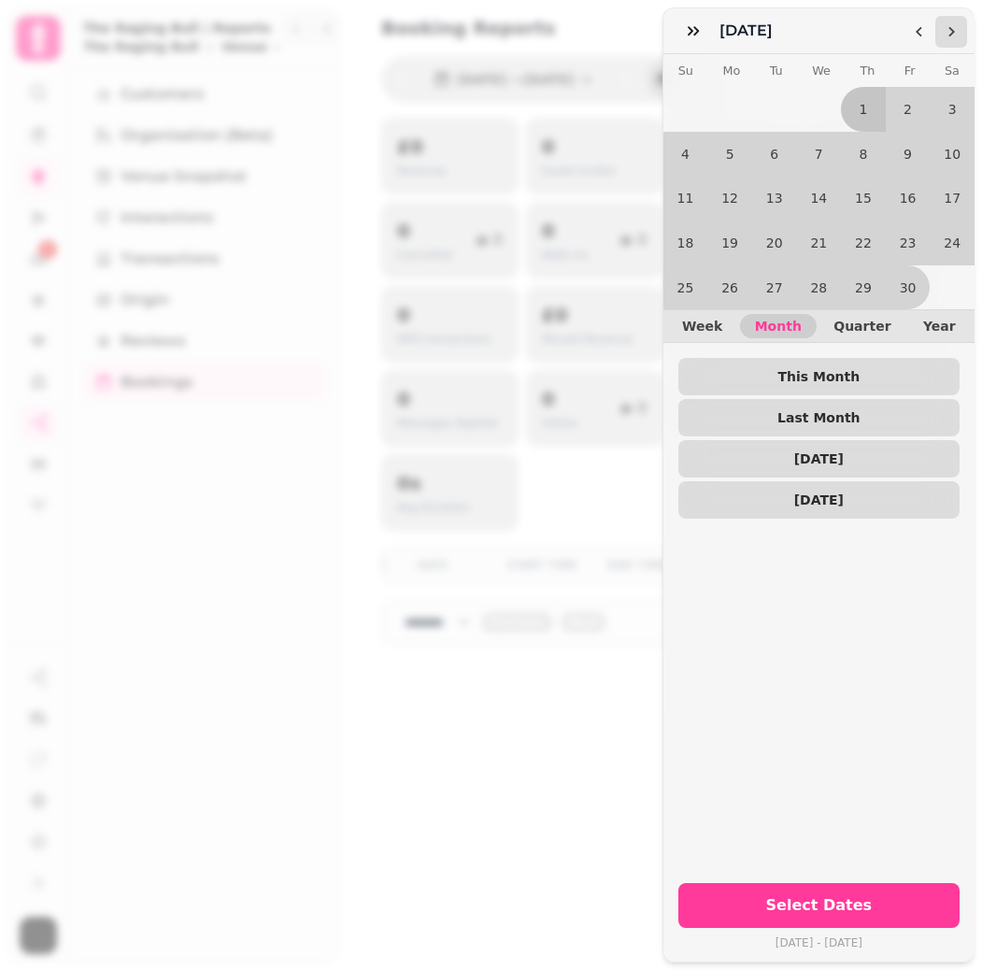
click at [944, 36] on icon "Go to the Next Month" at bounding box center [951, 31] width 15 height 15
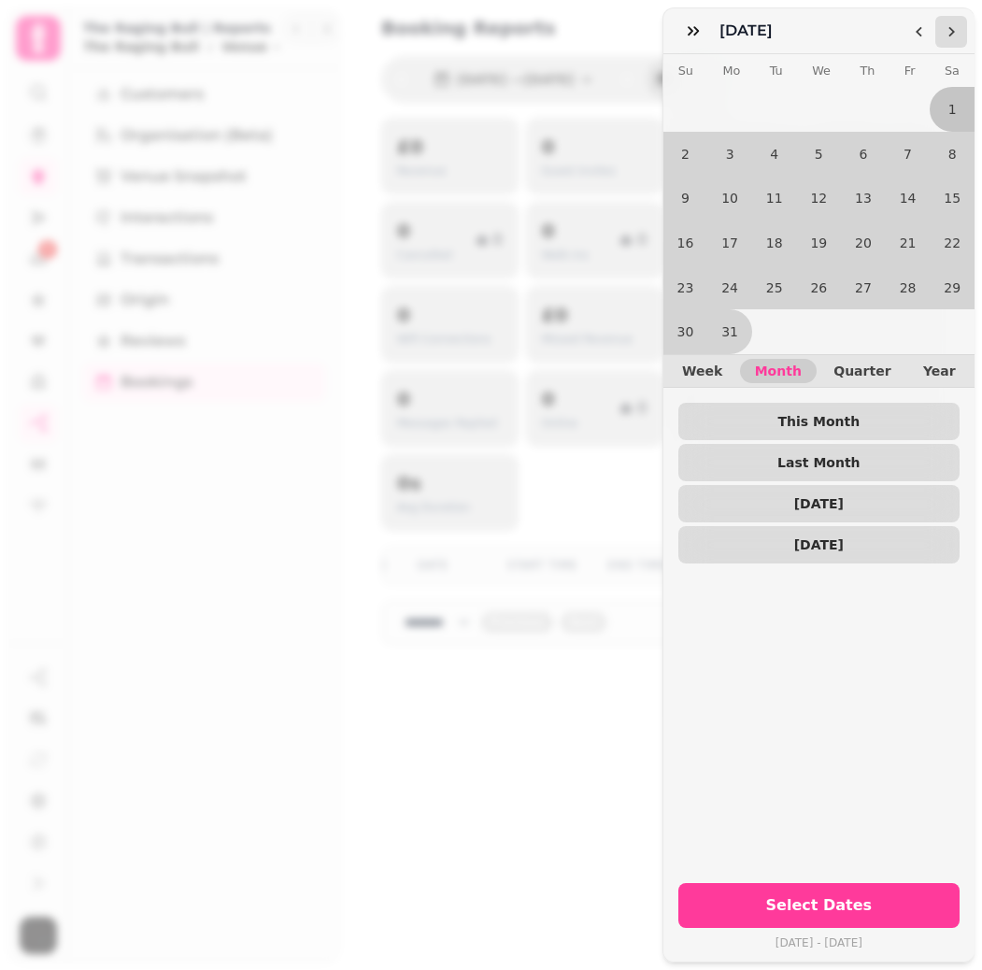
click at [944, 36] on icon "Go to the Next Month" at bounding box center [951, 31] width 15 height 15
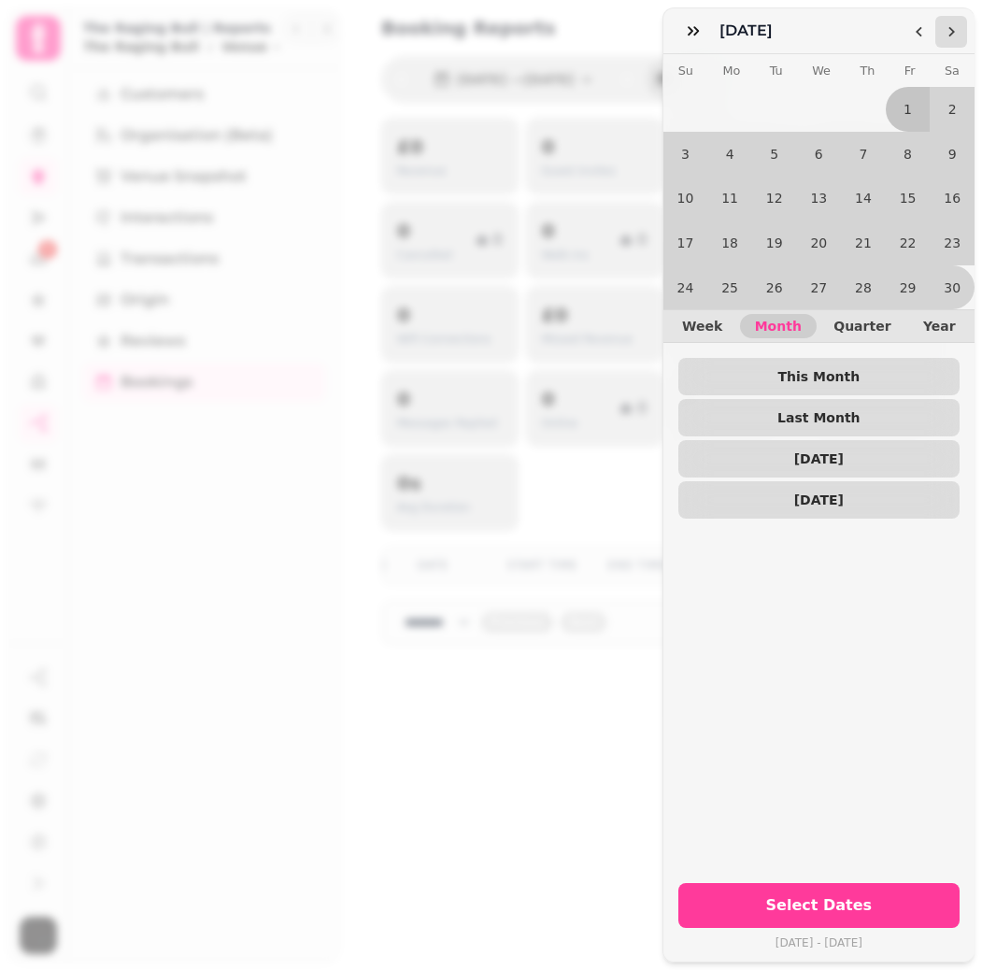
click at [944, 36] on icon "Go to the Next Month" at bounding box center [951, 31] width 15 height 15
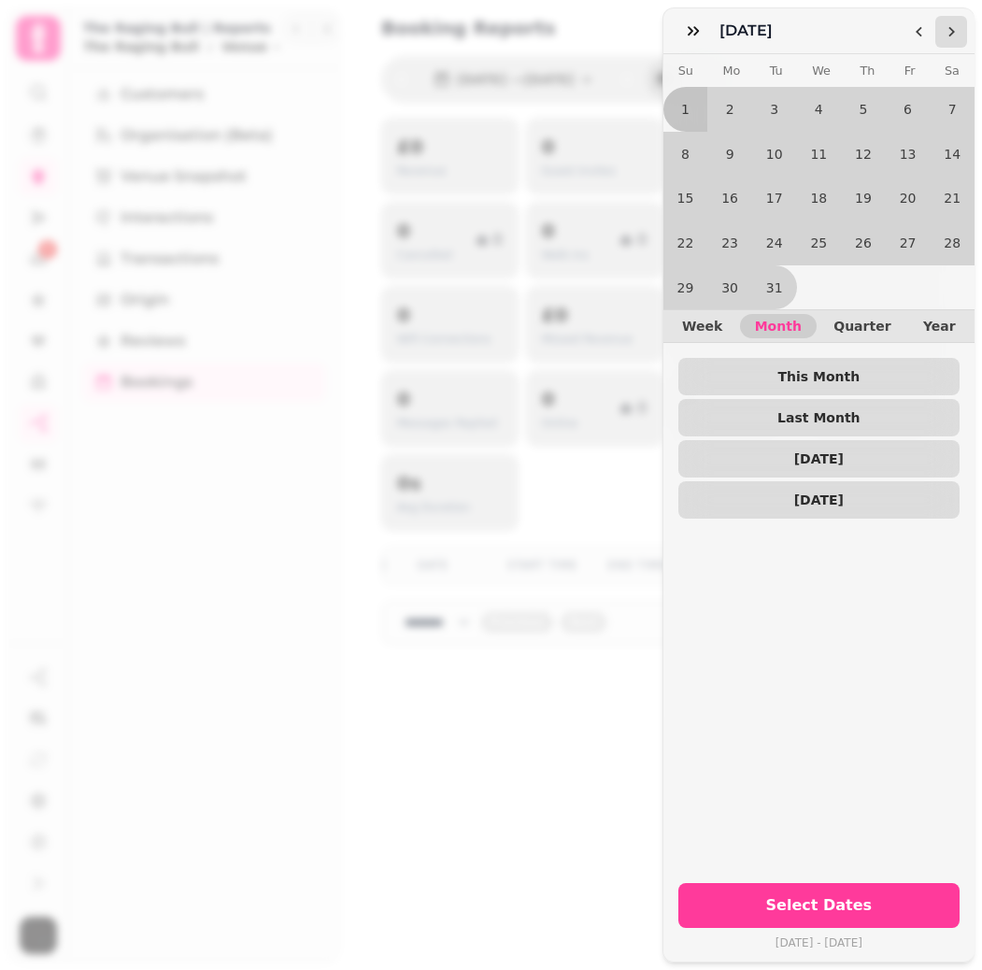
click at [944, 36] on icon "Go to the Next Month" at bounding box center [951, 31] width 15 height 15
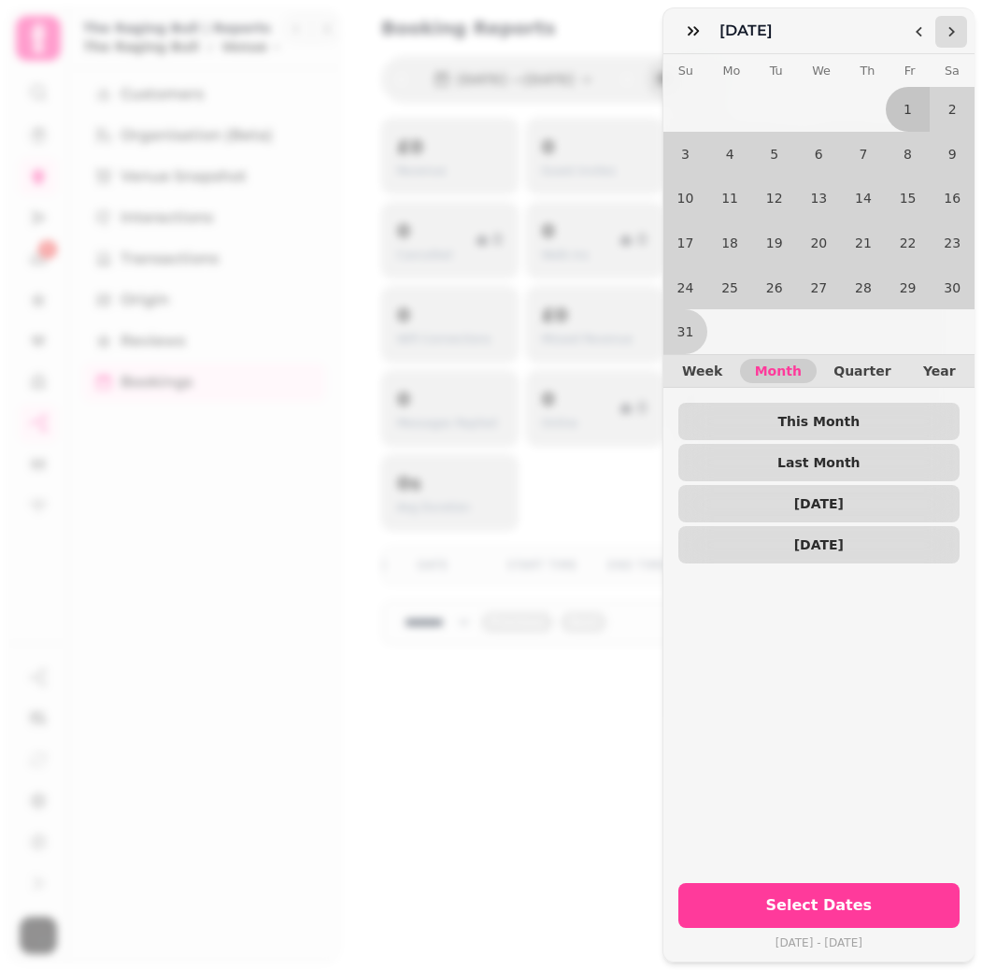
click at [944, 36] on icon "Go to the Next Month" at bounding box center [951, 31] width 15 height 15
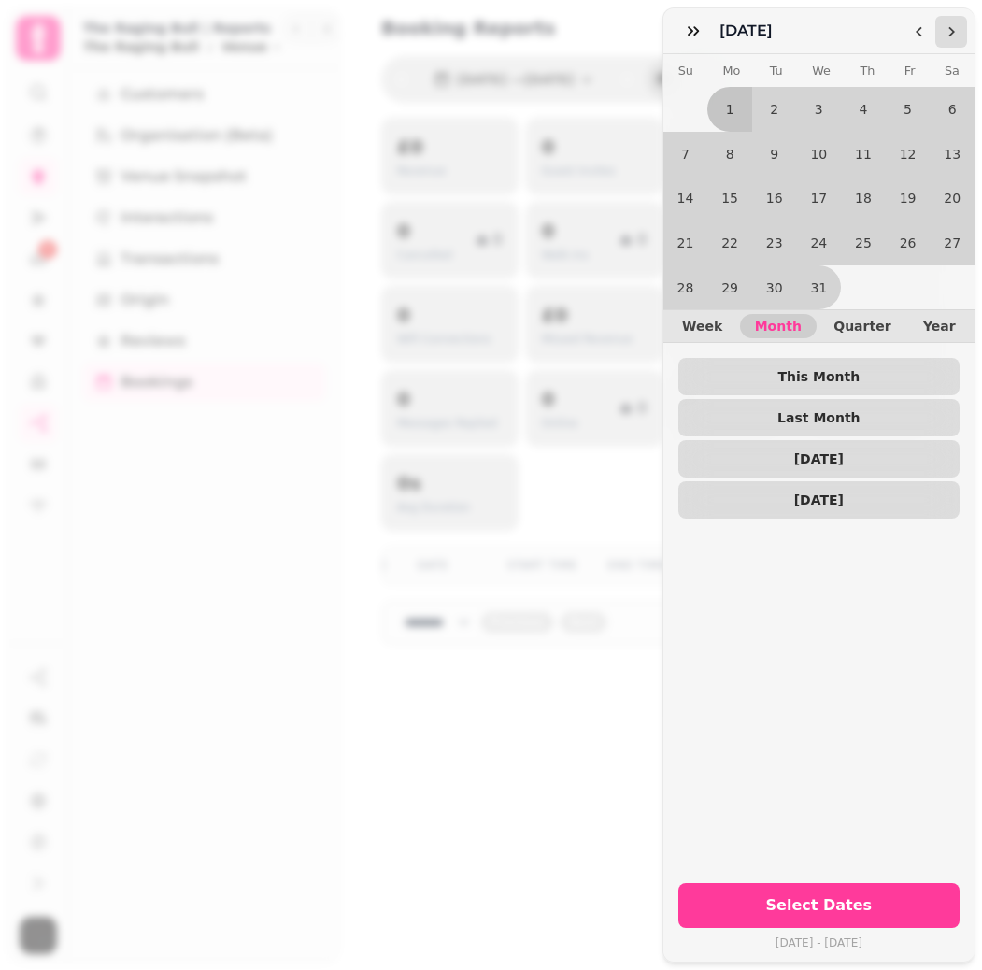
click at [944, 36] on icon "Go to the Next Month" at bounding box center [951, 31] width 15 height 15
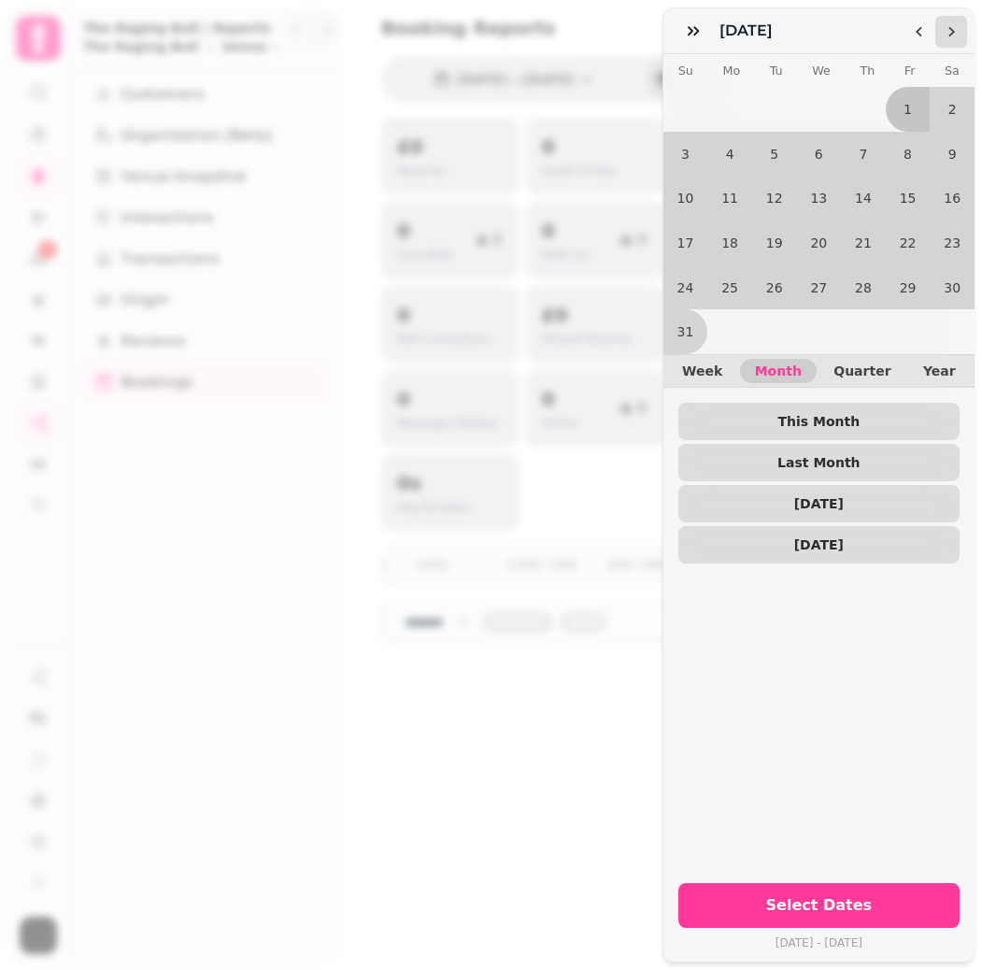
click at [944, 36] on icon "Go to the Next Month" at bounding box center [951, 31] width 15 height 15
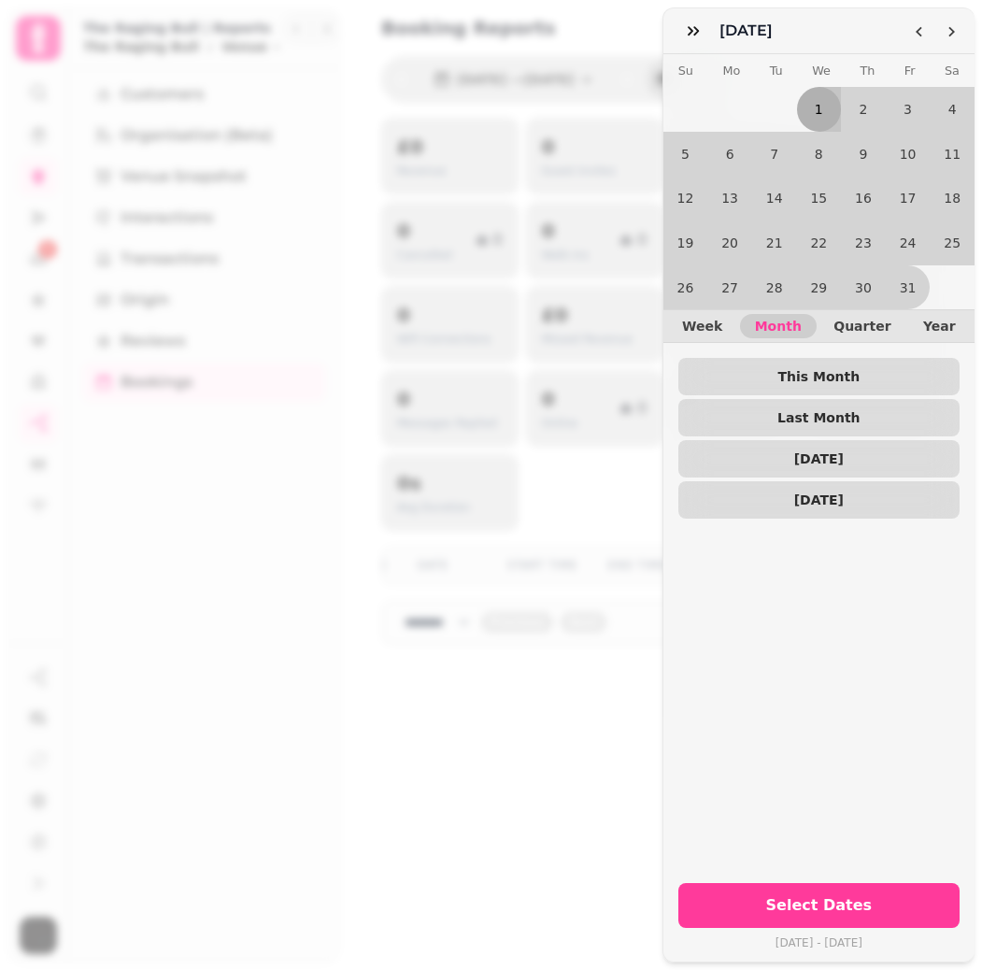
click at [818, 106] on button "1" at bounding box center [819, 109] width 45 height 45
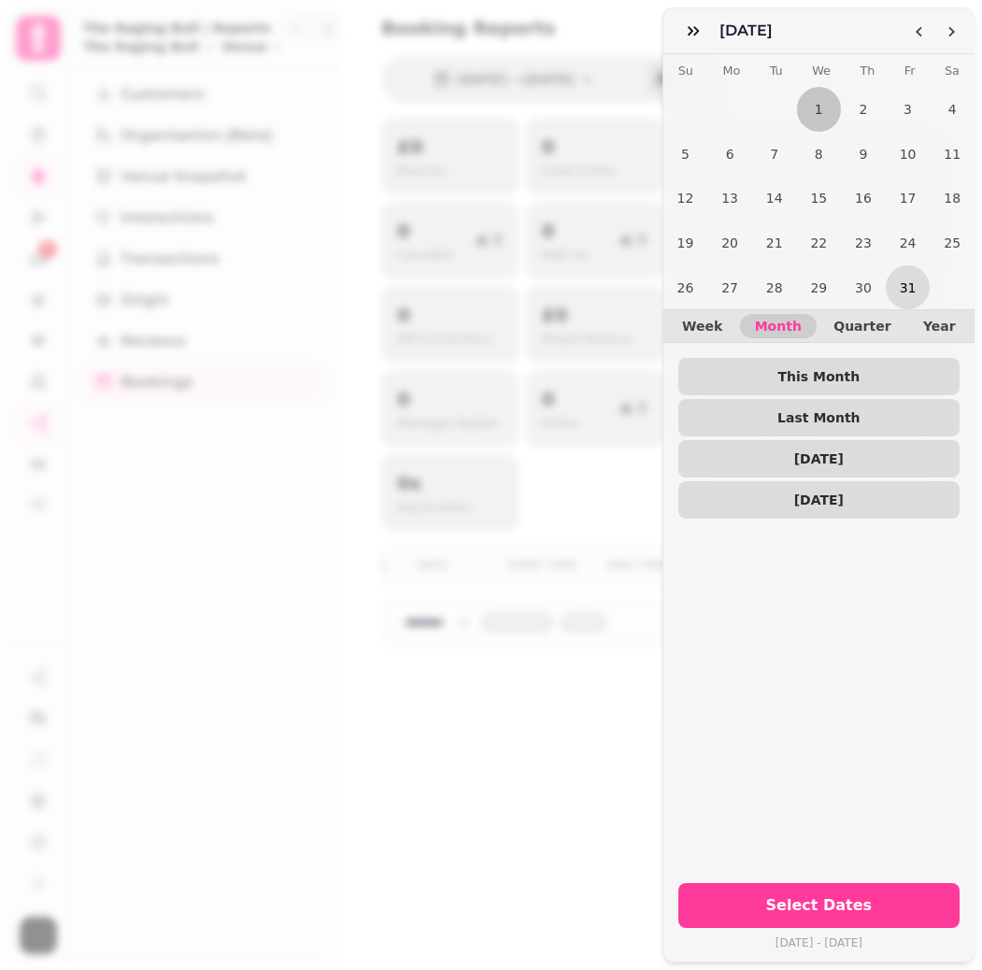
click at [898, 283] on button "31" at bounding box center [908, 287] width 45 height 45
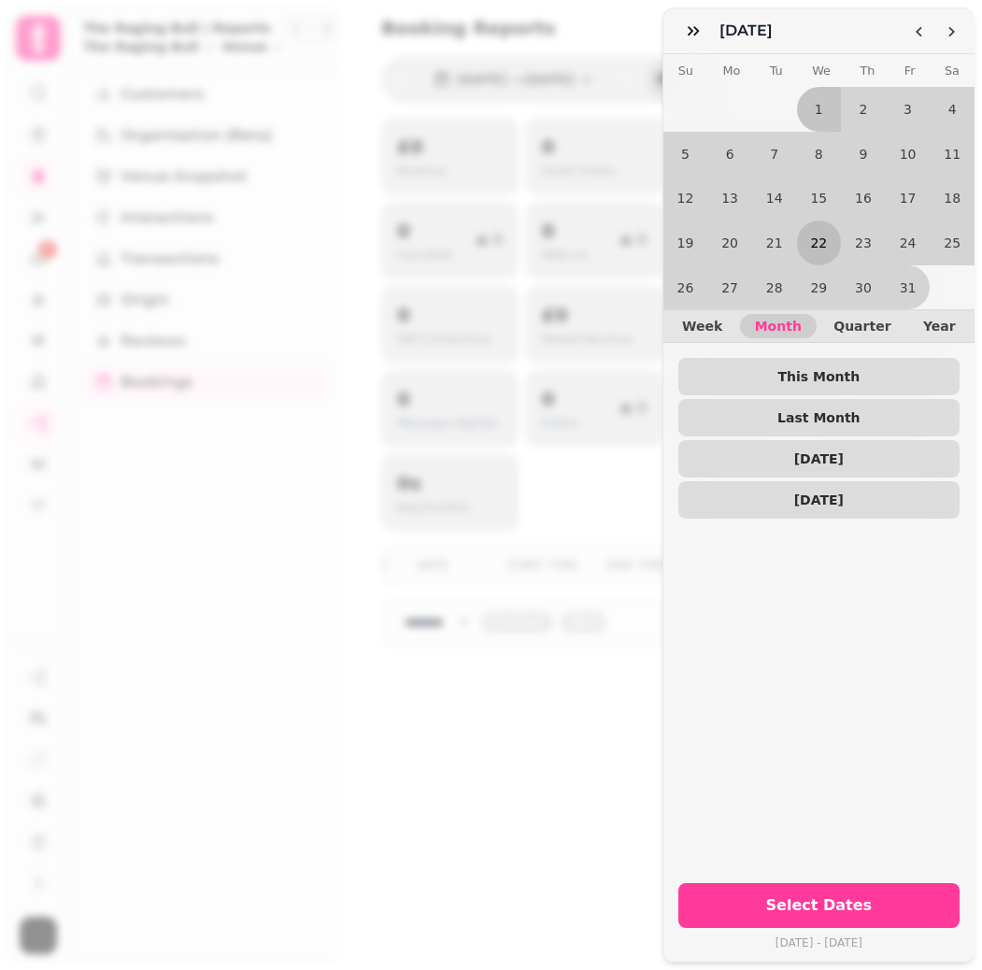
click at [859, 898] on span "Select Dates" at bounding box center [819, 905] width 236 height 15
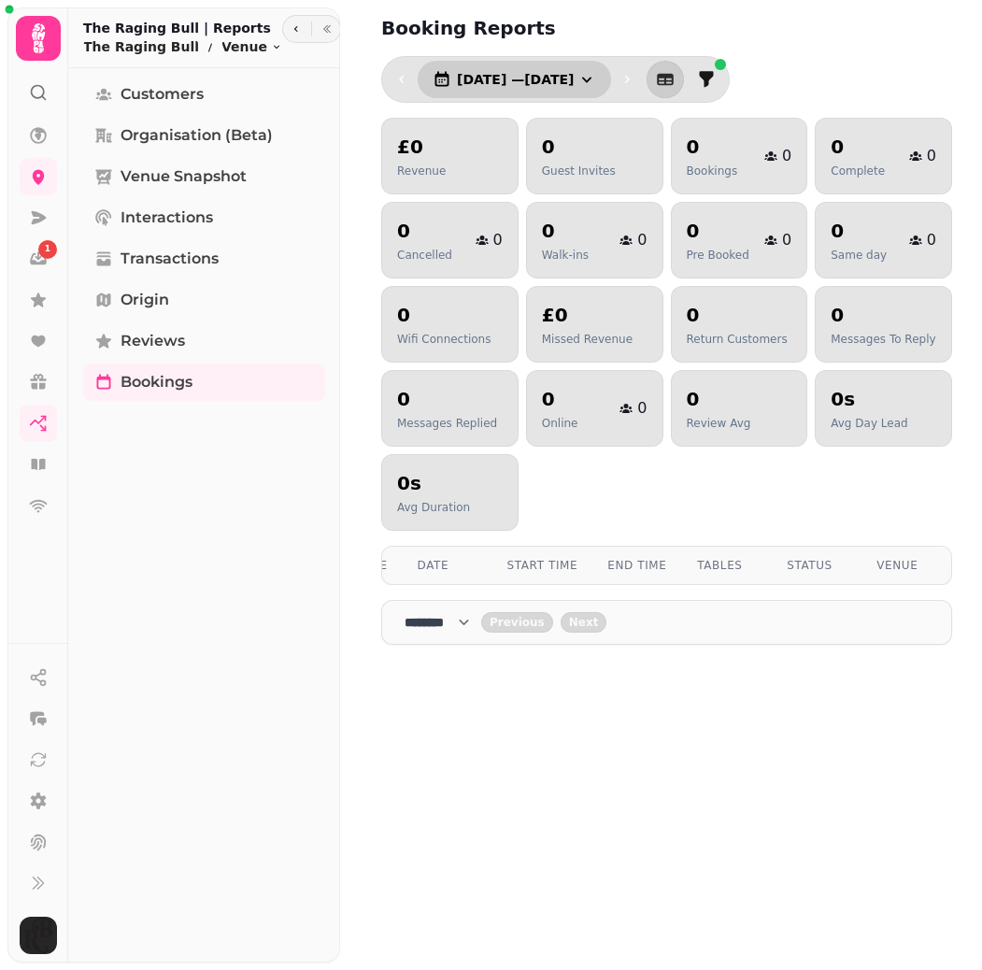
click at [574, 77] on span "1 May, 2024 — 31 May, 2024" at bounding box center [515, 79] width 117 height 13
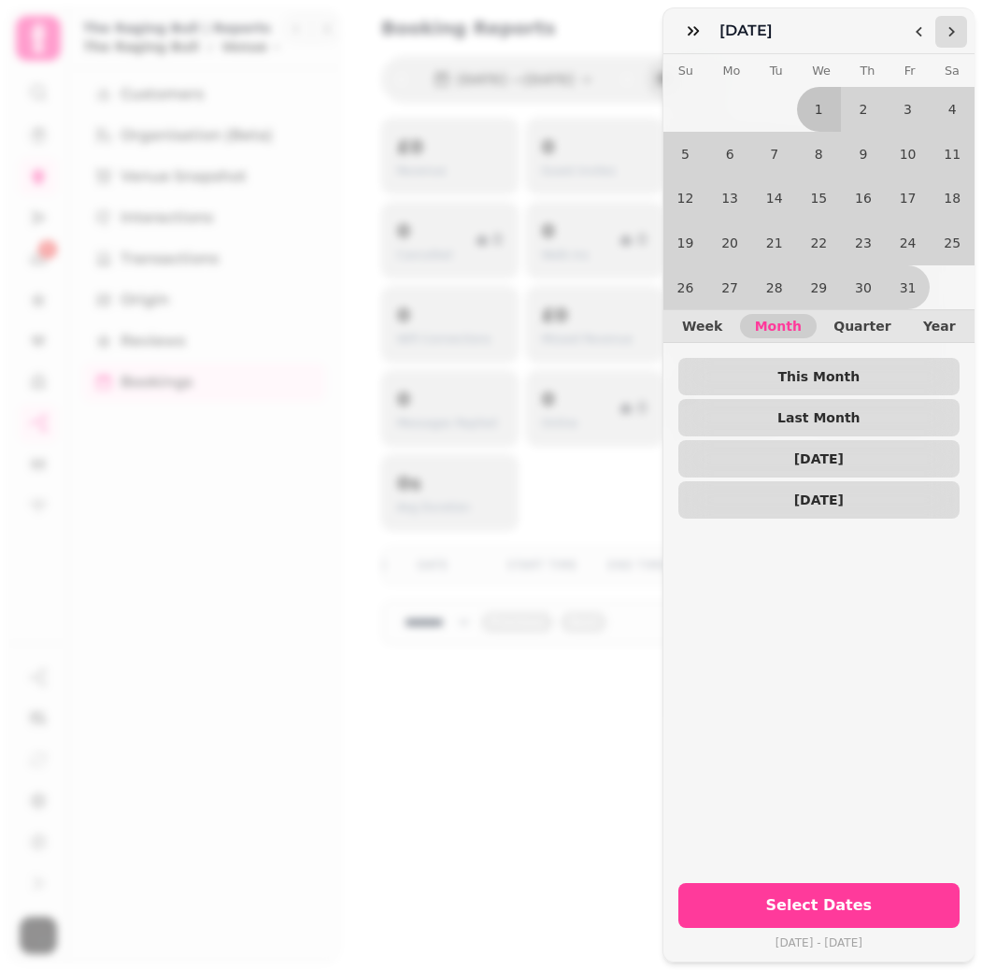
click at [954, 38] on icon "Go to the Next Month" at bounding box center [951, 31] width 15 height 15
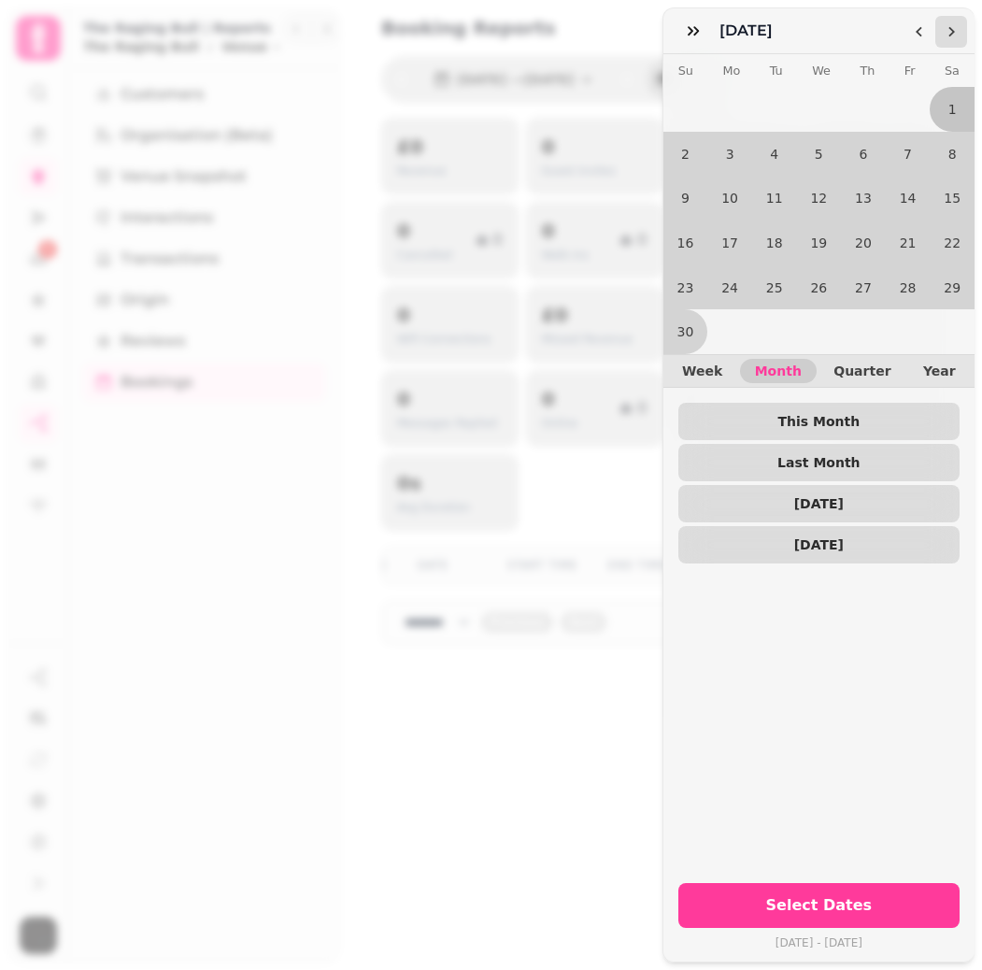
click at [953, 38] on icon "Go to the Next Month" at bounding box center [951, 31] width 15 height 15
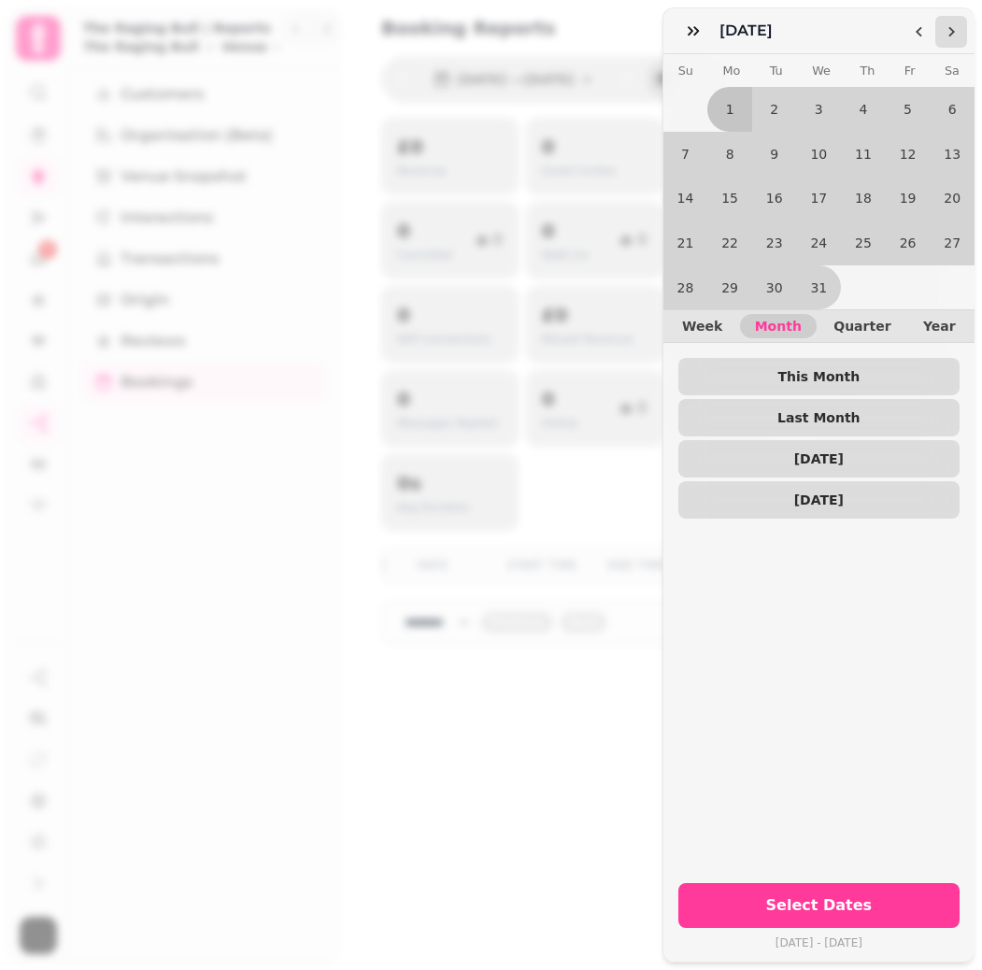
click at [953, 38] on icon "Go to the Next Month" at bounding box center [951, 31] width 15 height 15
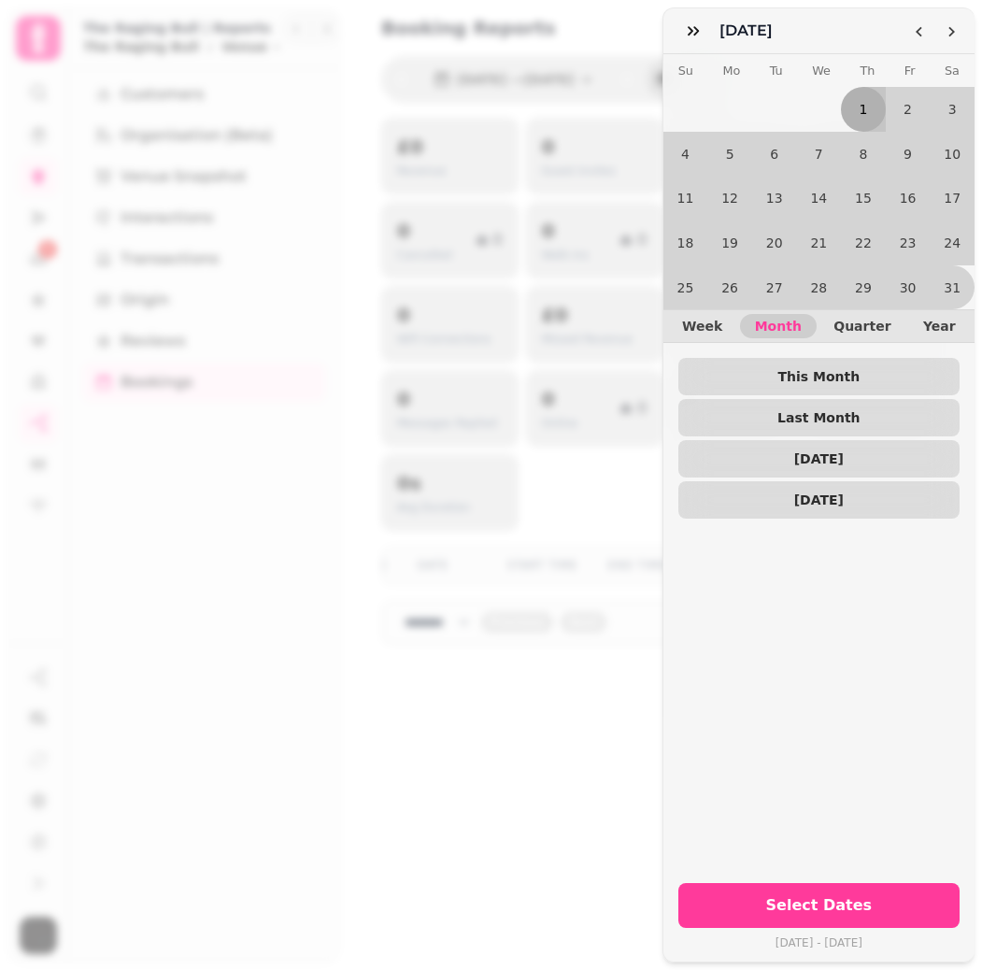
click at [876, 117] on button "1" at bounding box center [863, 109] width 45 height 45
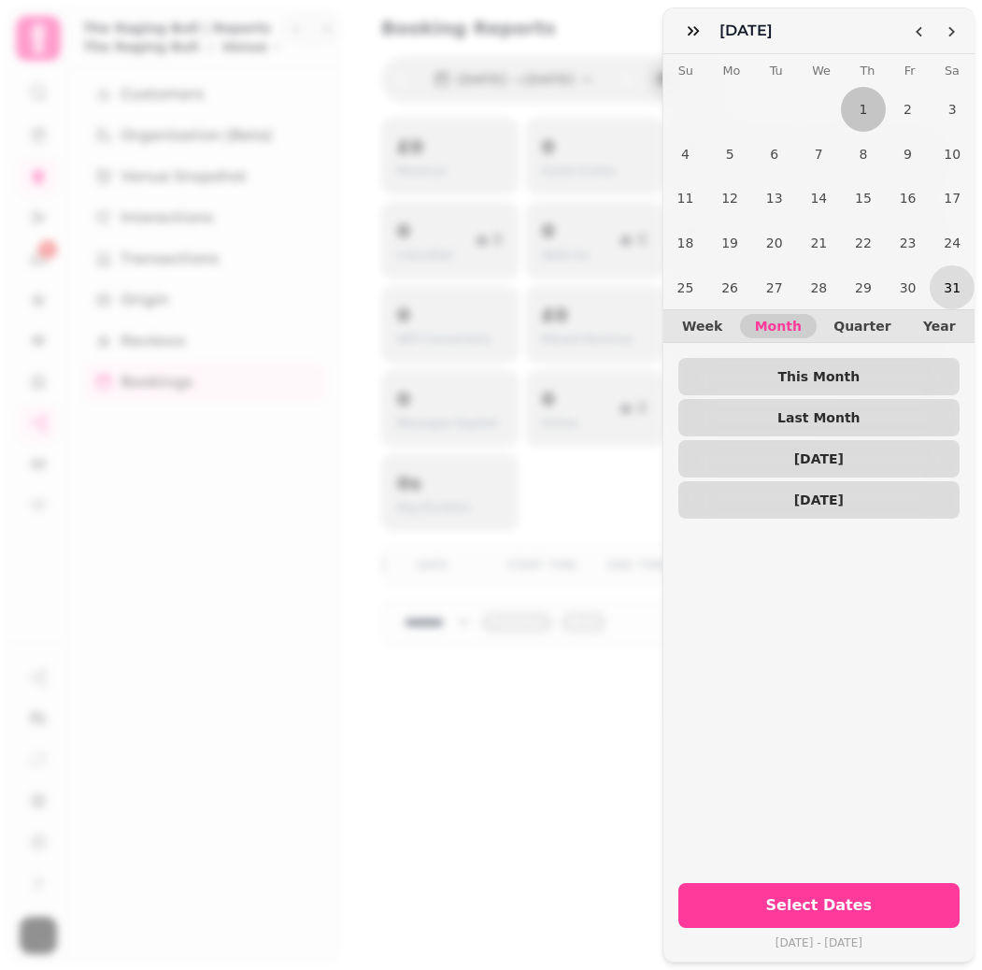
click at [960, 278] on button "31" at bounding box center [952, 287] width 45 height 45
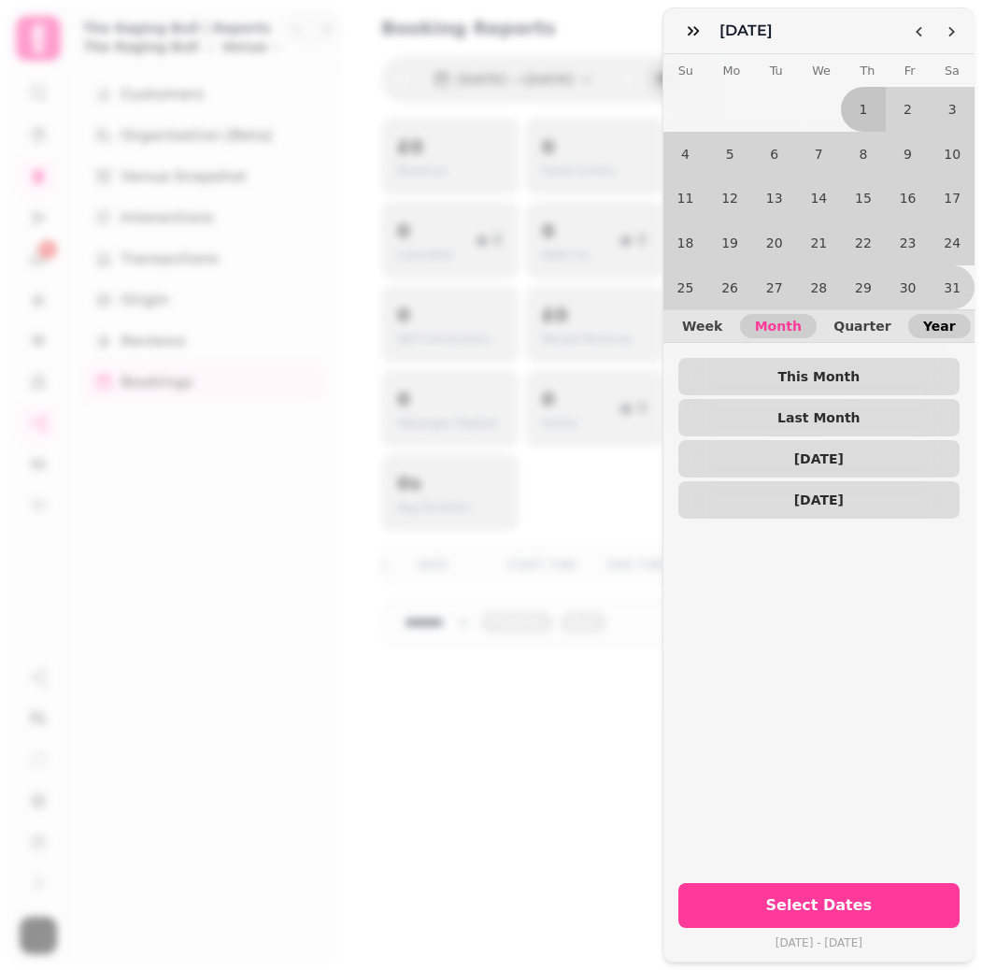
click at [939, 335] on button "Year" at bounding box center [939, 326] width 63 height 24
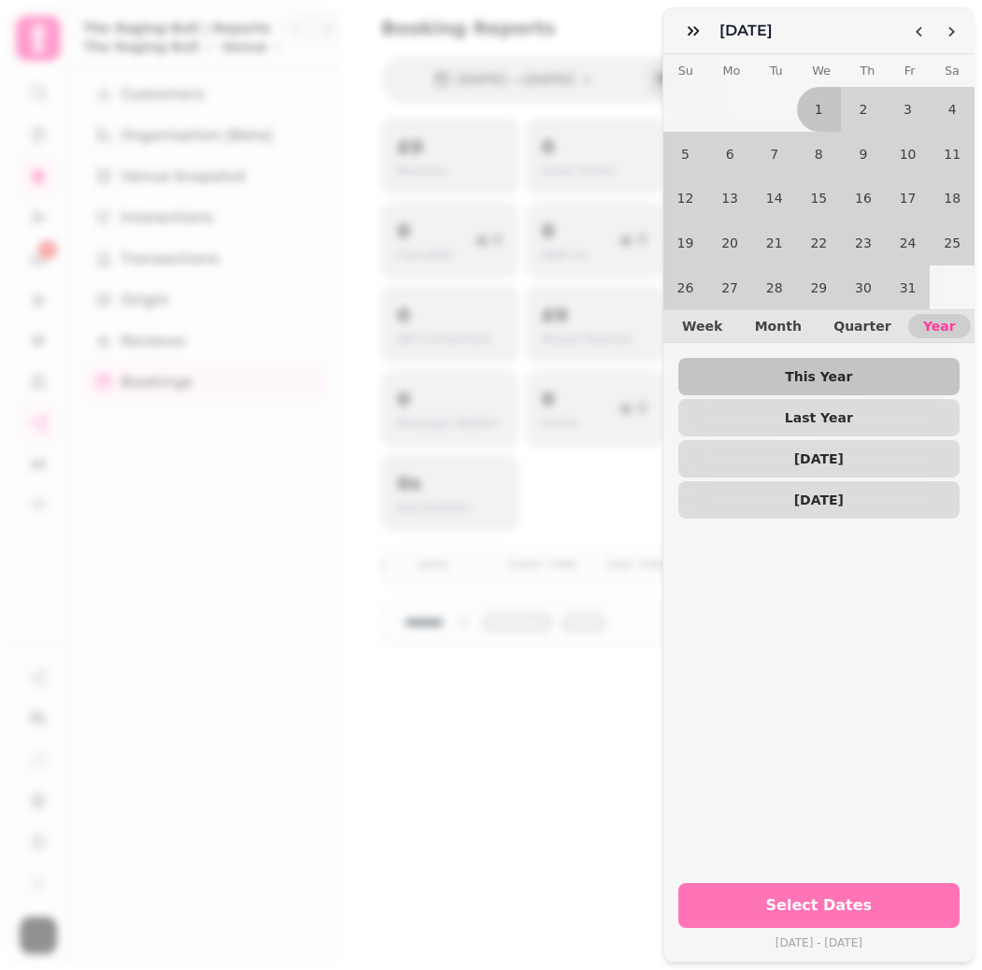
click at [830, 904] on span "Select Dates" at bounding box center [819, 905] width 236 height 15
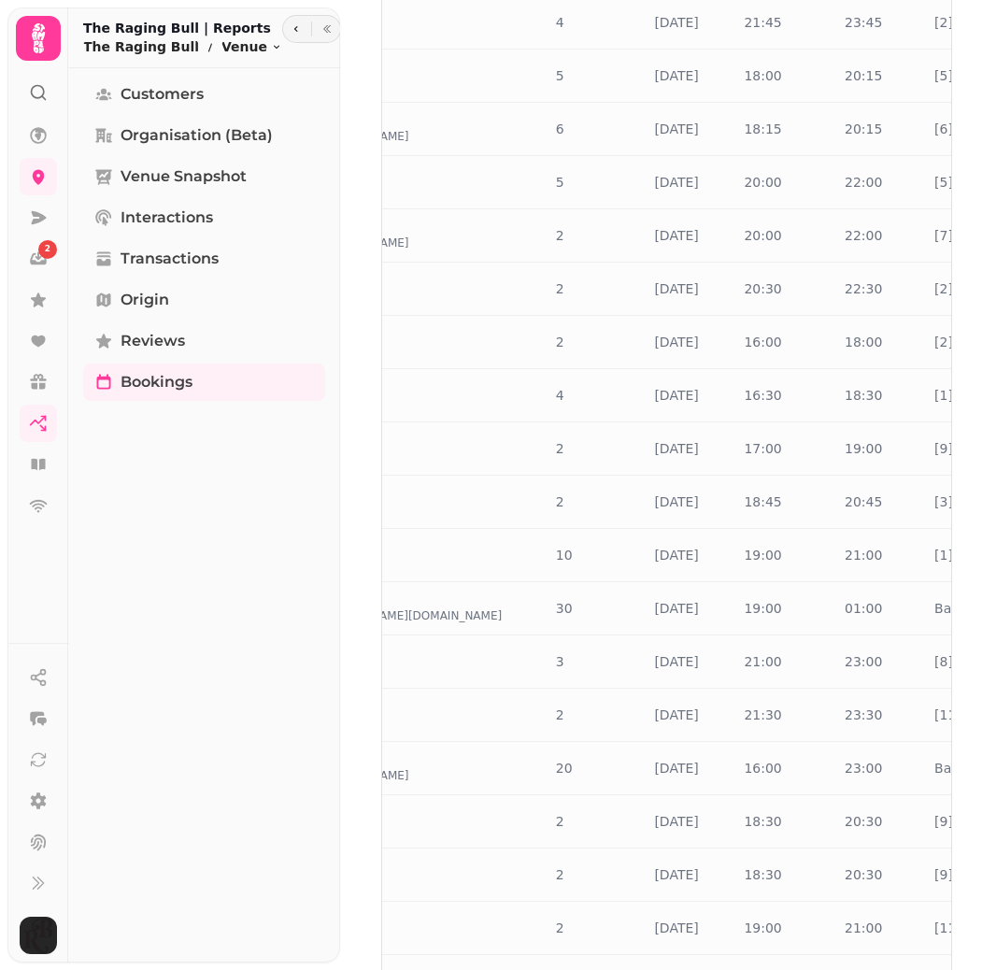
scroll to position [0, 0]
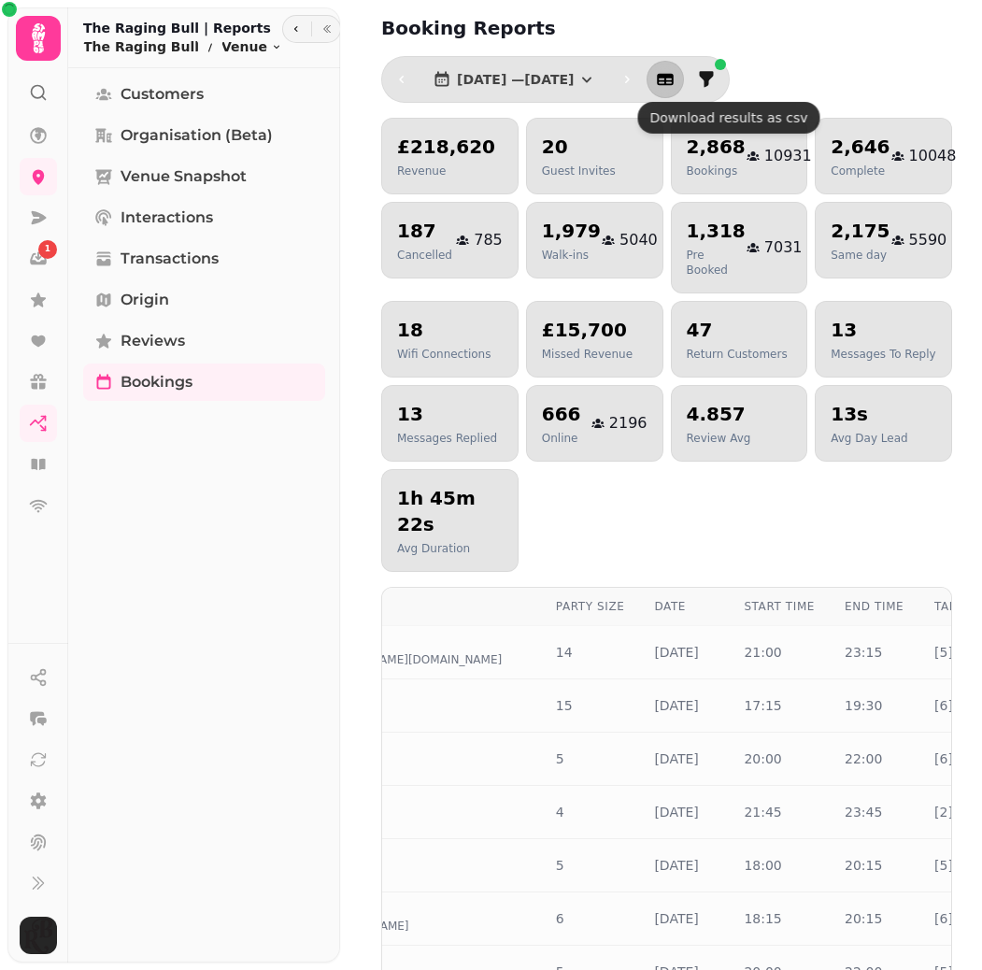
click at [675, 85] on icon "button" at bounding box center [666, 80] width 17 height 12
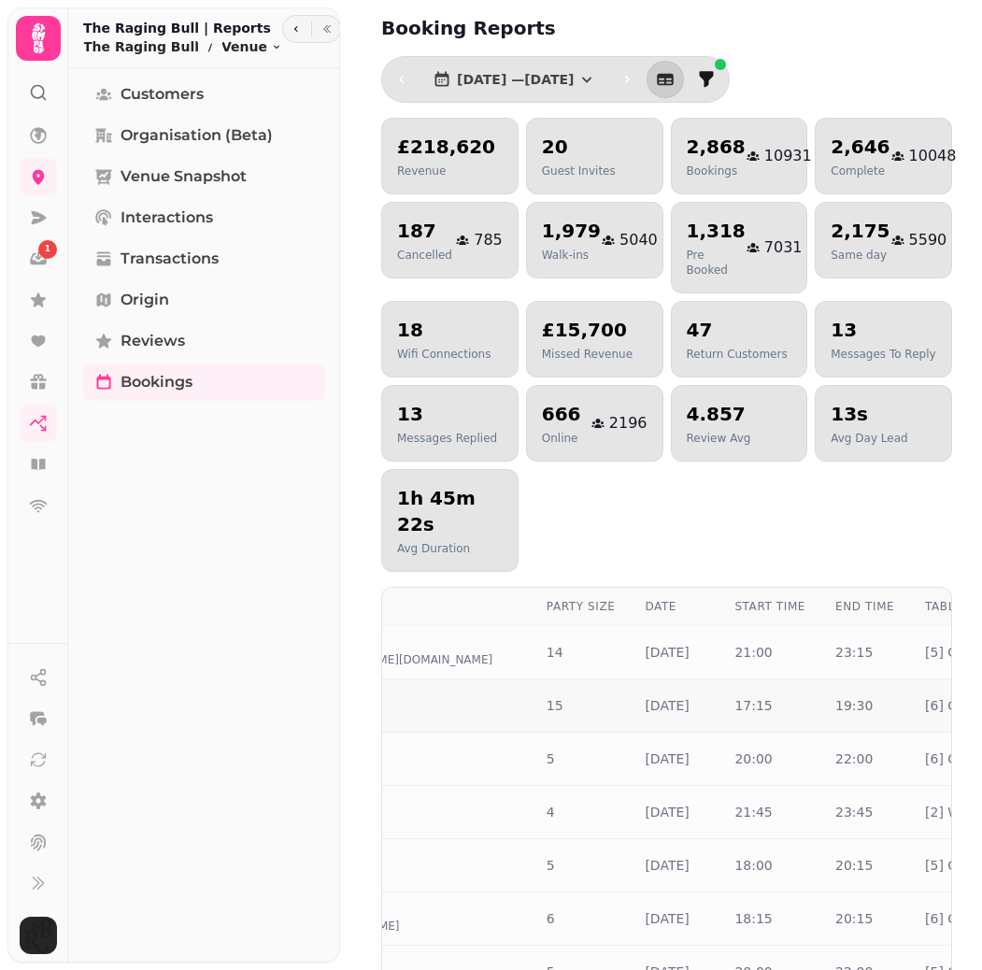
scroll to position [0, 191]
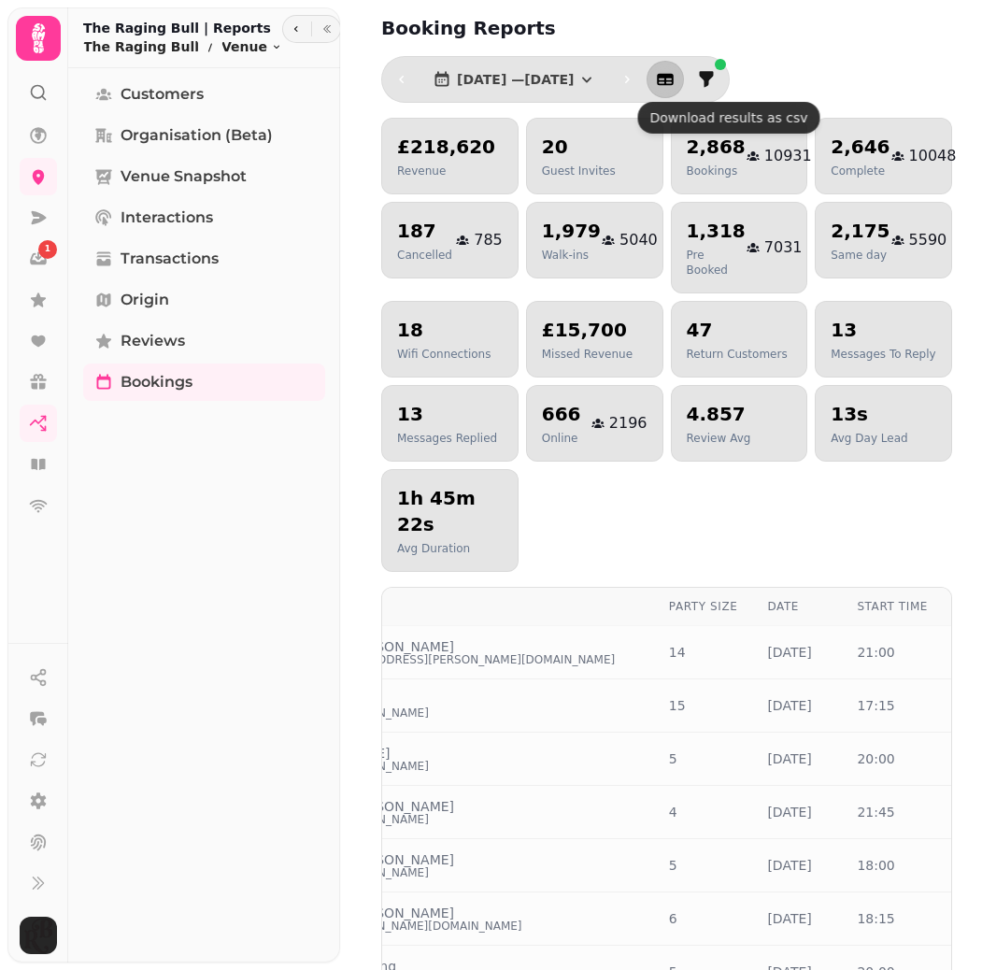
click at [684, 89] on button "button" at bounding box center [665, 79] width 37 height 37
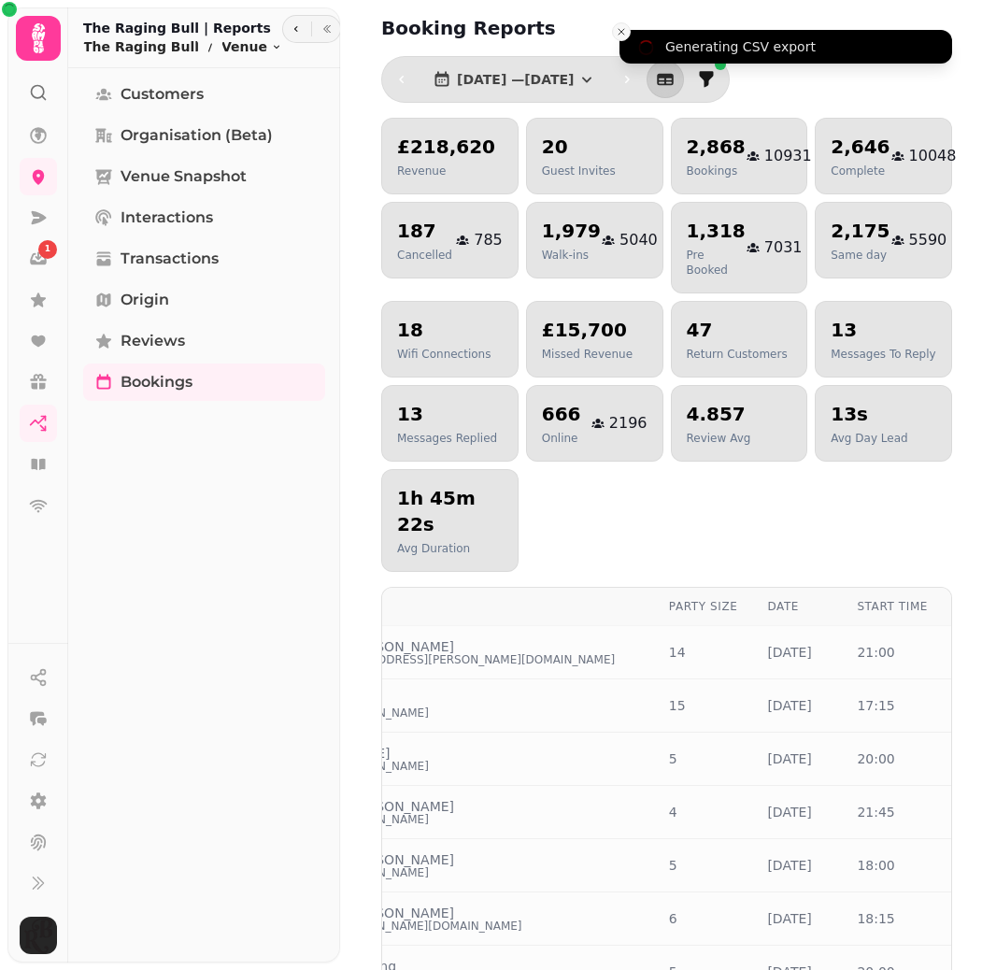
click at [620, 30] on line "Close toast" at bounding box center [622, 32] width 6 height 6
click at [716, 80] on icon "filter" at bounding box center [706, 79] width 19 height 19
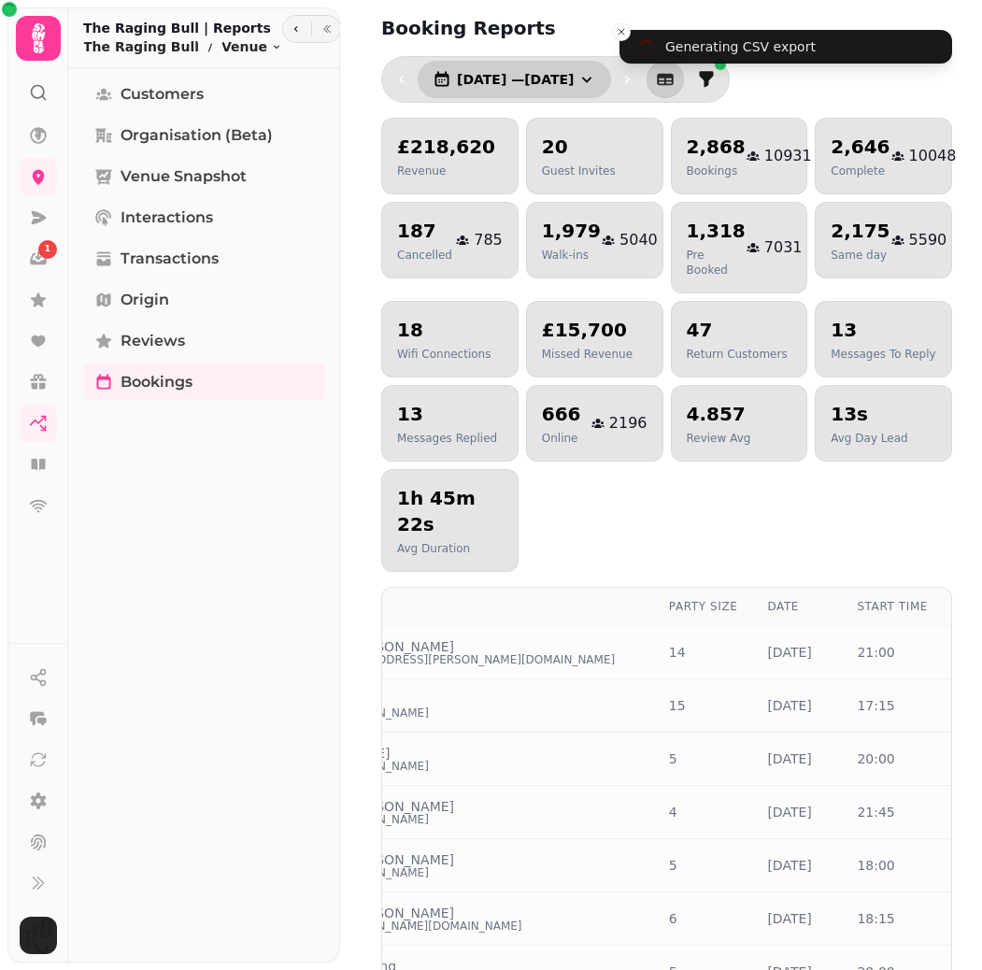
click at [574, 84] on span "1 Jan, 2025 — 17 Aug, 2025" at bounding box center [515, 79] width 117 height 13
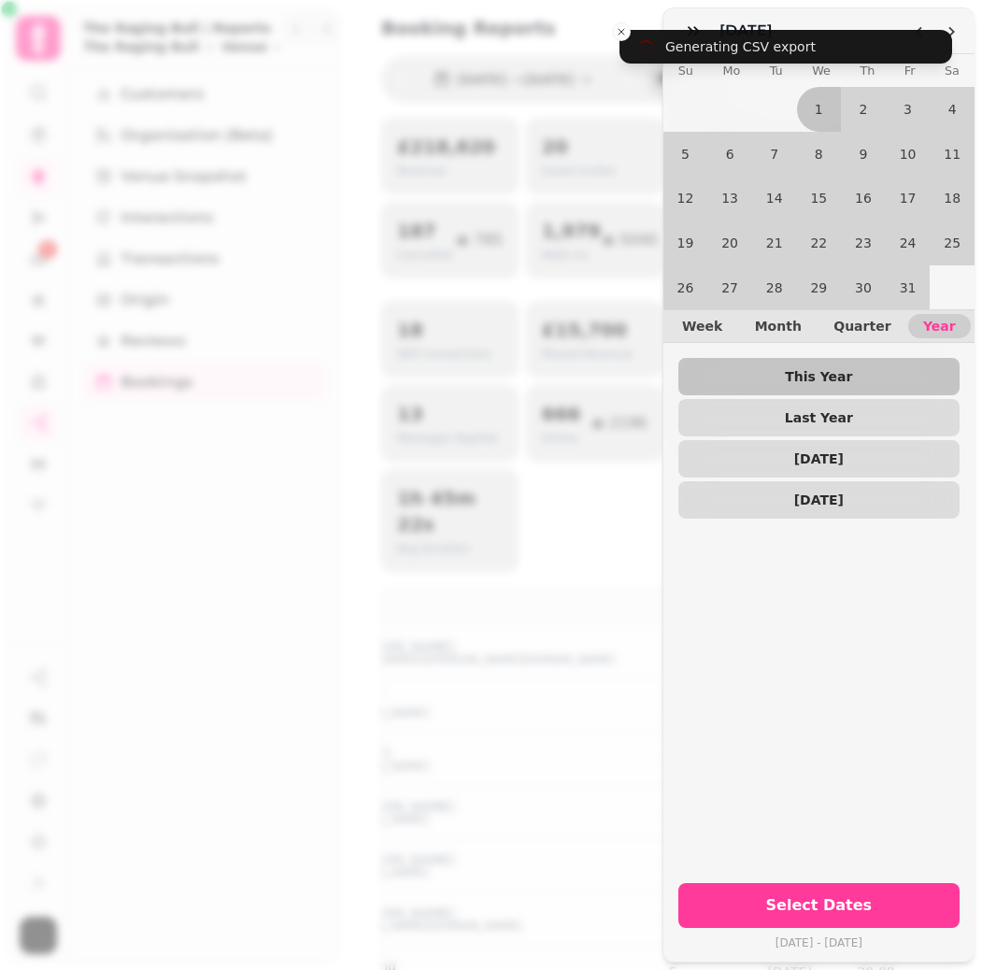
click at [528, 37] on div "January 25 January 2025 Su Mo Tu We Th Fr Sa 1 2 3 4 5 6 7 8 9 10 11 12 13 14 1…" at bounding box center [491, 500] width 982 height 940
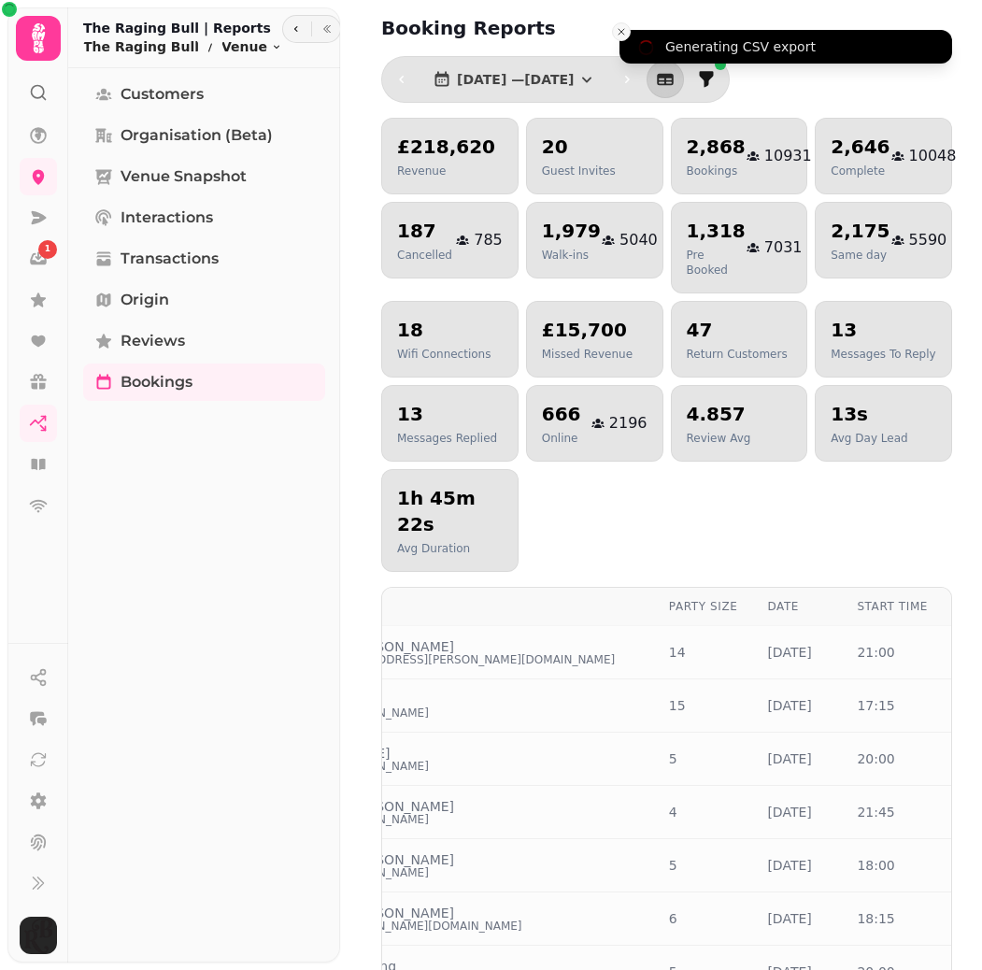
click at [617, 31] on icon "Close toast" at bounding box center [621, 31] width 11 height 11
